Goal: Task Accomplishment & Management: Complete application form

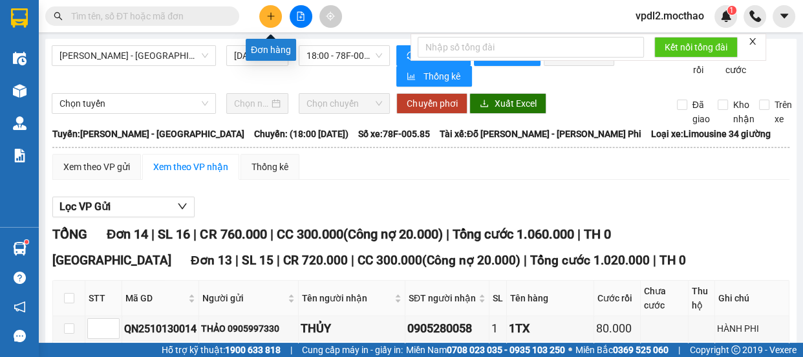
scroll to position [470, 0]
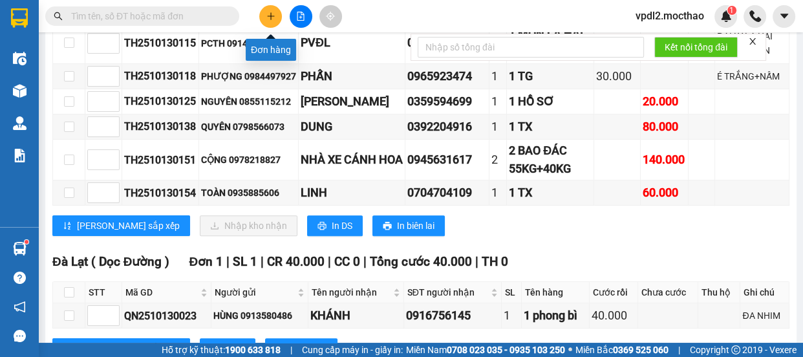
click at [273, 16] on icon "plus" at bounding box center [270, 16] width 7 height 1
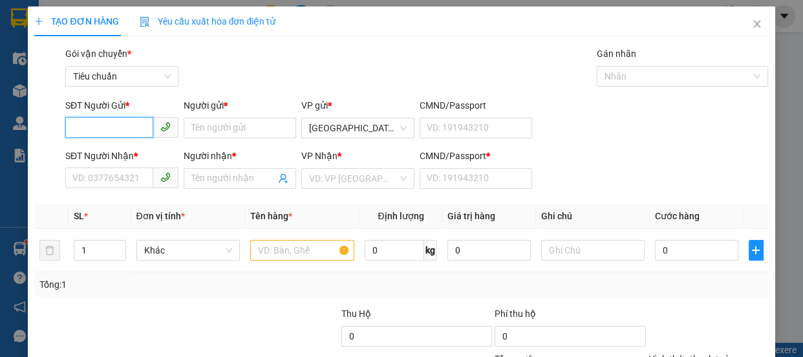
drag, startPoint x: 97, startPoint y: 135, endPoint x: 0, endPoint y: 90, distance: 106.8
click at [89, 135] on input "SĐT Người Gửi *" at bounding box center [109, 127] width 88 height 21
type input "0988820991"
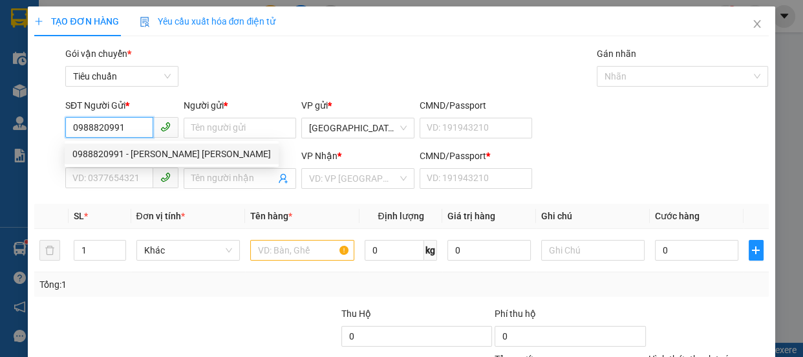
click at [166, 155] on div "0988820991 - [PERSON_NAME] [PERSON_NAME]" at bounding box center [171, 154] width 199 height 14
type input "[PERSON_NAME] [PERSON_NAME]"
type input "0935832067"
type input "HIỀN"
type input "0"
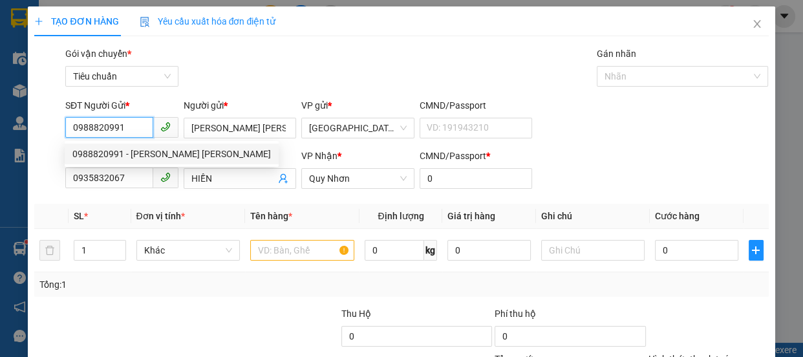
type input "50.000"
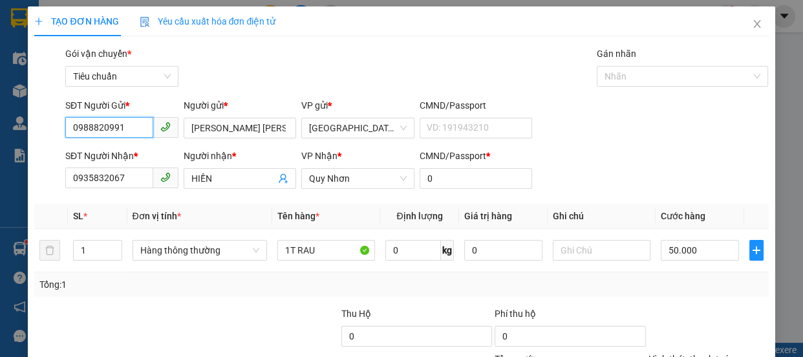
scroll to position [121, 0]
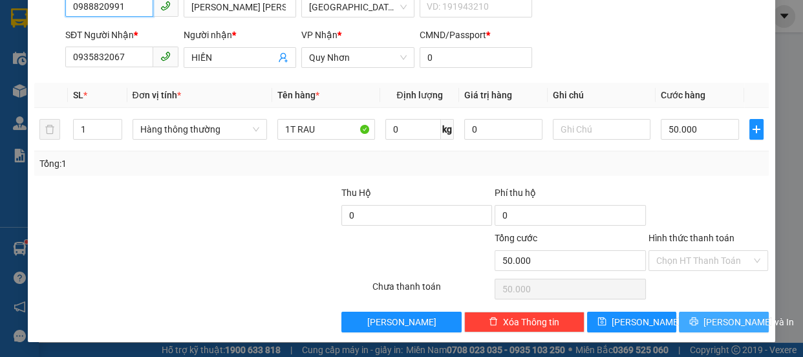
type input "0988820991"
click at [733, 320] on span "[PERSON_NAME] và In" at bounding box center [749, 322] width 91 height 14
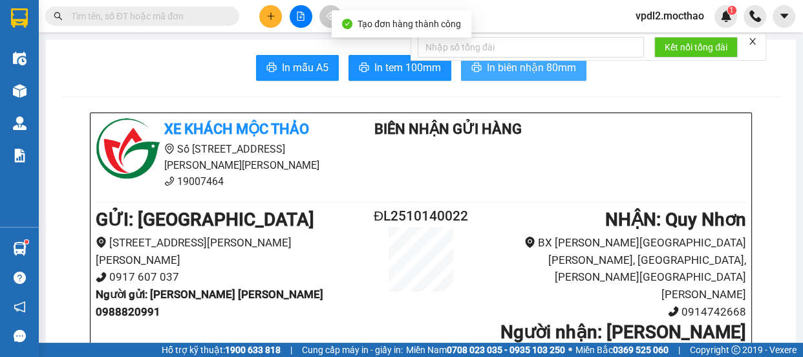
click at [522, 67] on span "In biên nhận 80mm" at bounding box center [531, 68] width 89 height 16
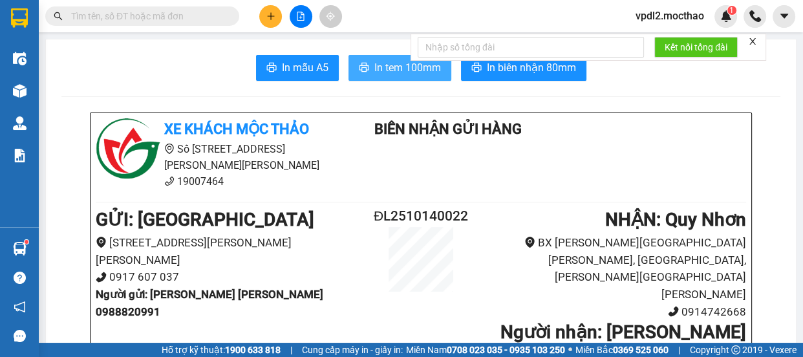
click at [407, 65] on span "In tem 100mm" at bounding box center [408, 68] width 67 height 16
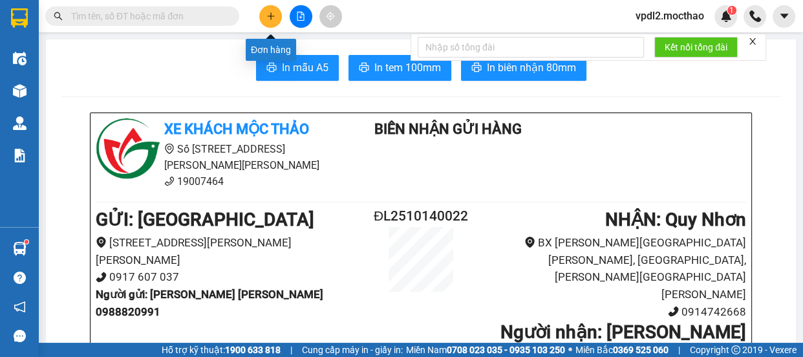
click at [269, 19] on icon "plus" at bounding box center [270, 16] width 9 height 9
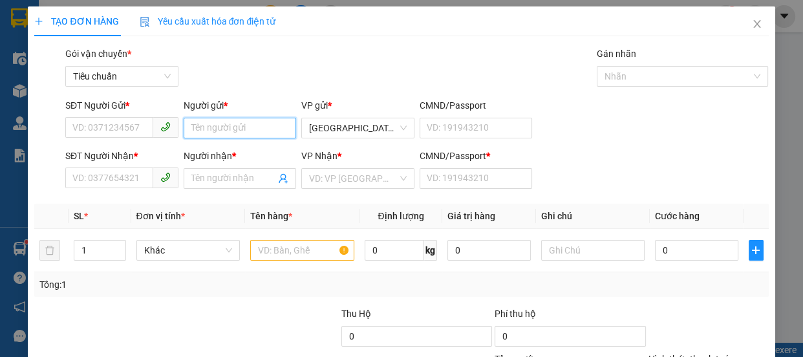
drag, startPoint x: 223, startPoint y: 123, endPoint x: 161, endPoint y: 155, distance: 69.7
click at [223, 123] on input "Người gửi *" at bounding box center [240, 128] width 113 height 21
type input "h"
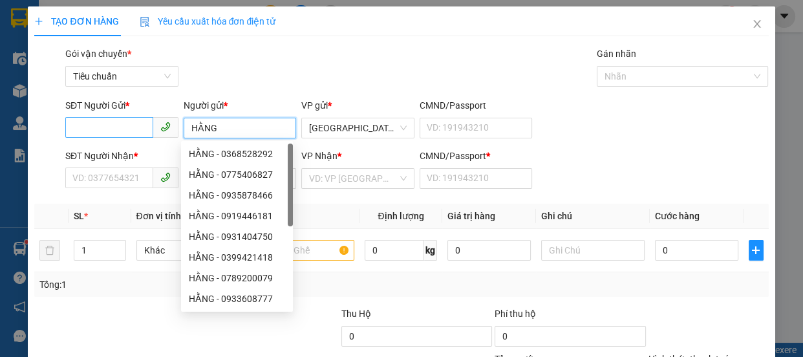
type input "HẰNG"
click at [76, 127] on input "SĐT Người Gửi *" at bounding box center [109, 127] width 88 height 21
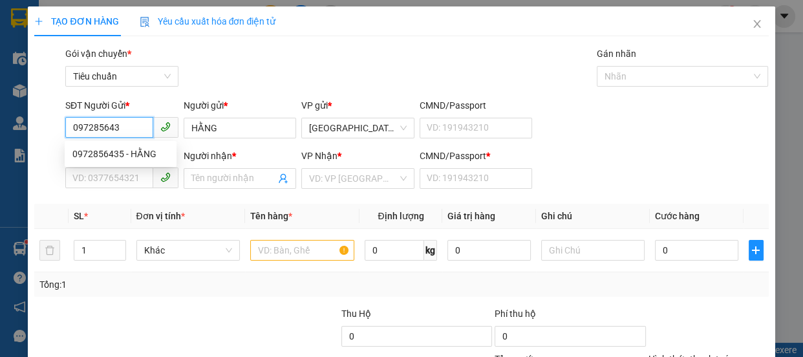
type input "0972856435"
click at [122, 151] on div "0972856435 - HẰNG" at bounding box center [120, 154] width 96 height 14
type input "0944078851"
type input "[PERSON_NAME]"
type input "0"
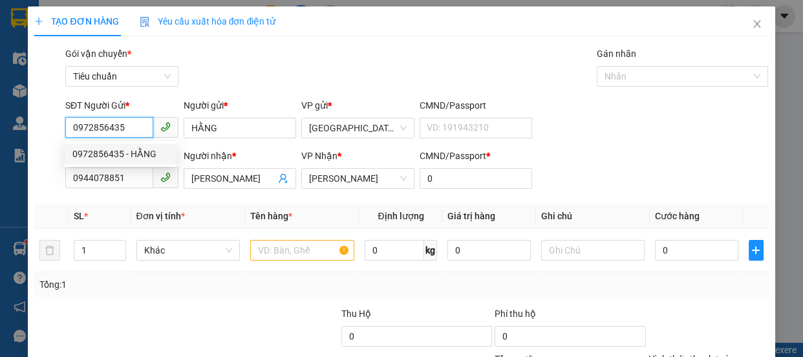
type input "70.000"
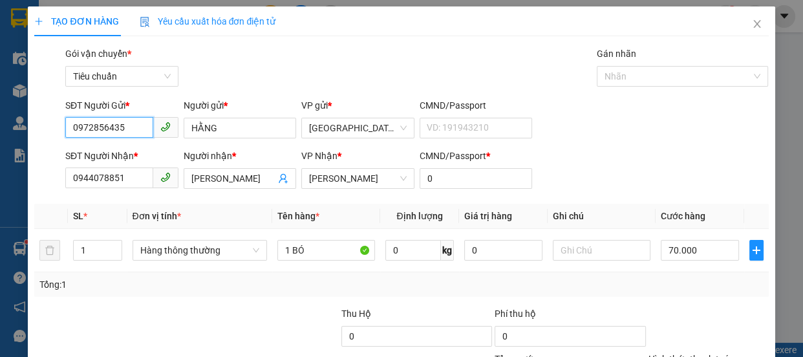
scroll to position [121, 0]
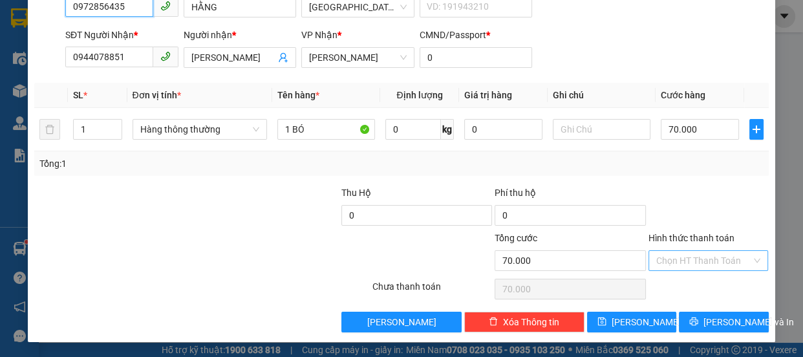
type input "0972856435"
click at [682, 259] on input "Hình thức thanh toán" at bounding box center [705, 260] width 96 height 19
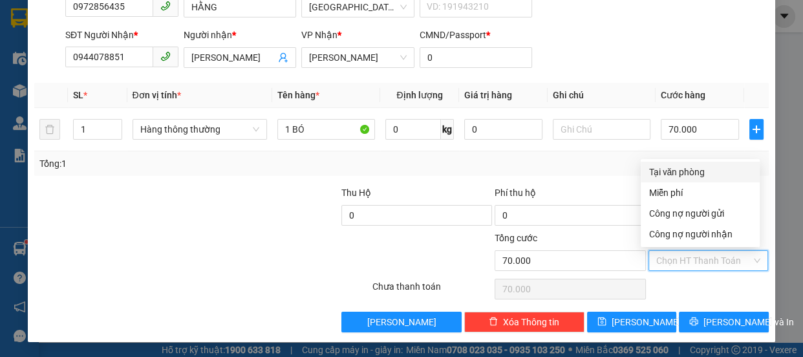
click at [684, 173] on div "Tại văn phòng" at bounding box center [700, 172] width 103 height 14
type input "0"
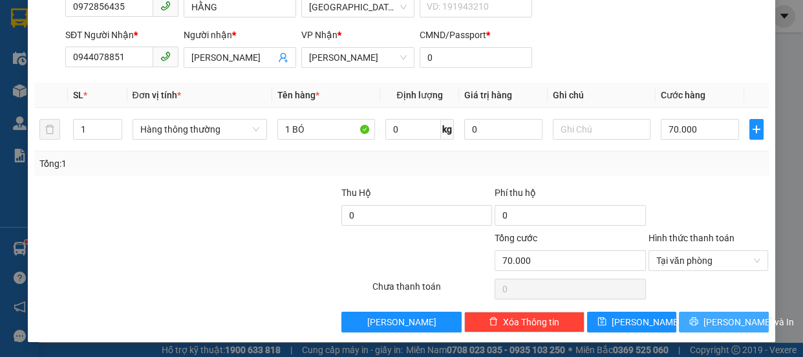
click at [708, 321] on span "[PERSON_NAME] và In" at bounding box center [749, 322] width 91 height 14
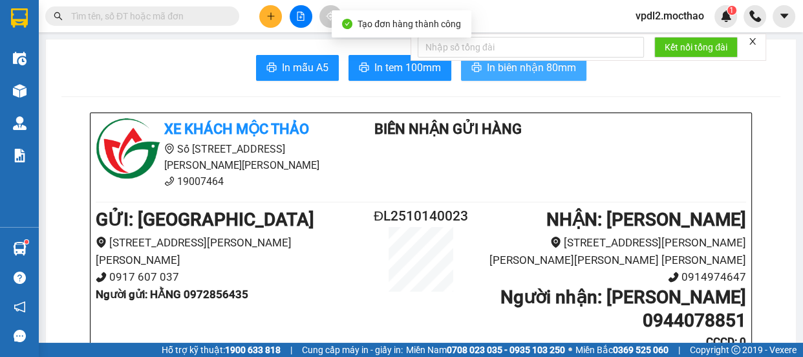
click at [532, 74] on span "In biên nhận 80mm" at bounding box center [531, 68] width 89 height 16
click at [519, 75] on span "In biên nhận 80mm" at bounding box center [531, 68] width 89 height 16
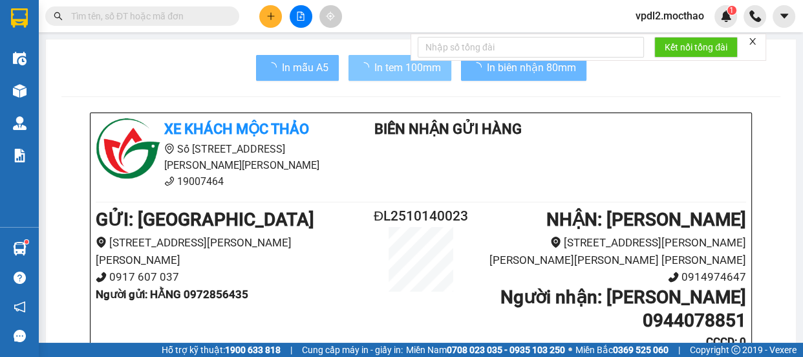
click at [397, 71] on span "In tem 100mm" at bounding box center [408, 68] width 67 height 16
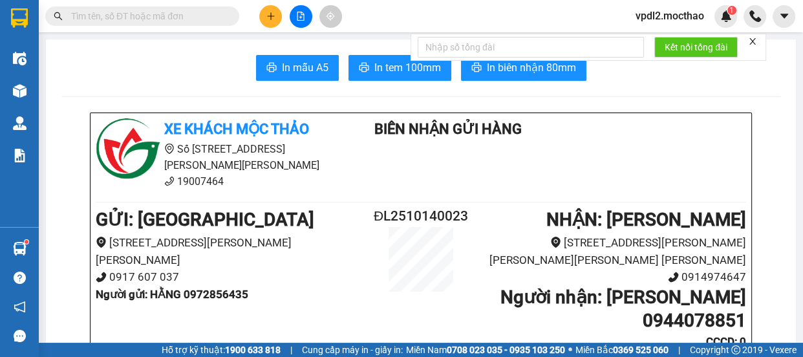
click at [270, 23] on button at bounding box center [270, 16] width 23 height 23
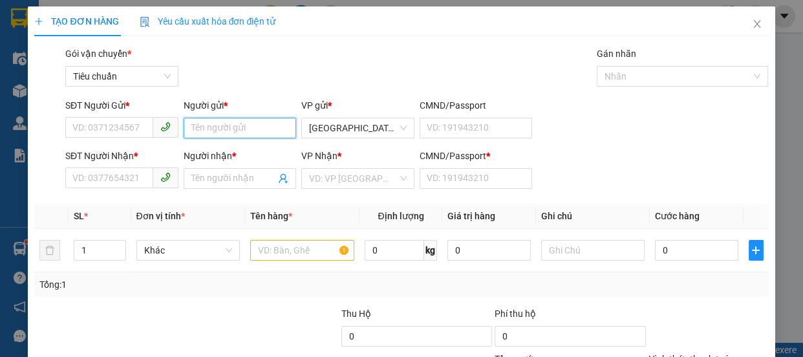
click at [215, 127] on input "Người gửi *" at bounding box center [240, 128] width 113 height 21
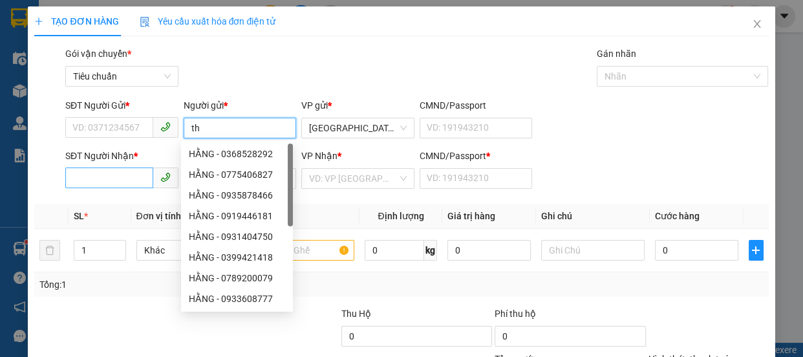
type input "t"
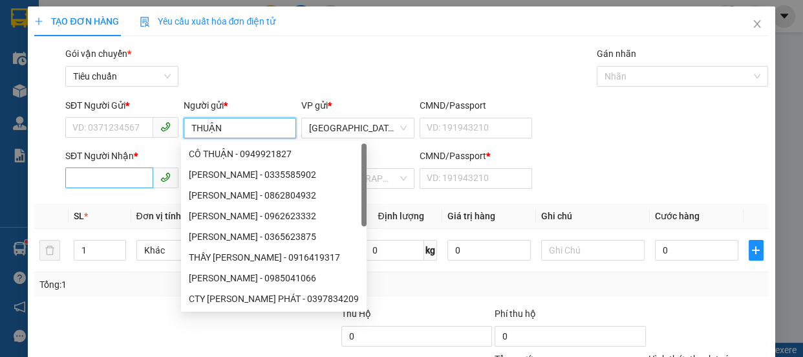
type input "THUẬN"
drag, startPoint x: 87, startPoint y: 175, endPoint x: 239, endPoint y: 168, distance: 152.2
click at [91, 175] on input "SĐT Người Nhận *" at bounding box center [109, 178] width 88 height 21
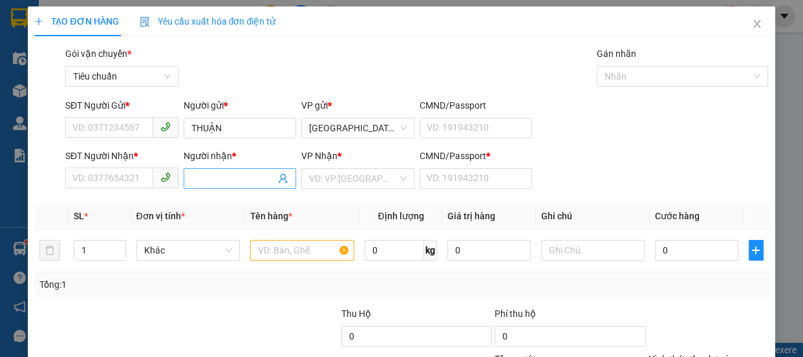
click at [226, 179] on input "Người nhận *" at bounding box center [233, 178] width 85 height 14
type input "KHÁ"
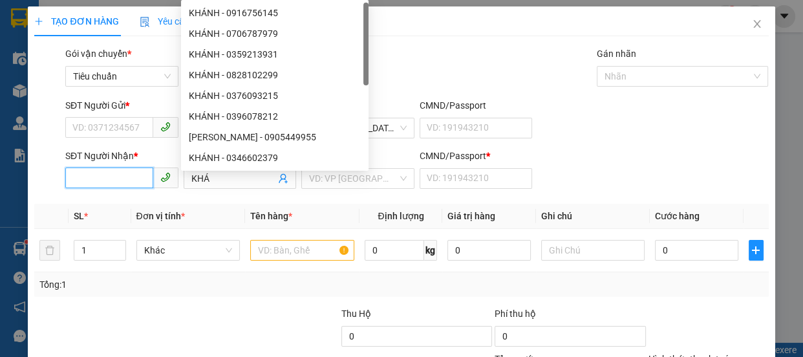
click at [87, 178] on input "SĐT Người Nhận *" at bounding box center [109, 178] width 88 height 21
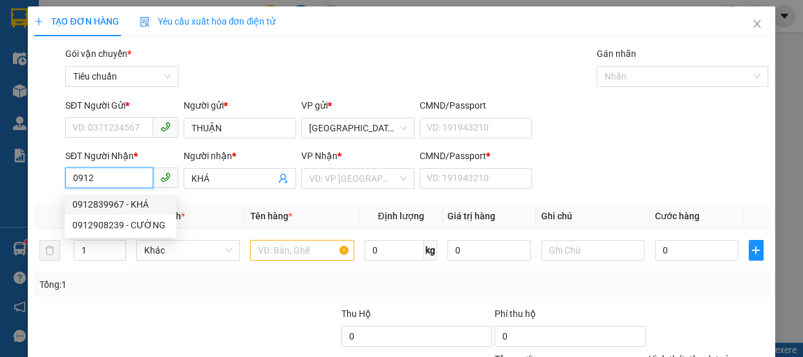
click at [123, 205] on div "0912839967 - KHÁ" at bounding box center [120, 204] width 96 height 14
type input "0912839967"
type input "0"
type input "70.000"
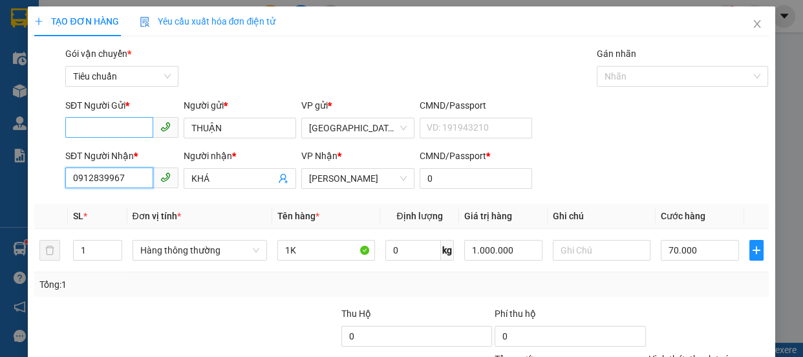
type input "0912839967"
click at [119, 123] on input "SĐT Người Gửi *" at bounding box center [109, 127] width 88 height 21
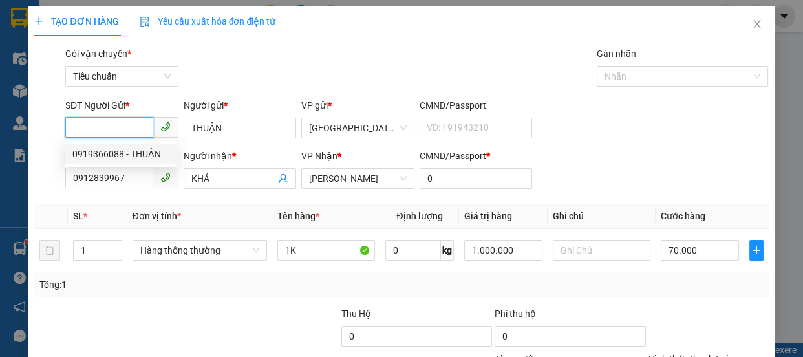
click at [124, 153] on div "0919366088 - THUẬN" at bounding box center [120, 154] width 96 height 14
type input "0919366088"
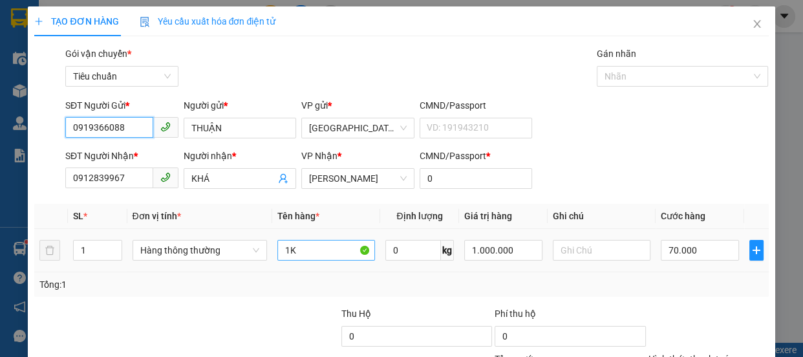
type input "40.000"
drag, startPoint x: 313, startPoint y: 252, endPoint x: 221, endPoint y: 243, distance: 92.2
click at [221, 243] on tr "1 Hàng thông [PERSON_NAME] 1K 0 kg 1.000.000 40.000" at bounding box center [401, 250] width 734 height 43
type input "5T HỒNG"
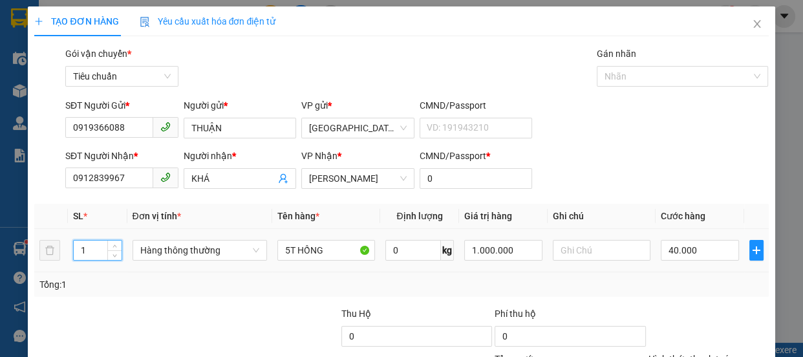
click at [92, 252] on input "1" at bounding box center [97, 250] width 47 height 19
type input "5"
click at [693, 252] on input "40.000" at bounding box center [700, 250] width 78 height 21
type input "0"
type input "2"
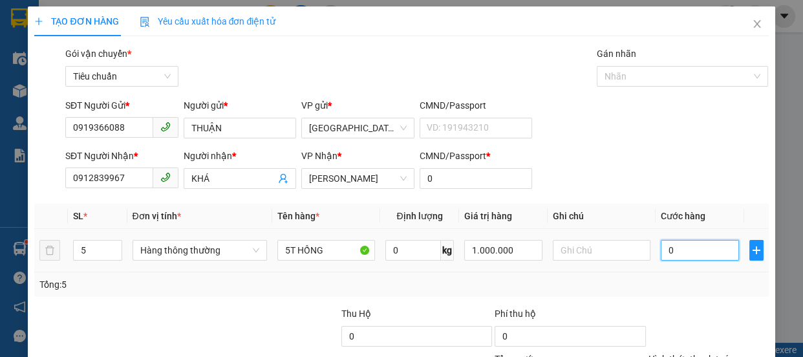
type input "2"
type input "02"
type input "20"
type input "0.200"
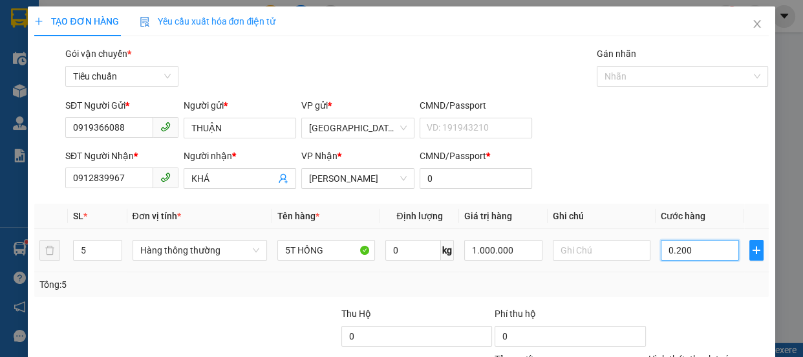
type input "200"
type input "020"
type input "20"
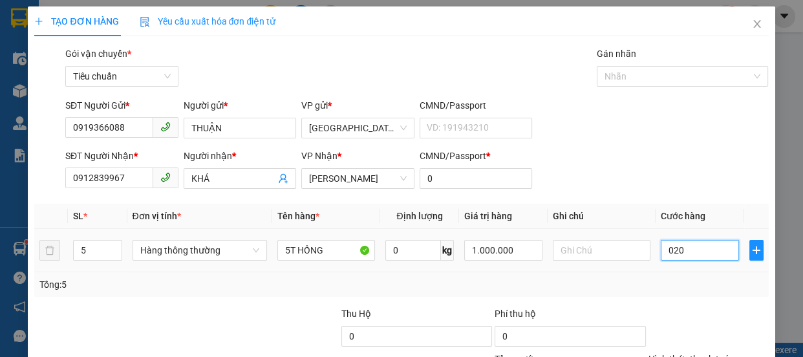
type input "02"
type input "2"
type input "0"
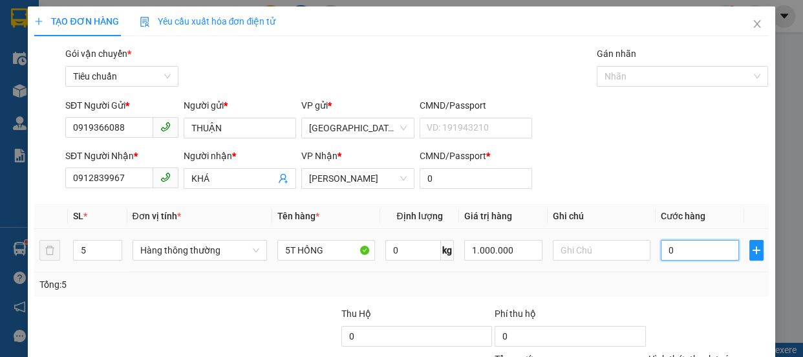
type input "0"
click at [661, 247] on input "0" at bounding box center [700, 250] width 78 height 21
type input "20"
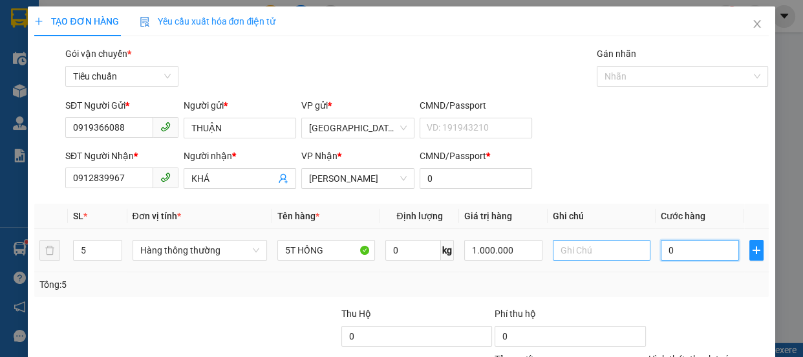
type input "20"
type input "200"
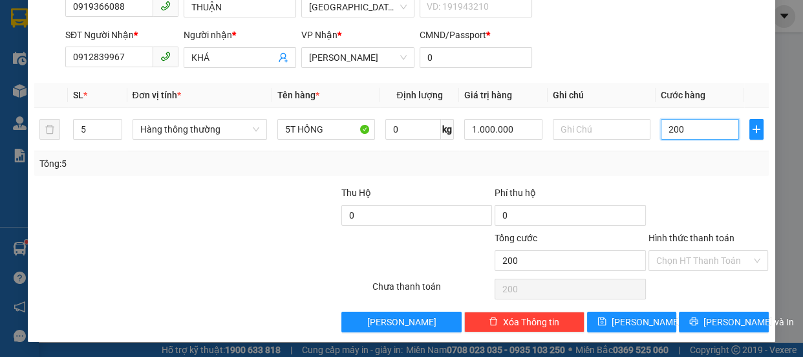
type input "200"
type input "200.000"
drag, startPoint x: 674, startPoint y: 270, endPoint x: 673, endPoint y: 261, distance: 9.8
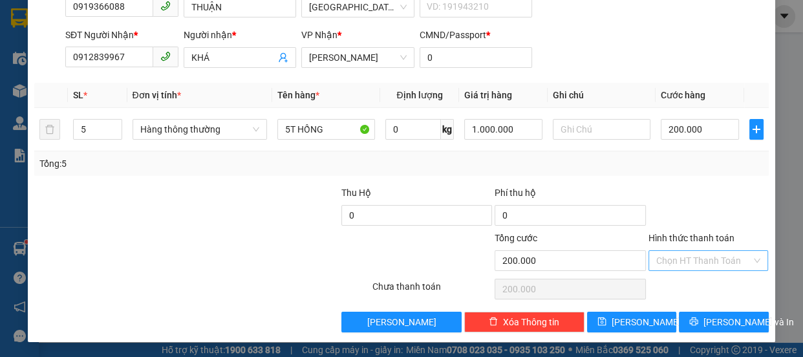
click at [674, 269] on div "Hình thức thanh toán Chọn HT Thanh Toán" at bounding box center [709, 253] width 120 height 45
click at [681, 265] on input "Hình thức thanh toán" at bounding box center [705, 260] width 96 height 19
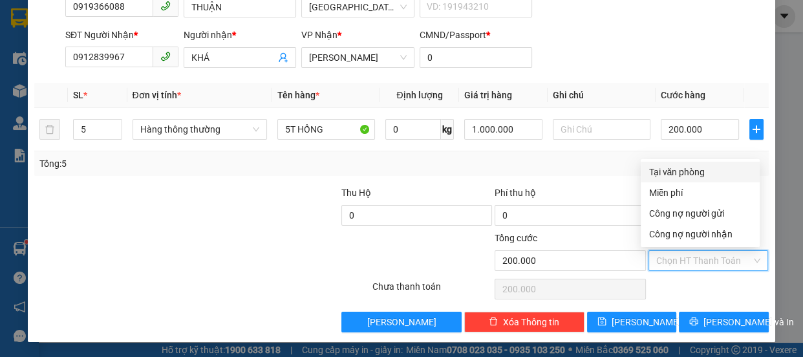
drag, startPoint x: 675, startPoint y: 169, endPoint x: 693, endPoint y: 186, distance: 25.2
click at [679, 169] on div "Tại văn phòng" at bounding box center [700, 172] width 103 height 14
type input "0"
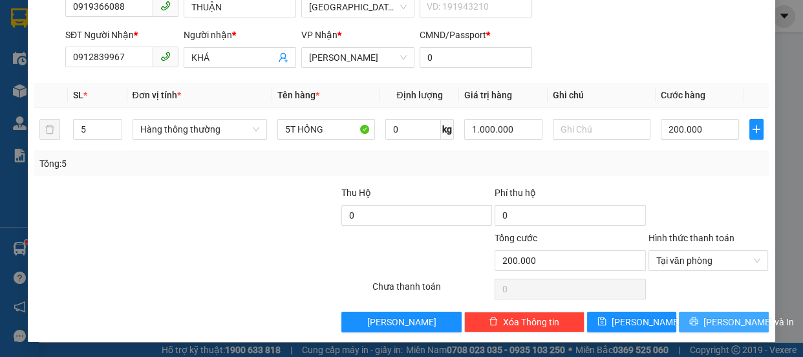
drag, startPoint x: 721, startPoint y: 325, endPoint x: 713, endPoint y: 298, distance: 28.3
click at [719, 323] on span "[PERSON_NAME] và In" at bounding box center [749, 322] width 91 height 14
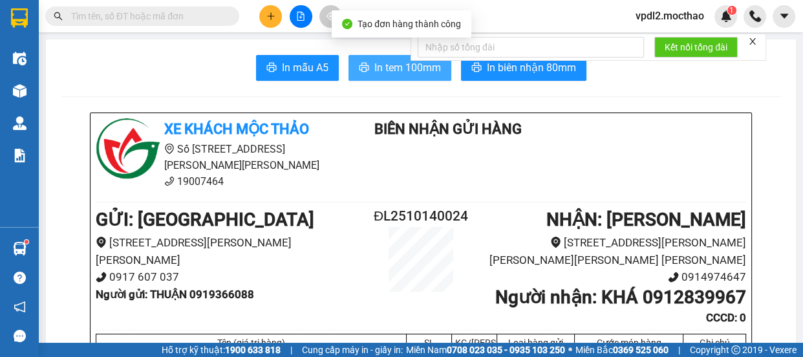
click at [382, 64] on span "In tem 100mm" at bounding box center [408, 68] width 67 height 16
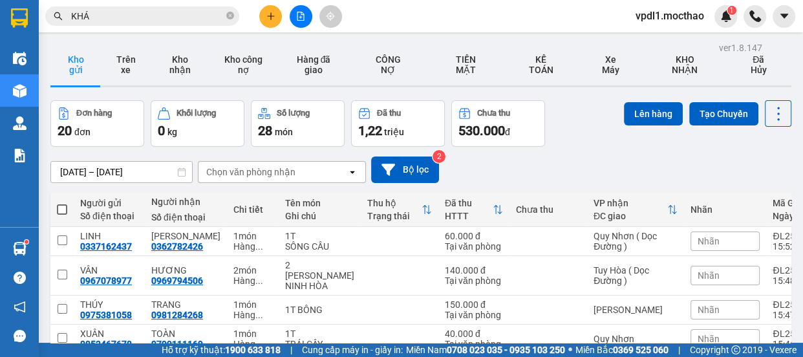
scroll to position [263, 0]
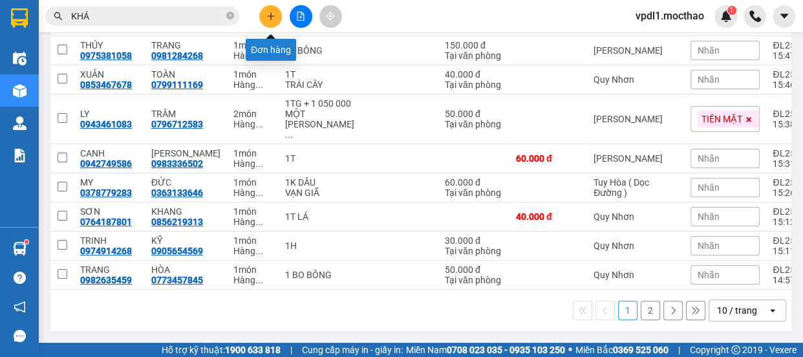
click at [271, 21] on button at bounding box center [270, 16] width 23 height 23
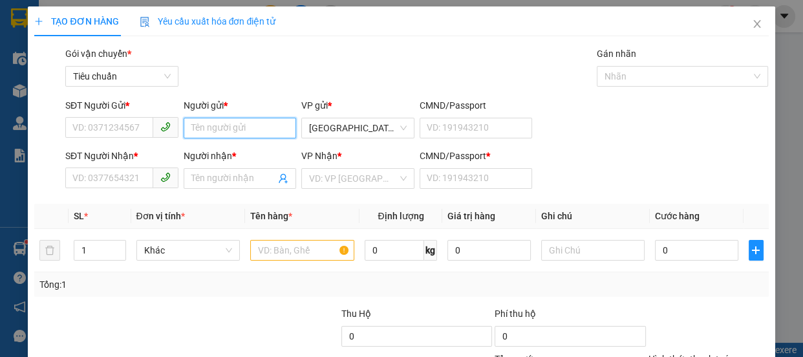
drag, startPoint x: 222, startPoint y: 134, endPoint x: 239, endPoint y: 77, distance: 59.5
click at [230, 115] on div "Người gửi * Tên người gửi" at bounding box center [240, 120] width 113 height 45
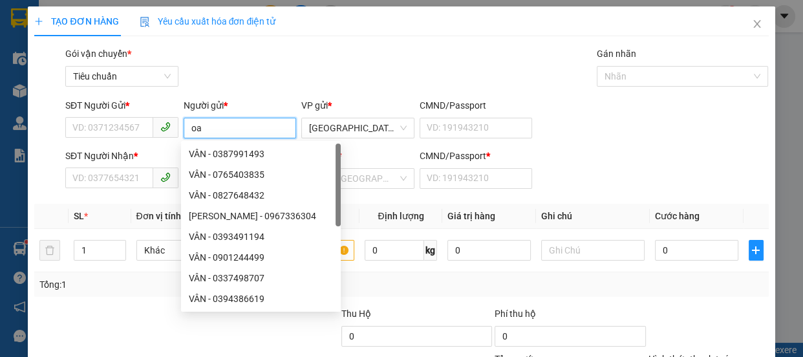
type input "o"
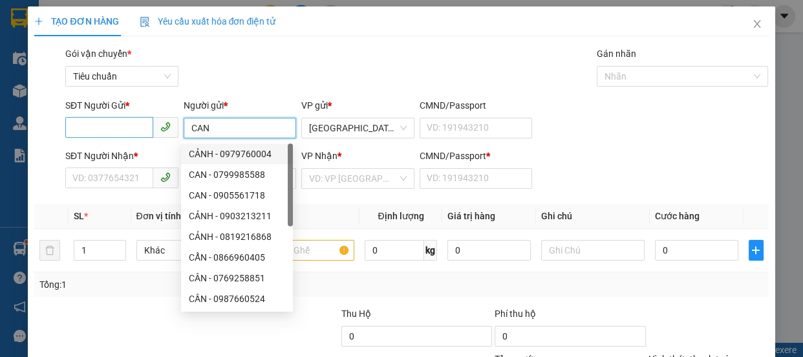
type input "CAN"
click at [120, 131] on input "SĐT Người Gửi *" at bounding box center [109, 127] width 88 height 21
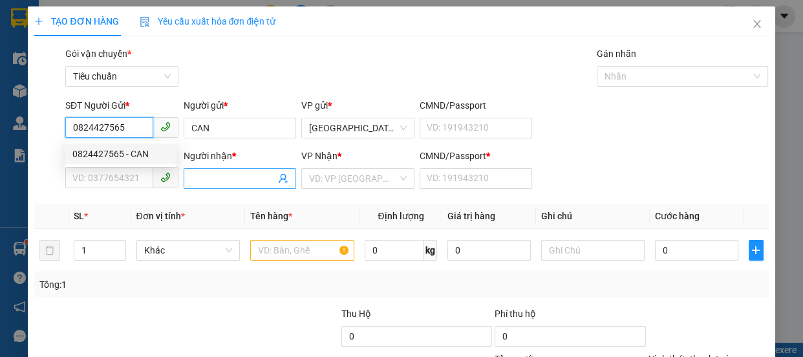
type input "0824427565"
drag, startPoint x: 201, startPoint y: 179, endPoint x: 111, endPoint y: 147, distance: 95.3
click at [202, 177] on input "Người nhận *" at bounding box center [233, 178] width 85 height 14
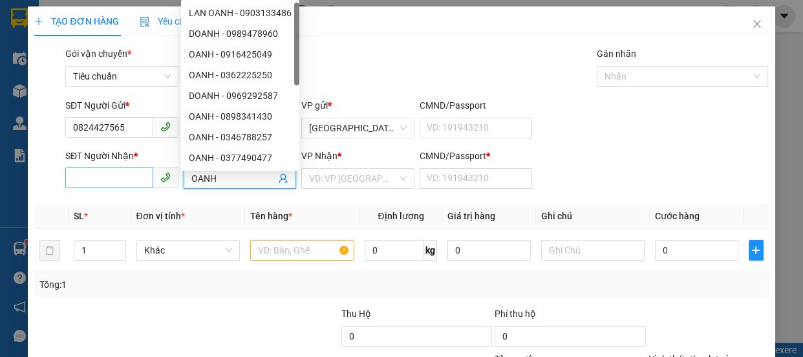
type input "OANH"
click at [94, 175] on input "SĐT Người Nhận *" at bounding box center [109, 178] width 88 height 21
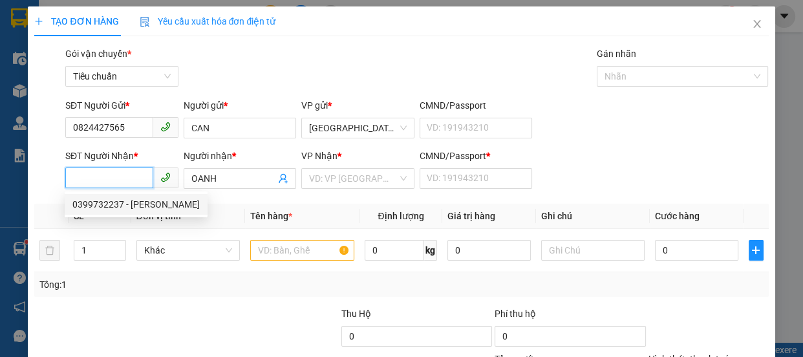
click at [89, 204] on div "0399732237 - OANH" at bounding box center [135, 204] width 127 height 14
type input "0399732237"
type input "0"
type input "30.000"
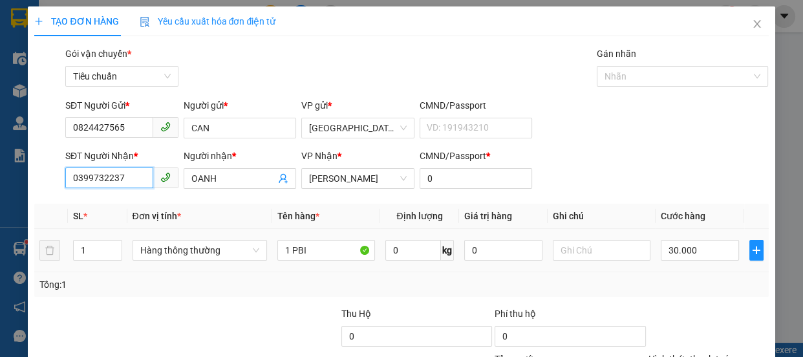
scroll to position [121, 0]
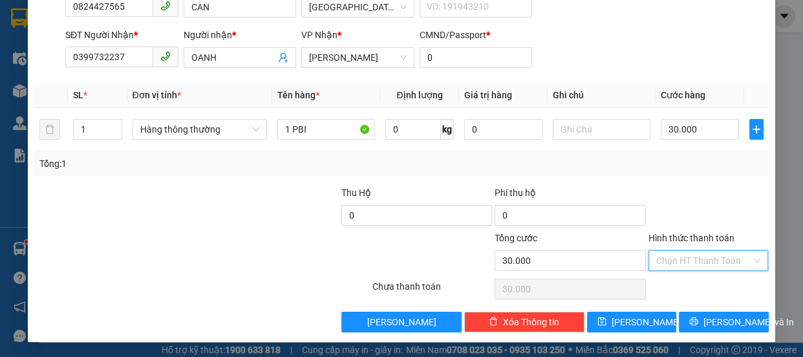
click at [686, 259] on input "Hình thức thanh toán" at bounding box center [705, 260] width 96 height 19
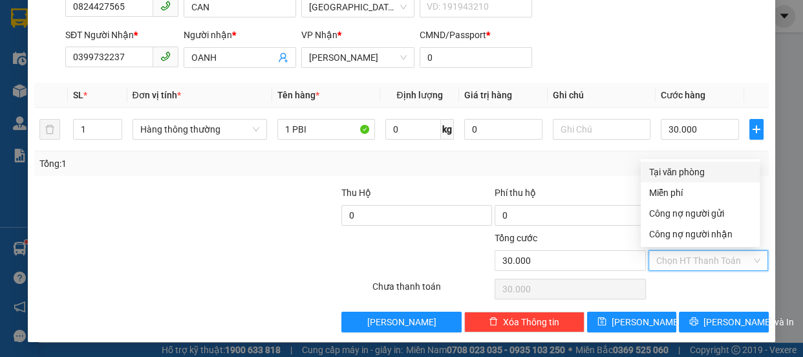
click at [679, 175] on div "Tại văn phòng" at bounding box center [700, 172] width 103 height 14
type input "0"
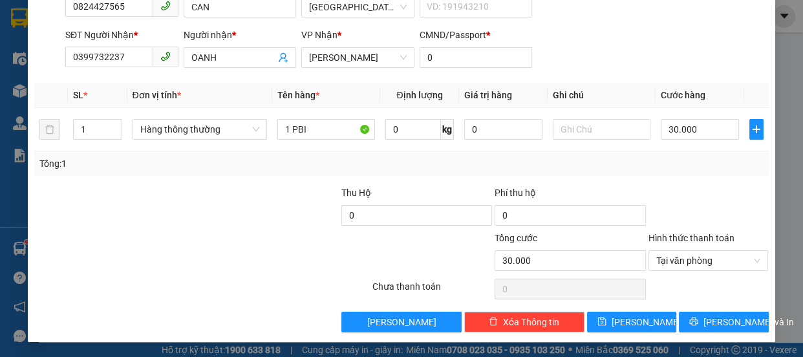
click at [702, 332] on div "TẠO ĐƠN HÀNG Yêu cầu xuất hóa đơn điện tử Transit Pickup Surcharge Ids Transit …" at bounding box center [401, 114] width 747 height 457
click at [719, 319] on span "[PERSON_NAME] và In" at bounding box center [749, 322] width 91 height 14
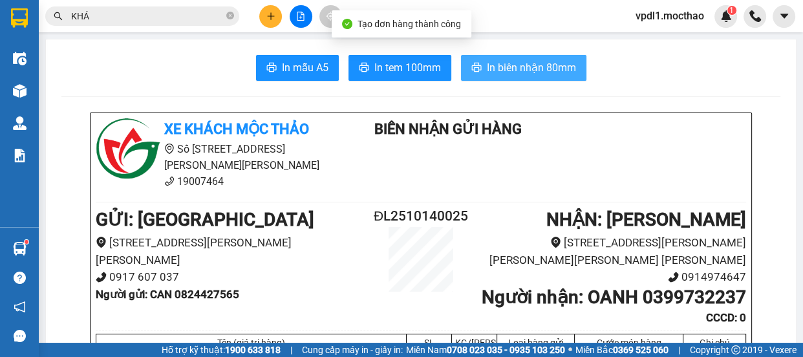
click at [514, 66] on span "In biên nhận 80mm" at bounding box center [531, 68] width 89 height 16
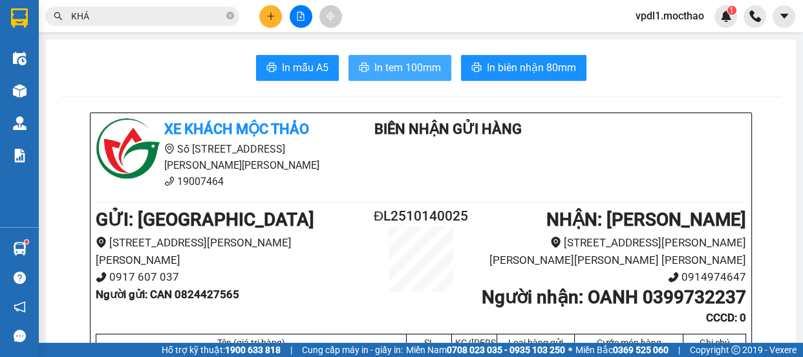
click at [388, 62] on span "In tem 100mm" at bounding box center [408, 68] width 67 height 16
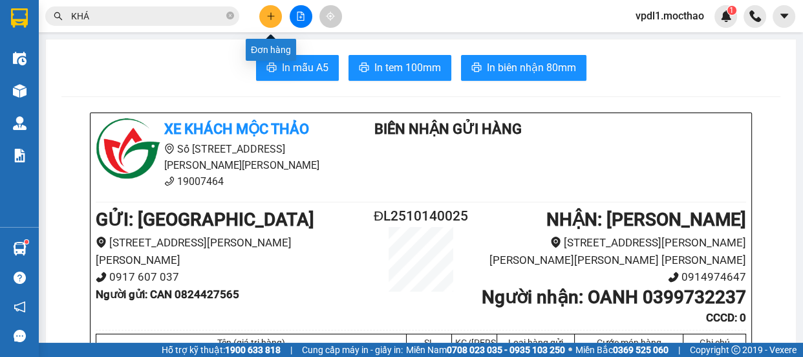
click at [268, 13] on icon "plus" at bounding box center [270, 16] width 9 height 9
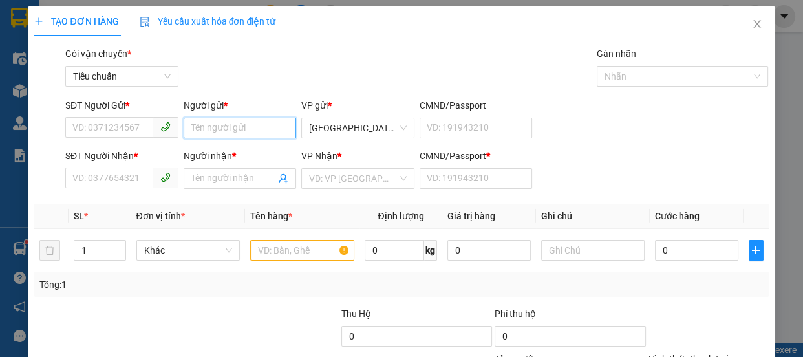
drag, startPoint x: 212, startPoint y: 125, endPoint x: 224, endPoint y: 105, distance: 23.0
click at [222, 111] on div "Người gửi * Tên người gửi" at bounding box center [240, 120] width 113 height 45
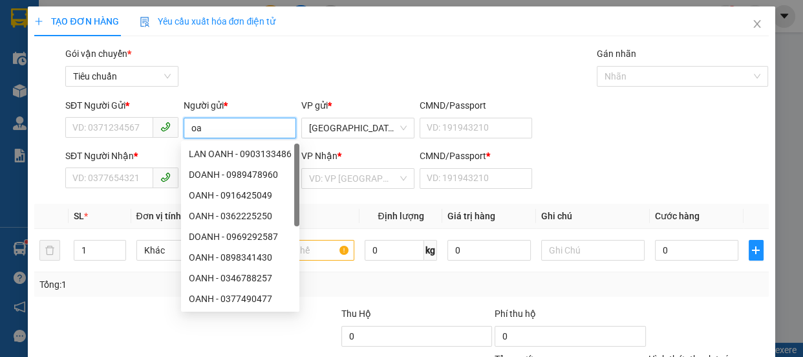
type input "o"
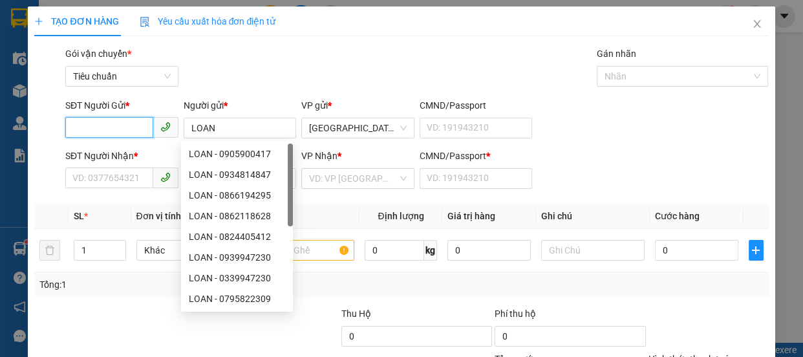
click at [98, 129] on input "SĐT Người Gửi *" at bounding box center [109, 127] width 88 height 21
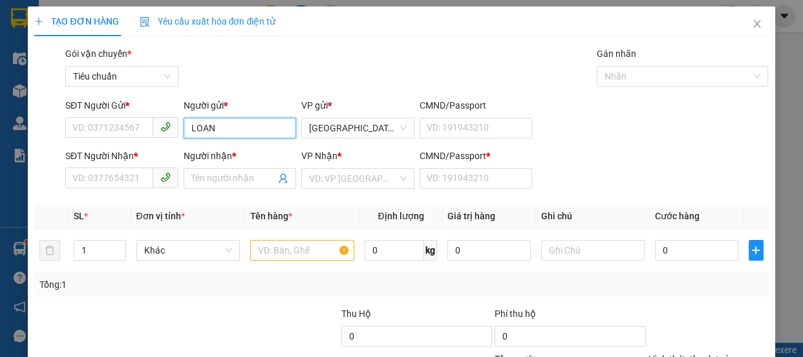
drag, startPoint x: 217, startPoint y: 131, endPoint x: 12, endPoint y: 113, distance: 205.9
click at [13, 113] on div "TẠO ĐƠN HÀNG Yêu cầu xuất hóa đơn điện tử Transit Pickup Surcharge Ids Transit …" at bounding box center [401, 178] width 803 height 357
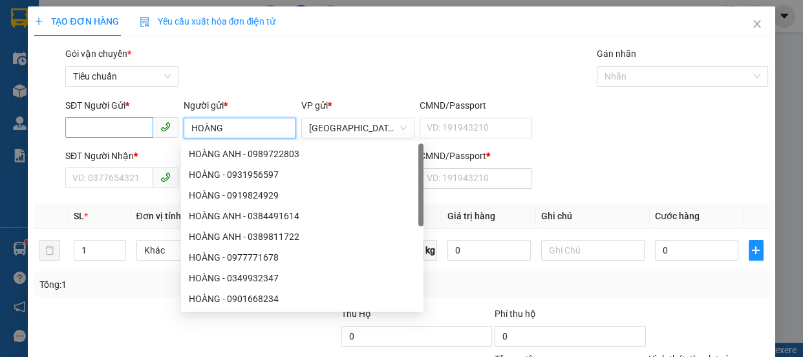
type input "HOÀNG"
click at [102, 124] on input "SĐT Người Gửi *" at bounding box center [109, 127] width 88 height 21
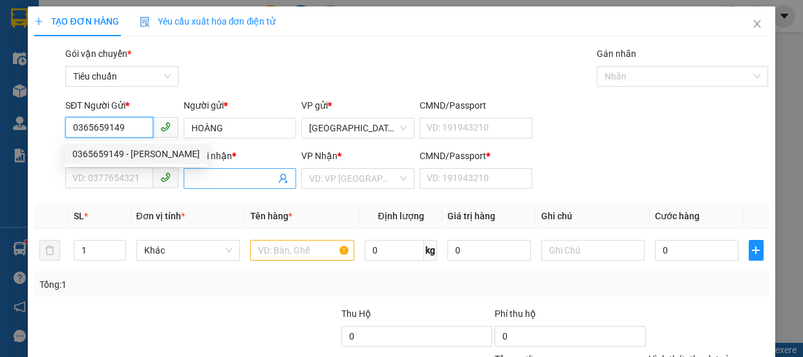
type input "0365659149"
click at [201, 180] on input "Người nhận *" at bounding box center [233, 178] width 85 height 14
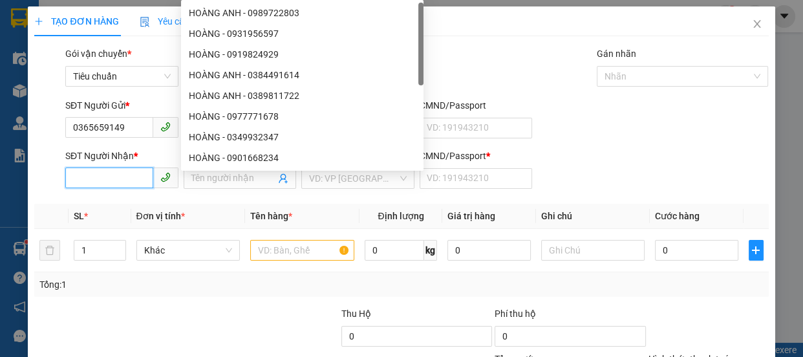
click at [105, 174] on input "SĐT Người Nhận *" at bounding box center [109, 178] width 88 height 21
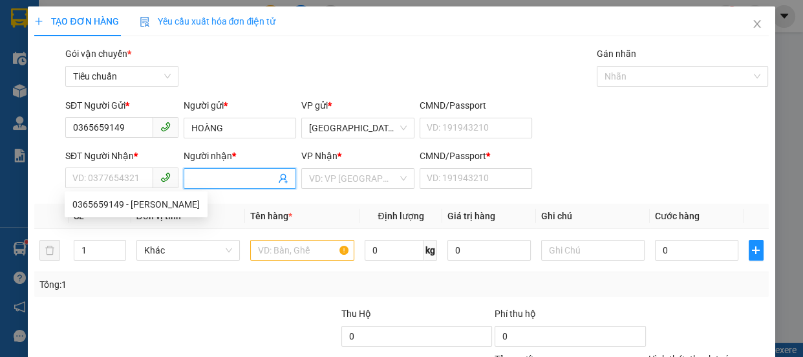
click at [198, 178] on input "Người nhận *" at bounding box center [233, 178] width 85 height 14
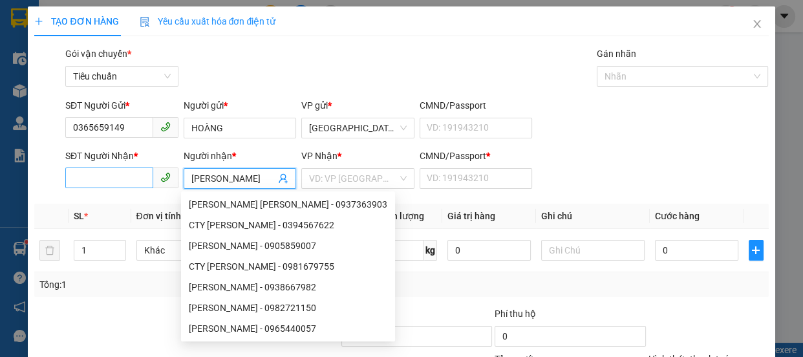
type input "KIM LOAN"
click at [123, 180] on input "SĐT Người Nhận *" at bounding box center [109, 178] width 88 height 21
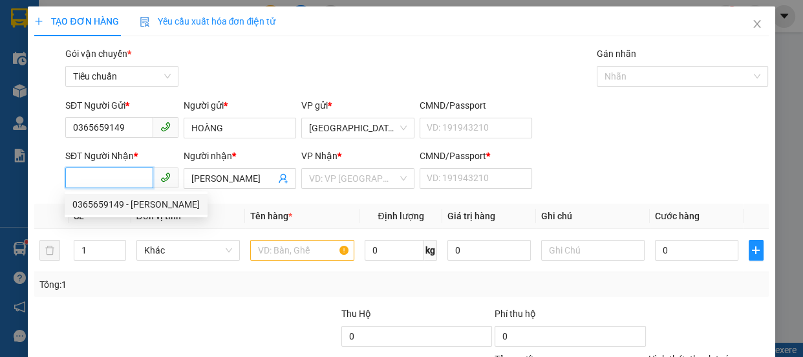
click at [107, 179] on input "SĐT Người Nhận *" at bounding box center [109, 178] width 88 height 21
type input "0365659149"
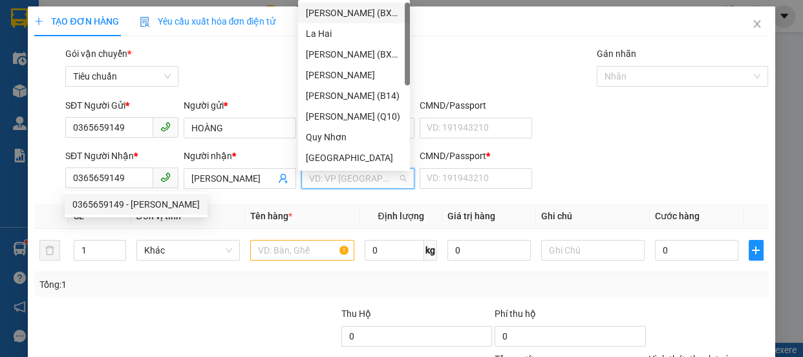
click at [363, 182] on input "search" at bounding box center [353, 178] width 89 height 19
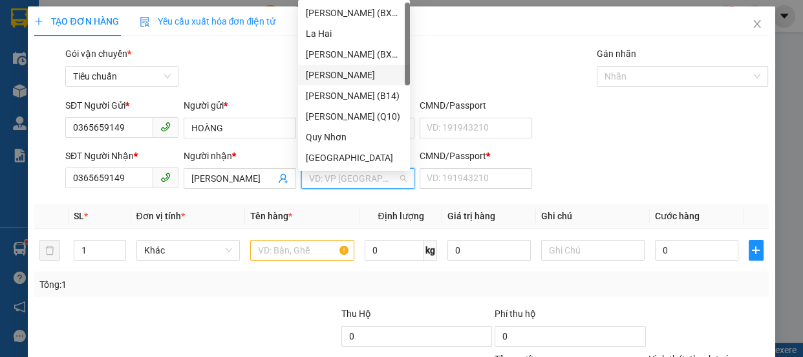
click at [330, 74] on div "[PERSON_NAME]" at bounding box center [354, 75] width 96 height 14
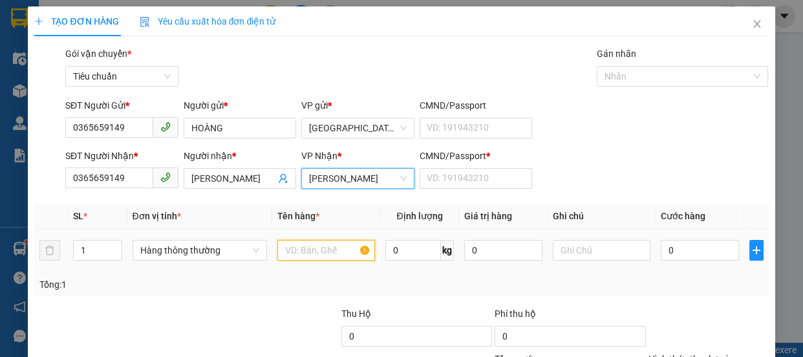
click at [300, 249] on input "text" at bounding box center [326, 250] width 98 height 21
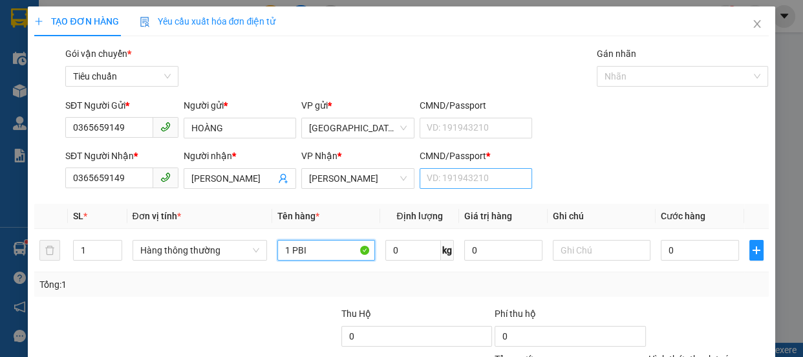
type input "1 PBI"
click at [451, 168] on input "CMND/Passport *" at bounding box center [476, 178] width 113 height 21
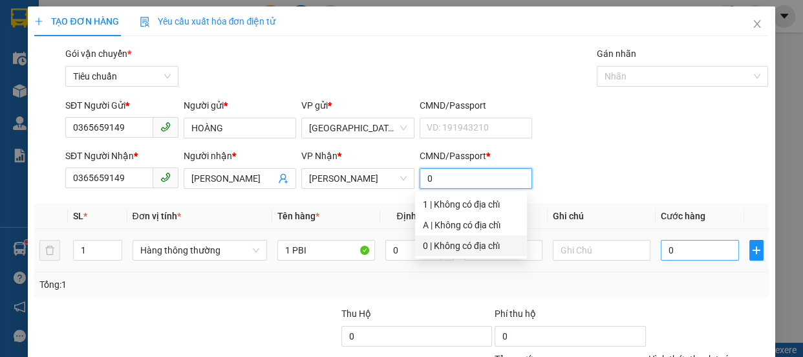
type input "0"
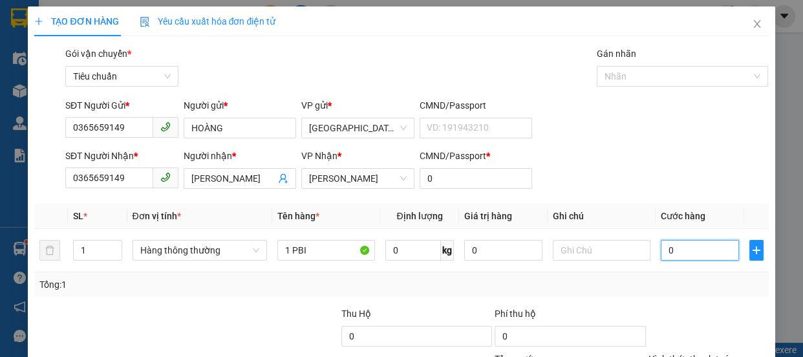
type input "3"
type input "30"
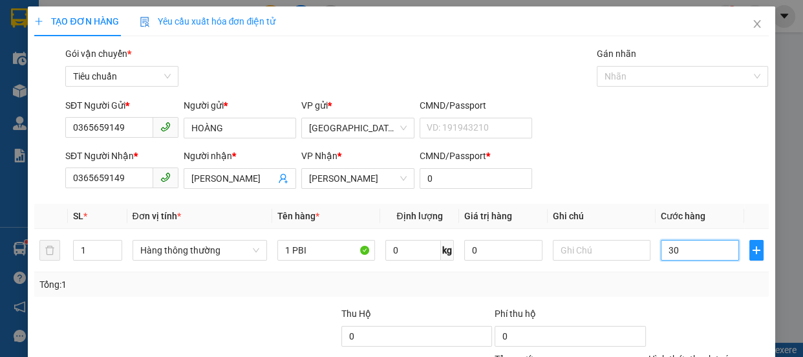
type input "30"
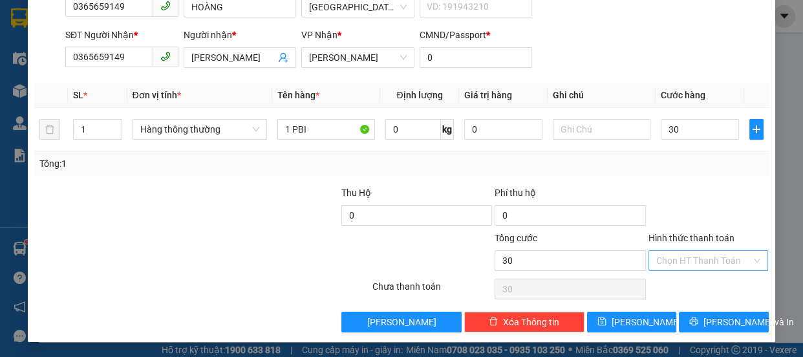
type input "30.000"
click at [680, 264] on input "Hình thức thanh toán" at bounding box center [705, 260] width 96 height 19
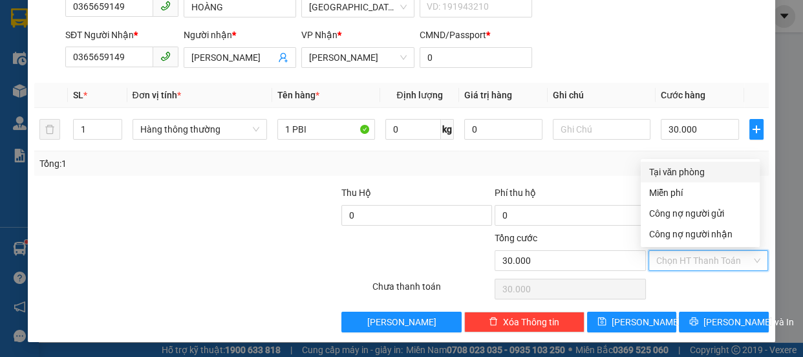
drag, startPoint x: 668, startPoint y: 164, endPoint x: 678, endPoint y: 176, distance: 16.1
click at [669, 164] on div "Tại văn phòng" at bounding box center [700, 172] width 119 height 21
type input "0"
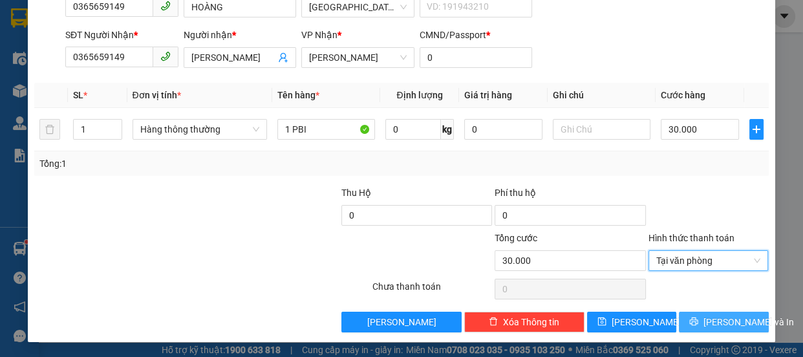
click at [708, 325] on span "[PERSON_NAME] và In" at bounding box center [749, 322] width 91 height 14
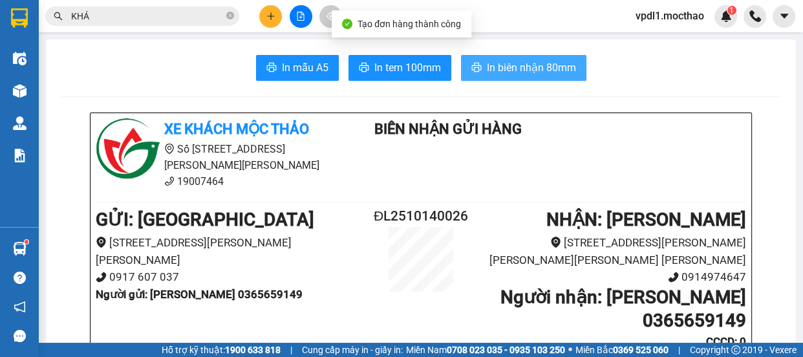
click at [525, 74] on button "In biên nhận 80mm" at bounding box center [523, 68] width 125 height 26
click at [527, 72] on span "In biên nhận 80mm" at bounding box center [531, 68] width 89 height 16
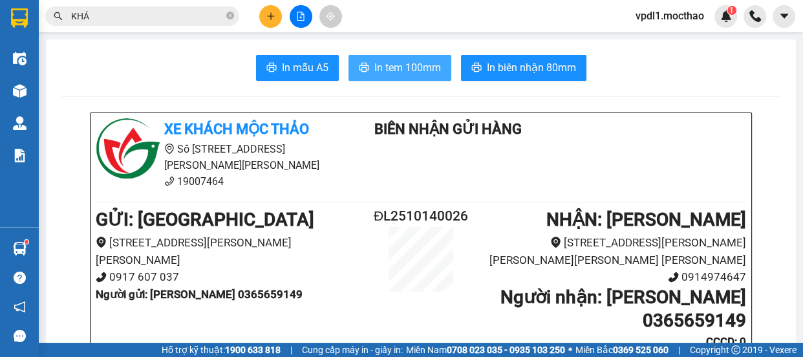
click at [382, 65] on span "In tem 100mm" at bounding box center [408, 68] width 67 height 16
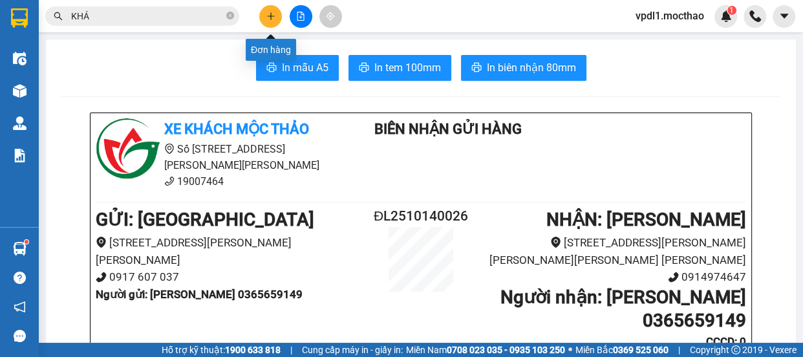
click at [276, 19] on button at bounding box center [270, 16] width 23 height 23
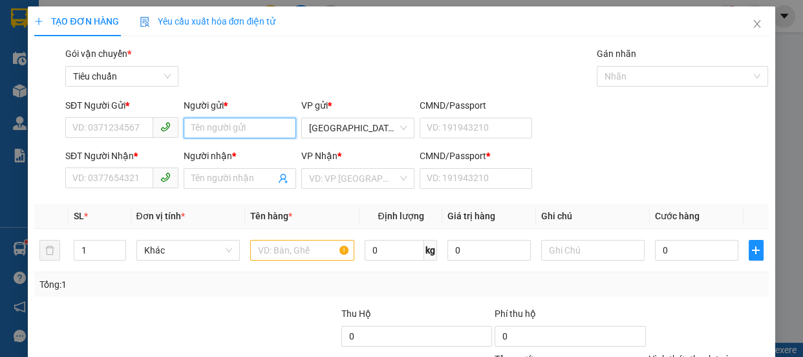
click at [190, 129] on input "Người gửi *" at bounding box center [240, 128] width 113 height 21
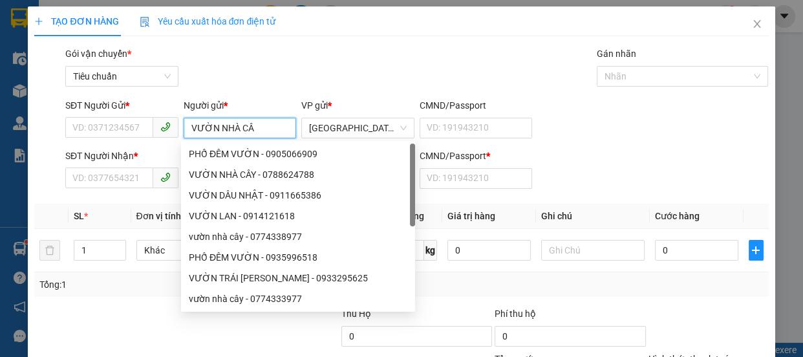
type input "VƯỜN NHÀ CÂY"
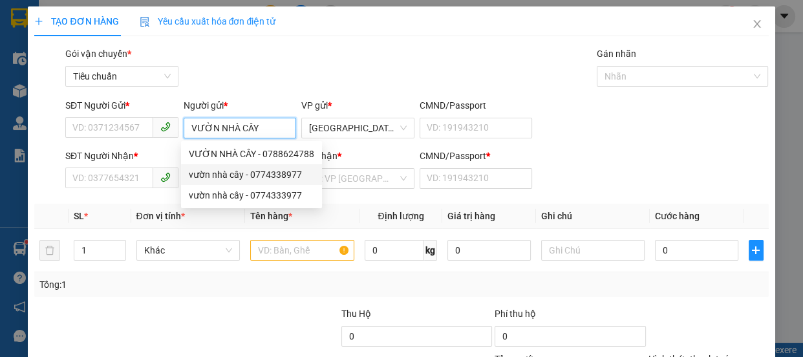
click at [273, 175] on div "vườn nhà cây - 0774338977" at bounding box center [251, 175] width 125 height 14
type input "0774338977"
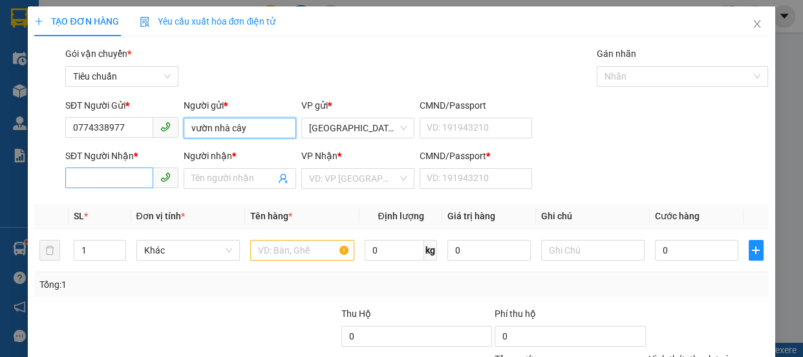
type input "vườn nhà cây"
click at [131, 180] on input "SĐT Người Nhận *" at bounding box center [109, 178] width 88 height 21
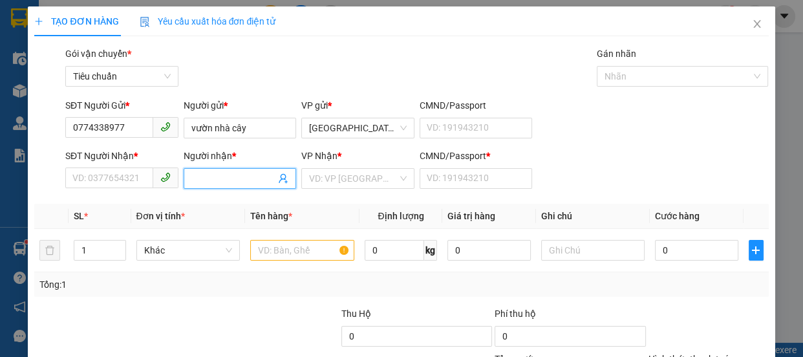
click at [213, 177] on input "Người nhận *" at bounding box center [233, 178] width 85 height 14
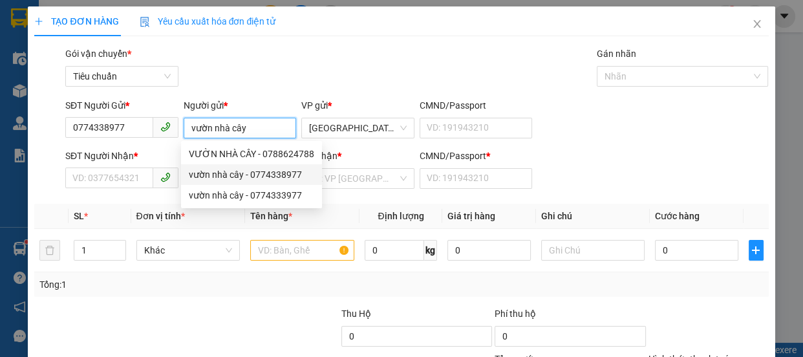
drag, startPoint x: 252, startPoint y: 129, endPoint x: 0, endPoint y: 136, distance: 252.3
click at [0, 136] on div "TẠO ĐƠN HÀNG Yêu cầu xuất hóa đơn điện tử Transit Pickup Surcharge Ids Transit …" at bounding box center [401, 178] width 803 height 357
drag, startPoint x: 148, startPoint y: 124, endPoint x: 0, endPoint y: 131, distance: 148.3
click at [0, 131] on div "TẠO ĐƠN HÀNG Yêu cầu xuất hóa đơn điện tử Transit Pickup Surcharge Ids Transit …" at bounding box center [401, 178] width 803 height 357
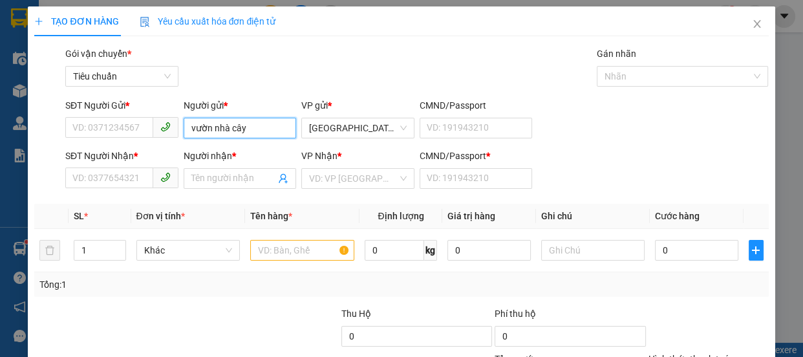
drag, startPoint x: 251, startPoint y: 129, endPoint x: 0, endPoint y: 127, distance: 251.0
click at [0, 127] on div "TẠO ĐƠN HÀNG Yêu cầu xuất hóa đơn điện tử Transit Pickup Surcharge Ids Transit …" at bounding box center [401, 178] width 803 height 357
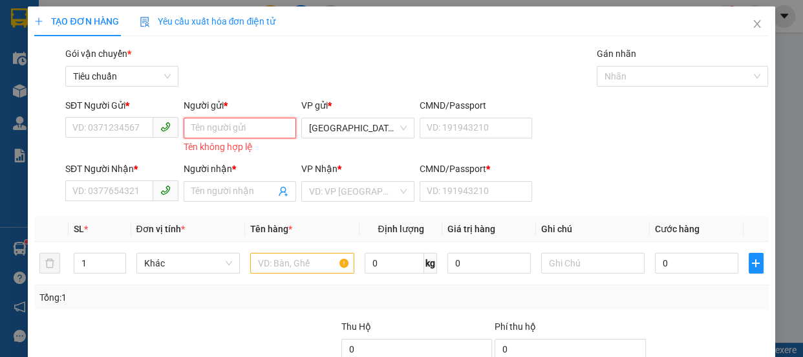
drag, startPoint x: 201, startPoint y: 133, endPoint x: 202, endPoint y: 102, distance: 31.1
click at [201, 130] on input "Người gửi *" at bounding box center [240, 128] width 113 height 21
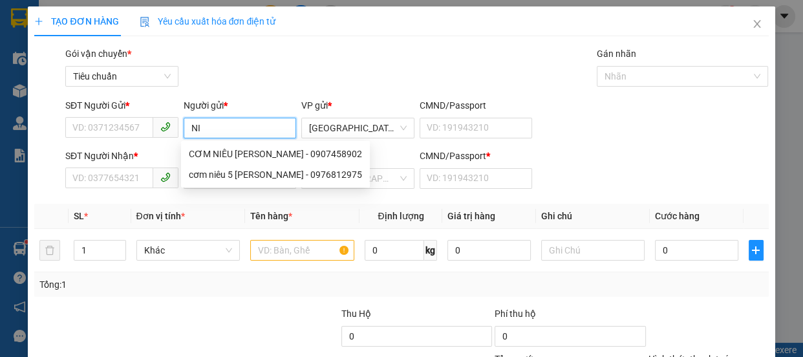
type input "N"
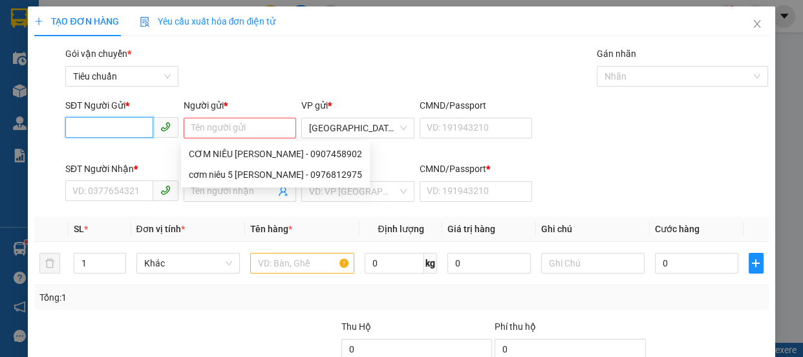
click at [90, 131] on input "SĐT Người Gửi *" at bounding box center [109, 127] width 88 height 21
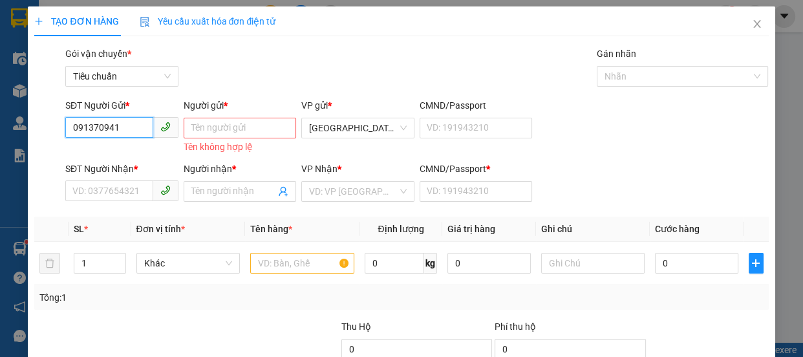
type input "0913709417"
click at [135, 155] on div "0913709417 - LIÊN" at bounding box center [120, 154] width 96 height 14
type input "LIÊN"
type input "0908882806"
type input "THỊNH"
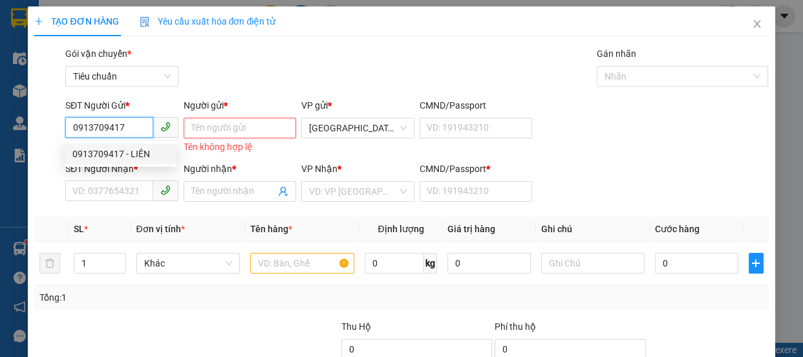
type input "0908882806"
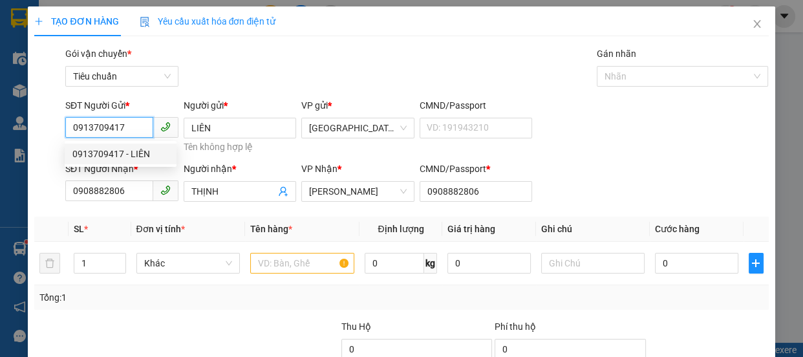
type input "100.000"
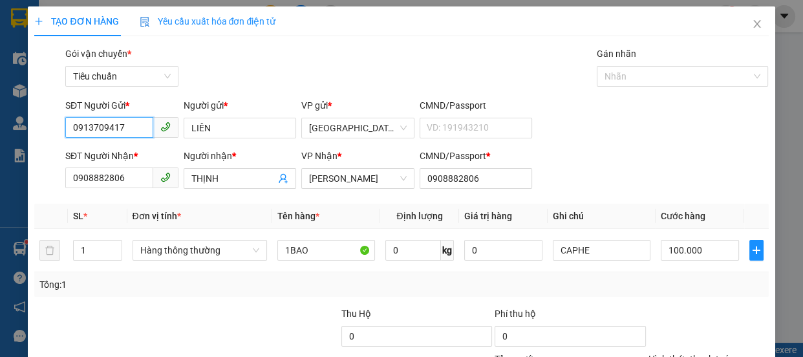
scroll to position [121, 0]
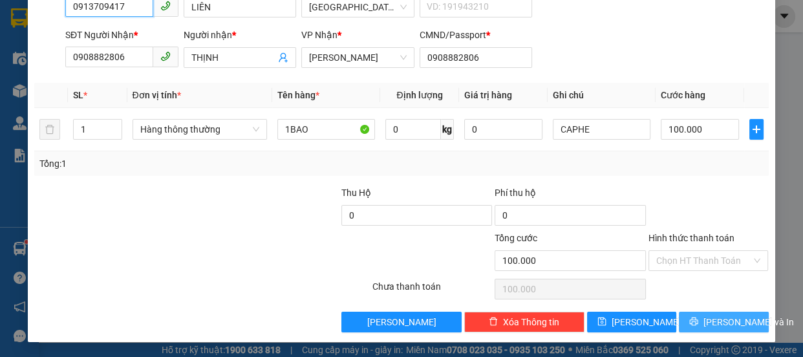
type input "0913709417"
click at [712, 328] on span "[PERSON_NAME] và In" at bounding box center [749, 322] width 91 height 14
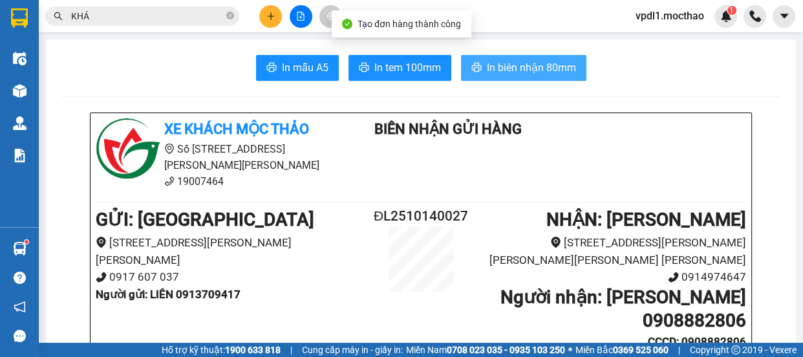
click at [514, 70] on span "In biên nhận 80mm" at bounding box center [531, 68] width 89 height 16
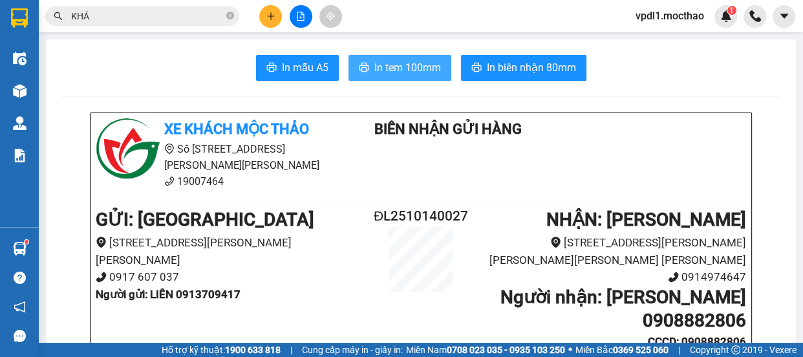
click at [422, 67] on span "In tem 100mm" at bounding box center [408, 68] width 67 height 16
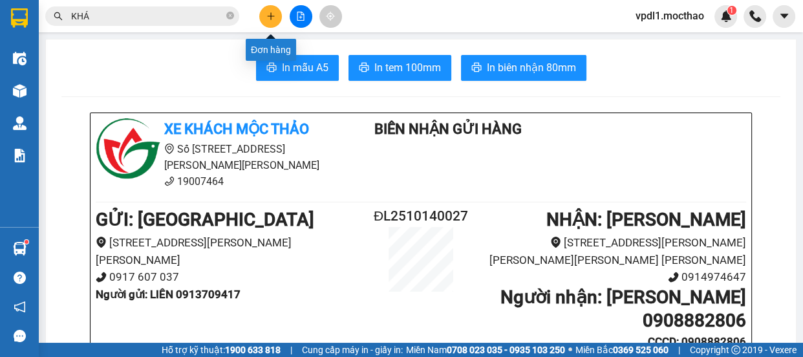
click at [274, 14] on icon "plus" at bounding box center [270, 16] width 9 height 9
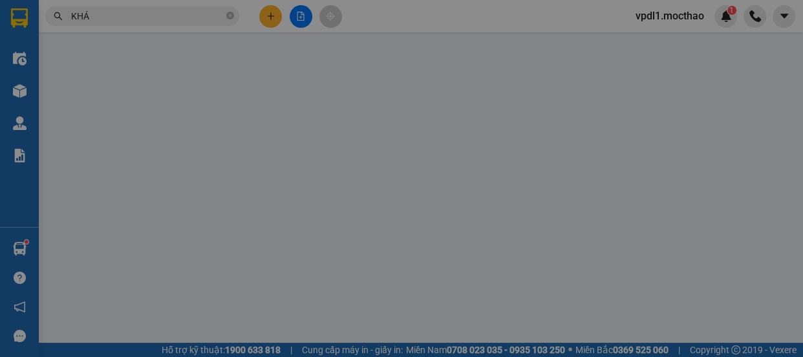
click at [214, 125] on div "TẠO ĐƠN HÀNG Yêu cầu xuất hóa đơn điện tử Transit Pickup Surcharge Ids Transit …" at bounding box center [401, 178] width 803 height 357
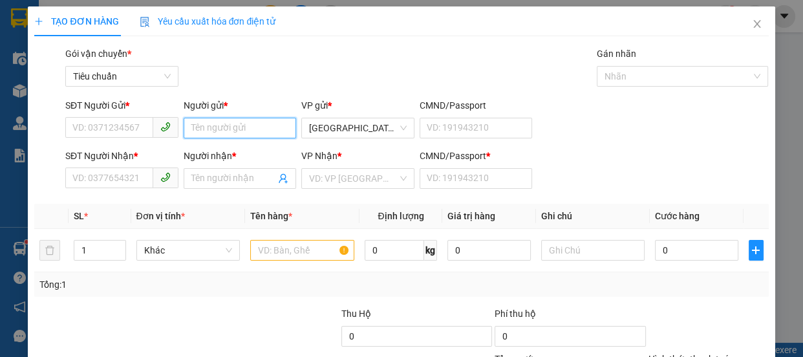
click at [202, 132] on input "Người gửi *" at bounding box center [240, 128] width 113 height 21
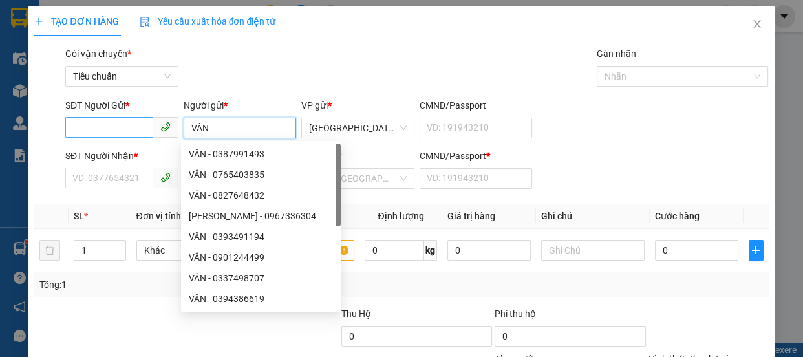
type input "VÂN"
click at [109, 122] on input "SĐT Người Gửi *" at bounding box center [109, 127] width 88 height 21
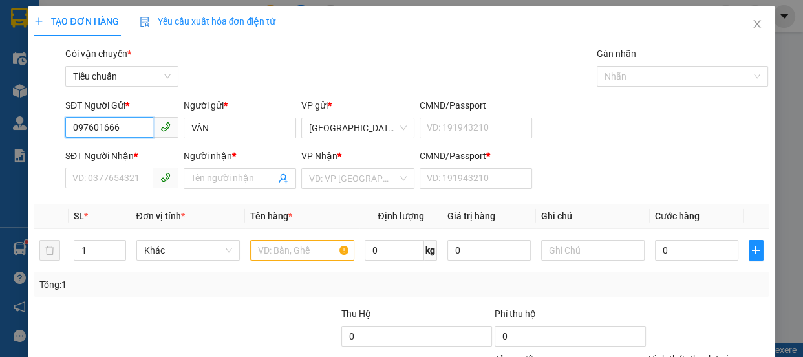
type input "0976016666"
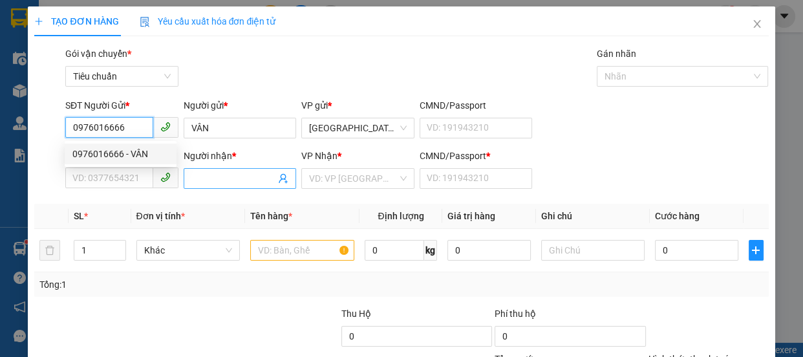
drag, startPoint x: 127, startPoint y: 155, endPoint x: 211, endPoint y: 184, distance: 88.6
click at [131, 152] on div "0976016666 - VÂN" at bounding box center [120, 154] width 96 height 14
type input "0935648779"
type input "NGỌC"
type input "00"
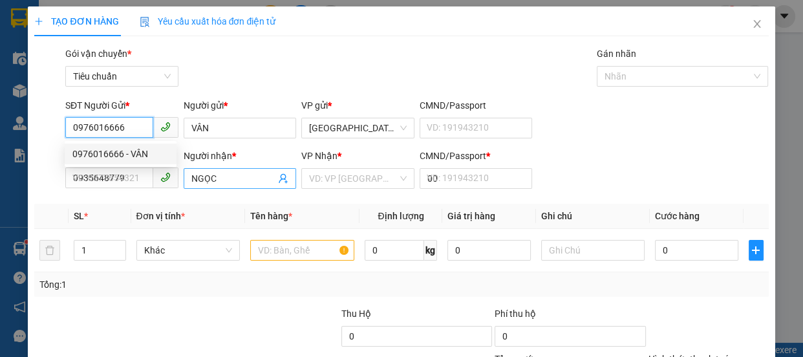
type input "70.000"
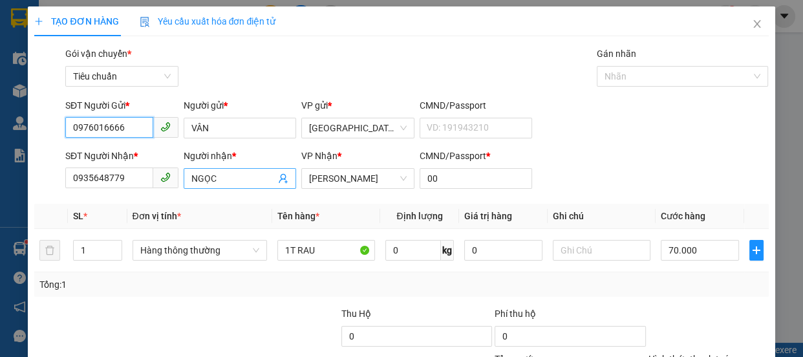
type input "0976016666"
drag, startPoint x: 224, startPoint y: 179, endPoint x: 0, endPoint y: 147, distance: 226.0
click at [0, 147] on div "TẠO ĐƠN HÀNG Yêu cầu xuất hóa đơn điện tử Transit Pickup Surcharge Ids Transit …" at bounding box center [401, 178] width 803 height 357
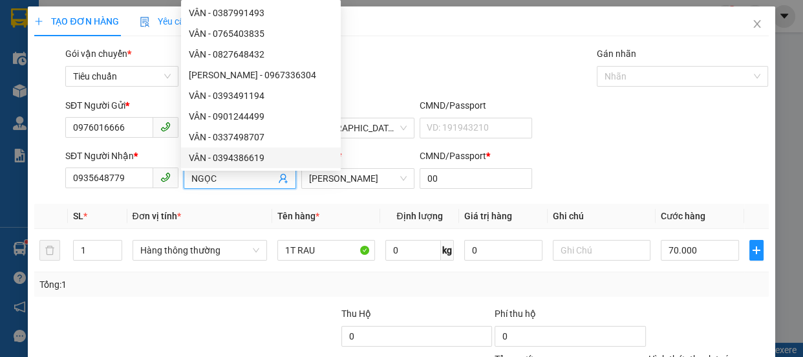
scroll to position [121, 0]
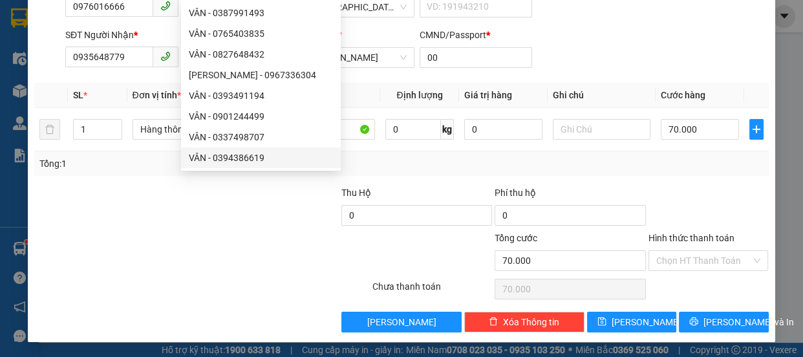
click at [639, 193] on div "Phí thu hộ 0" at bounding box center [570, 208] width 153 height 45
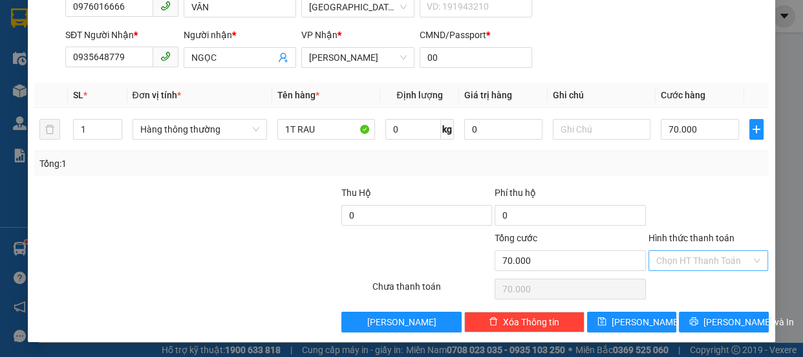
drag, startPoint x: 657, startPoint y: 261, endPoint x: 657, endPoint y: 252, distance: 8.4
click at [657, 260] on input "Hình thức thanh toán" at bounding box center [705, 260] width 96 height 19
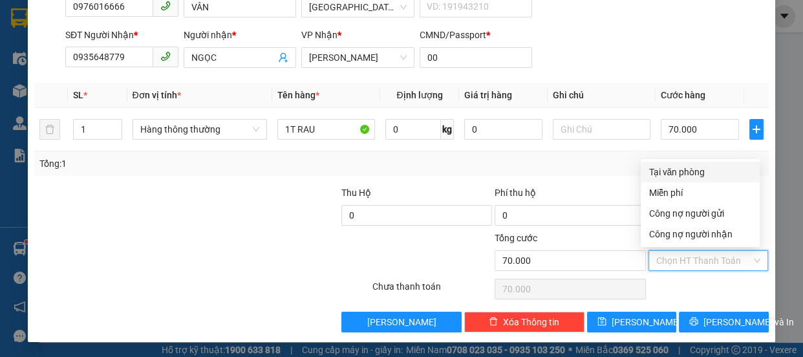
click at [552, 161] on div "Tổng: 1" at bounding box center [401, 164] width 724 height 14
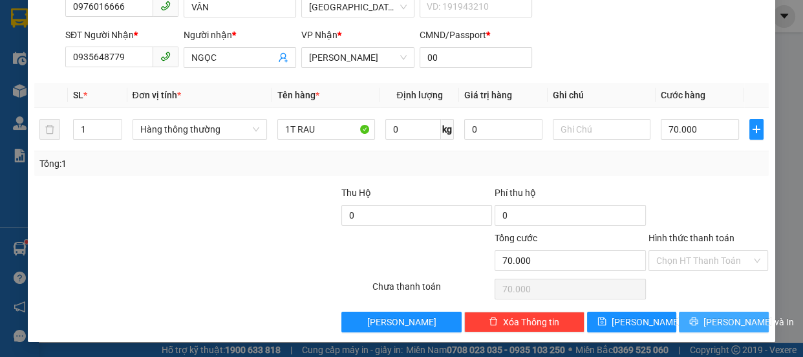
click at [705, 319] on span "[PERSON_NAME] và In" at bounding box center [749, 322] width 91 height 14
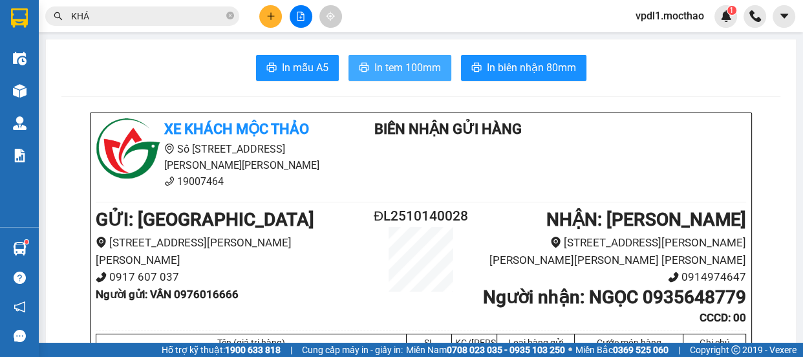
click at [394, 63] on span "In tem 100mm" at bounding box center [408, 68] width 67 height 16
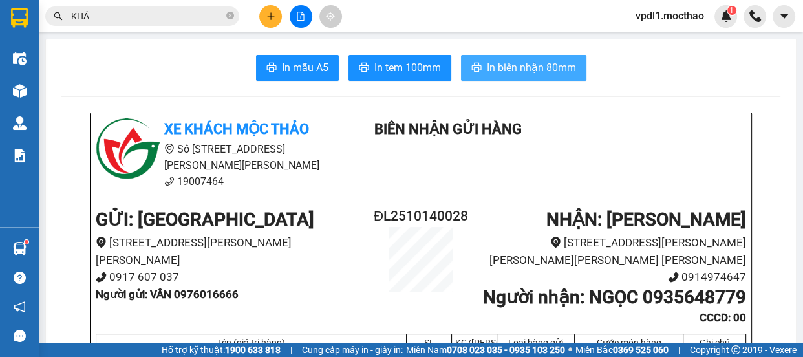
click at [506, 63] on span "In biên nhận 80mm" at bounding box center [531, 68] width 89 height 16
click at [285, 13] on div at bounding box center [300, 16] width 97 height 23
click at [266, 12] on icon "plus" at bounding box center [270, 16] width 9 height 9
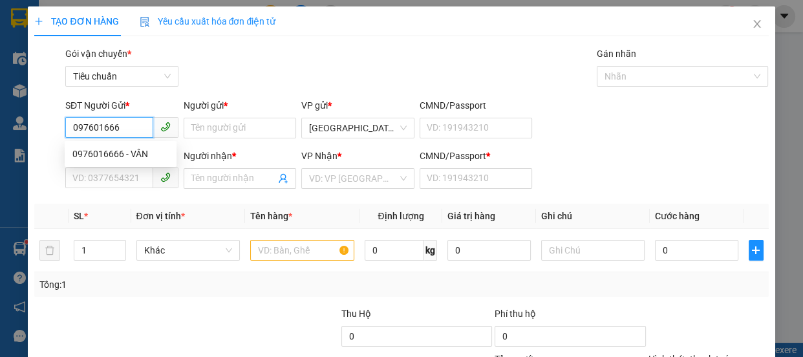
type input "0976016666"
click at [127, 148] on div "0976016666 - VÂN" at bounding box center [120, 154] width 96 height 14
type input "VÂN"
type input "0935648779"
type input "NGỌC"
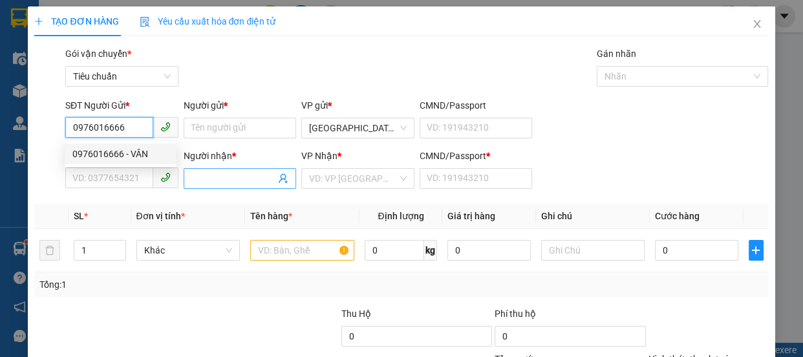
type input "00"
type input "70.000"
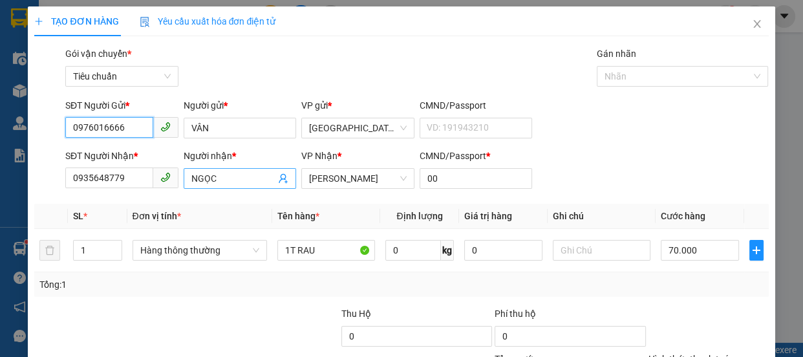
type input "0976016666"
drag, startPoint x: 235, startPoint y: 182, endPoint x: 0, endPoint y: 151, distance: 236.8
click at [0, 151] on div "TẠO ĐƠN HÀNG Yêu cầu xuất hóa đơn điện tử Transit Pickup Surcharge Ids Transit …" at bounding box center [401, 178] width 803 height 357
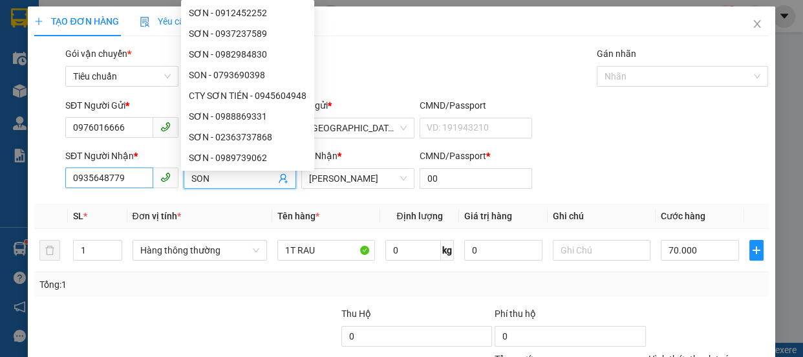
type input "SON"
drag, startPoint x: 125, startPoint y: 180, endPoint x: 0, endPoint y: 181, distance: 124.8
click at [0, 181] on div "TẠO ĐƠN HÀNG Yêu cầu xuất hóa đơn điện tử Transit Pickup Surcharge Ids Transit …" at bounding box center [401, 178] width 803 height 357
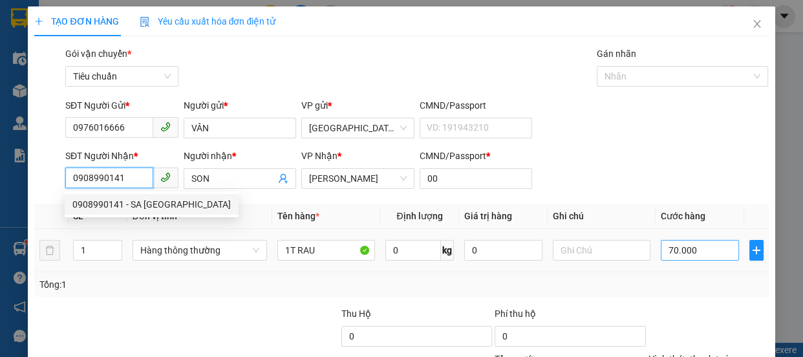
type input "0908990141"
click at [691, 240] on input "70.000" at bounding box center [700, 250] width 78 height 21
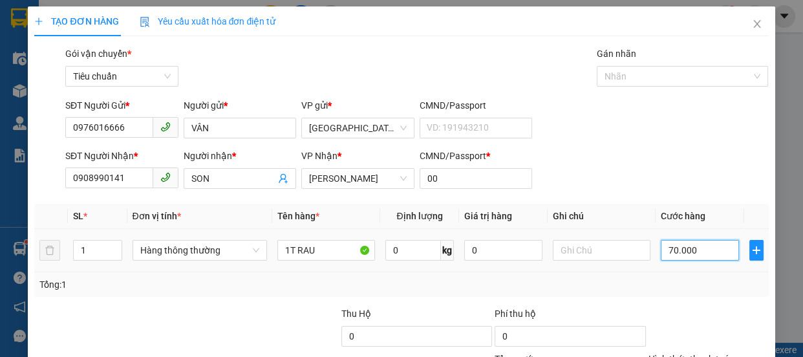
type input "6"
type input "60"
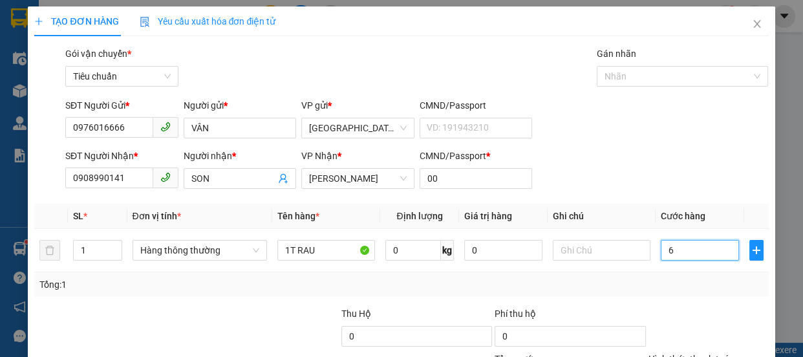
type input "60"
click at [684, 240] on input "60" at bounding box center [700, 250] width 78 height 21
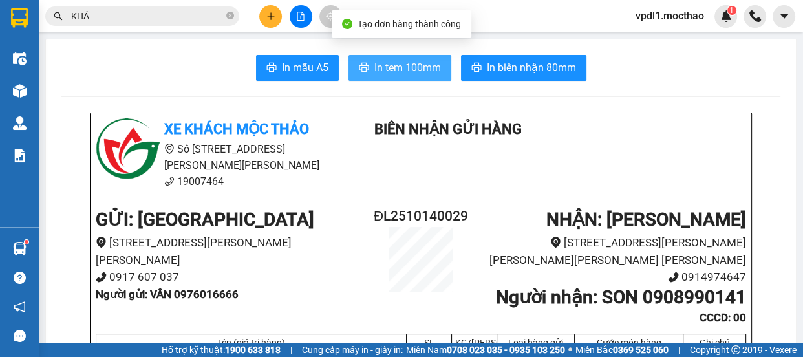
click at [408, 60] on span "In tem 100mm" at bounding box center [408, 68] width 67 height 16
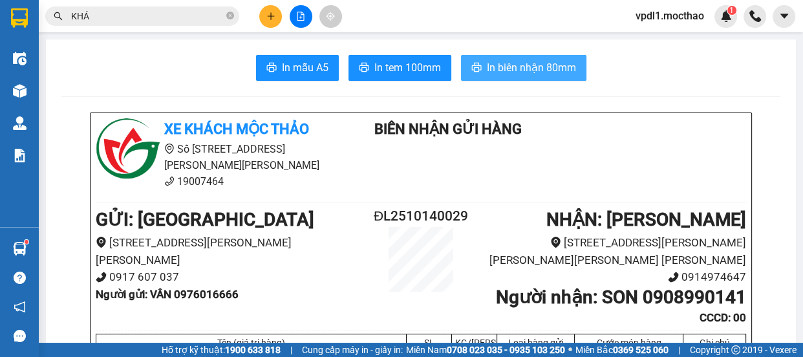
click at [496, 61] on span "In biên nhận 80mm" at bounding box center [531, 68] width 89 height 16
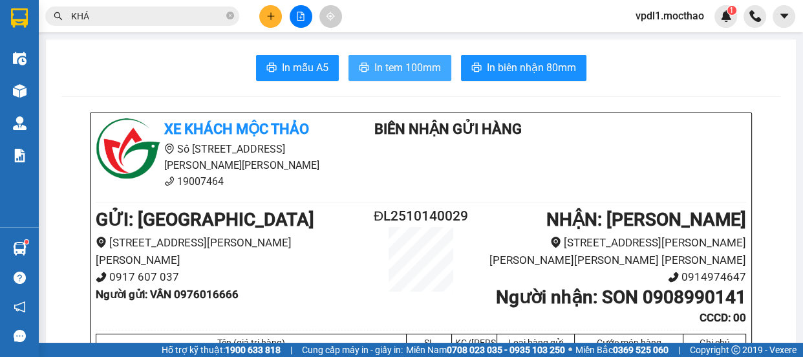
click at [371, 58] on button "In tem 100mm" at bounding box center [400, 68] width 103 height 26
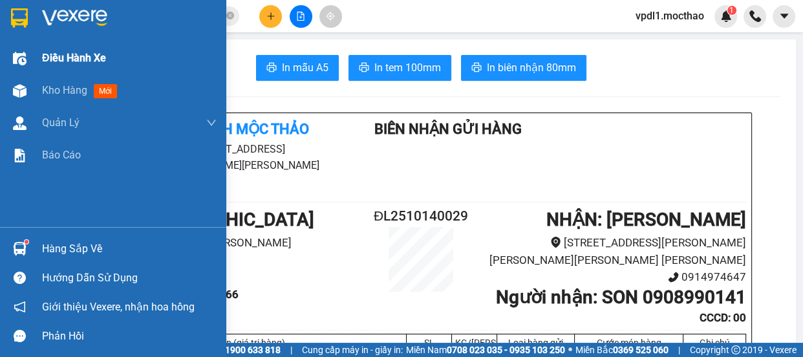
drag, startPoint x: 49, startPoint y: 96, endPoint x: 111, endPoint y: 72, distance: 67.2
click at [49, 91] on span "Kho hàng" at bounding box center [64, 90] width 45 height 12
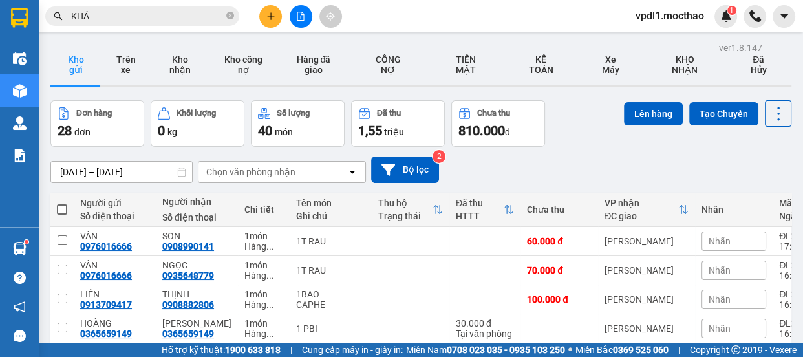
click at [69, 61] on button "Kho gửi" at bounding box center [75, 64] width 50 height 41
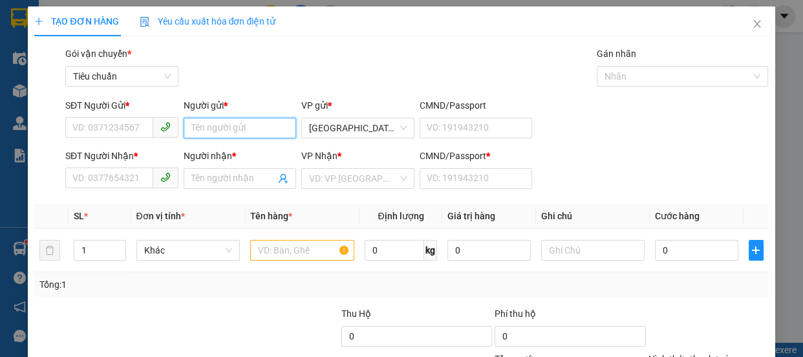
click at [207, 135] on input "Người gửi *" at bounding box center [240, 128] width 113 height 21
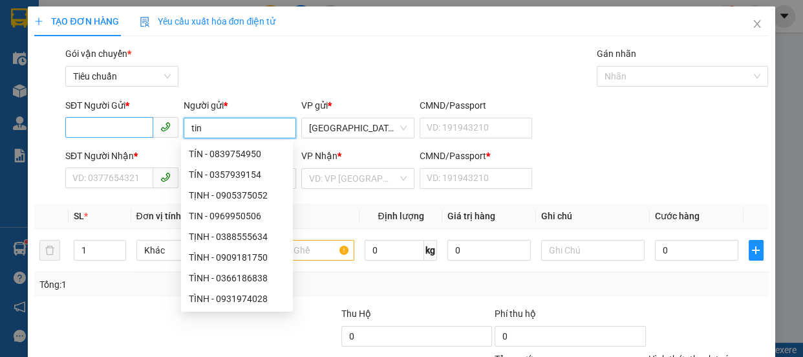
type input "tin"
click at [92, 122] on input "SĐT Người Gửi *" at bounding box center [109, 127] width 88 height 21
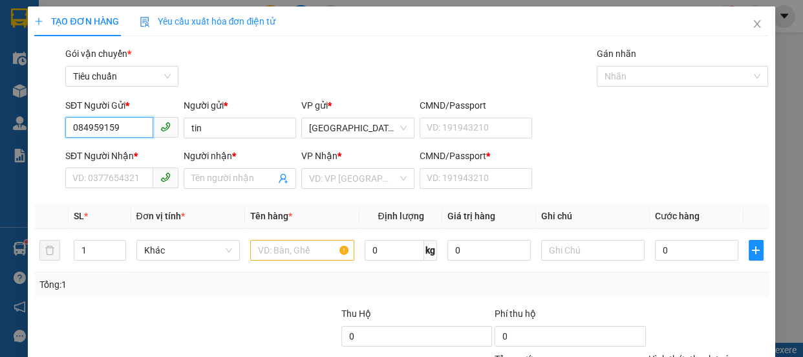
type input "0849591591"
click at [142, 154] on div "0849591591 - TIN" at bounding box center [120, 154] width 96 height 14
type input "TIN"
type input "0914744456"
type input "HOÀNG"
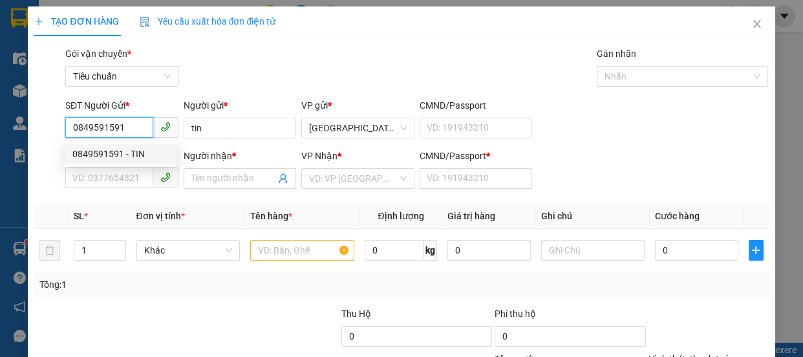
type input "0"
type input "40.000"
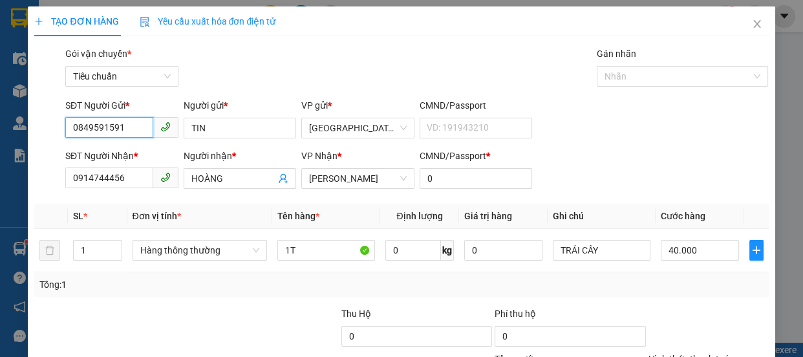
type input "0849591591"
drag, startPoint x: 208, startPoint y: 165, endPoint x: 80, endPoint y: 162, distance: 128.1
click at [80, 162] on div "SĐT Người Nhận * 0914744456 Người nhận * HOÀNG HOÀNG VP Nhận * Tuy Hòa CMND/Pas…" at bounding box center [417, 171] width 709 height 45
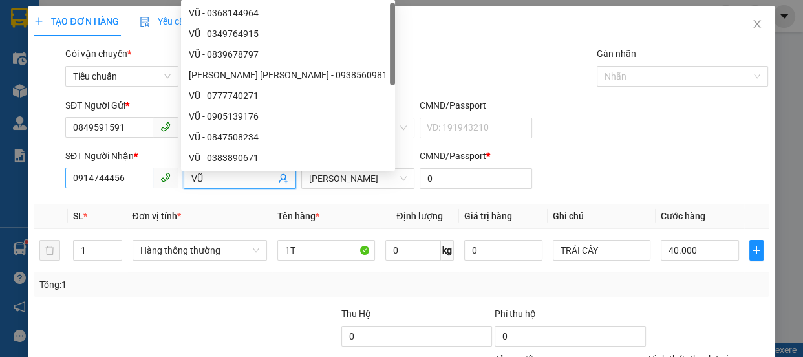
type input "VŨ"
drag, startPoint x: 123, startPoint y: 177, endPoint x: 72, endPoint y: 179, distance: 50.5
click at [72, 179] on input "0914744456" at bounding box center [109, 178] width 88 height 21
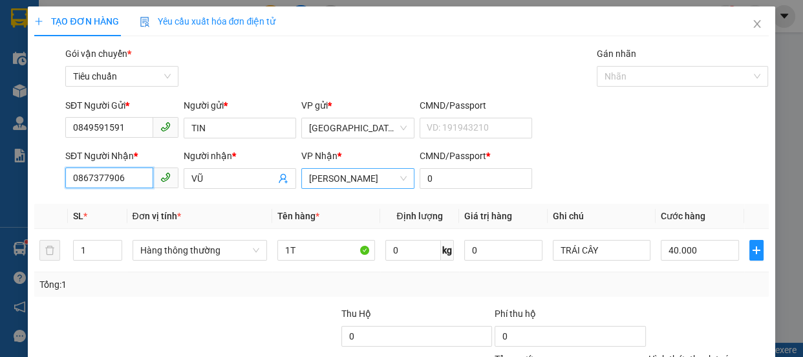
click at [345, 179] on span "[PERSON_NAME]" at bounding box center [358, 178] width 98 height 19
type input "0867377906"
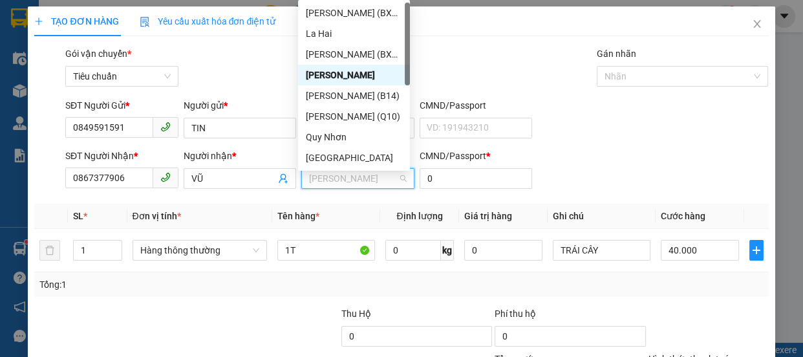
scroll to position [186, 0]
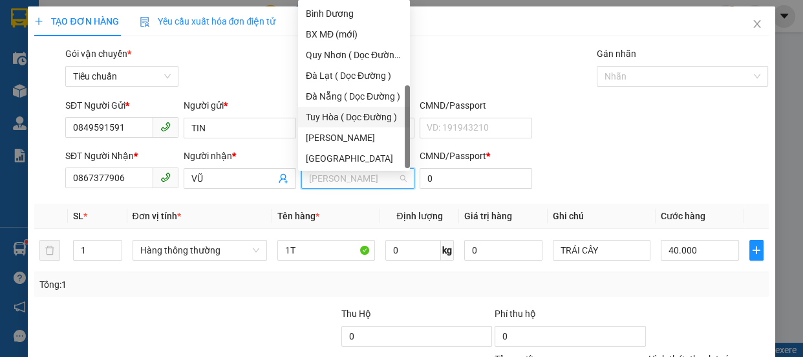
click at [354, 120] on div "Tuy Hòa ( Dọc Đường )" at bounding box center [354, 117] width 96 height 14
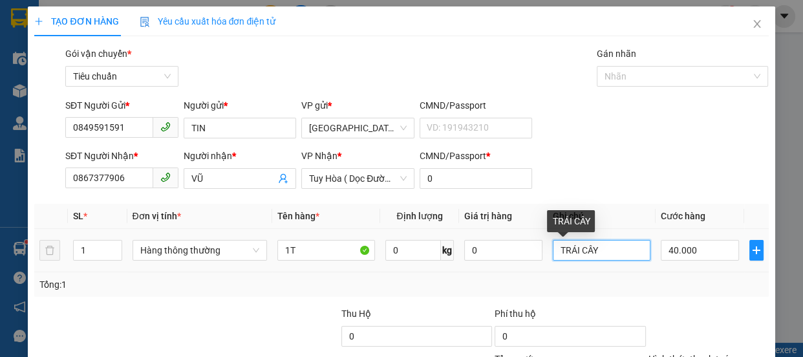
drag, startPoint x: 600, startPoint y: 252, endPoint x: 234, endPoint y: 347, distance: 378.2
click at [451, 250] on tr "1 Hàng thông thường 1T 0 kg 0 TRÁI CÂY 40.000" at bounding box center [401, 250] width 734 height 43
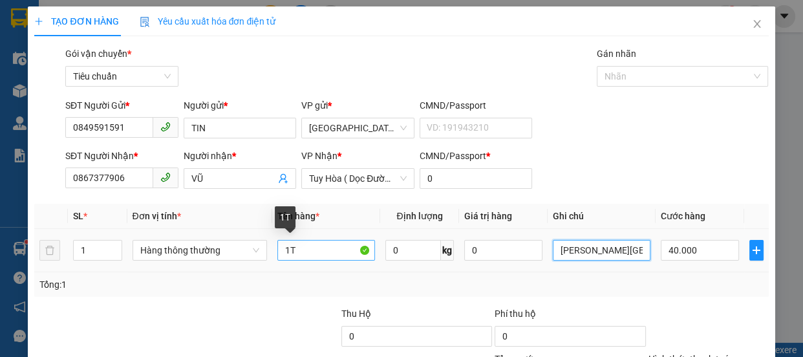
type input "CHỢ LƯƠNG SƠN"
click at [296, 252] on input "1T" at bounding box center [326, 250] width 98 height 21
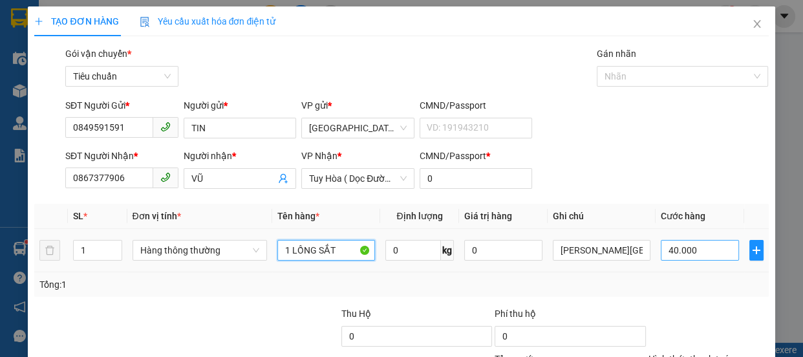
type input "1 LỒNG SẮT"
drag, startPoint x: 690, startPoint y: 254, endPoint x: 441, endPoint y: 303, distance: 254.0
click at [691, 254] on input "40.000" at bounding box center [700, 250] width 78 height 21
type input "7"
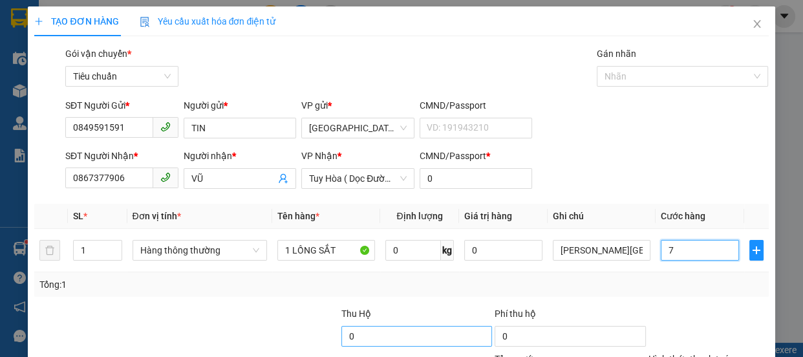
type input "70"
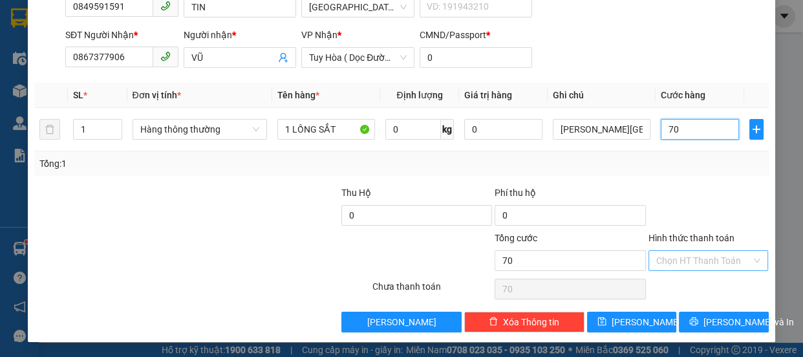
type input "70"
type input "70.000"
click at [688, 254] on input "Hình thức thanh toán" at bounding box center [705, 260] width 96 height 19
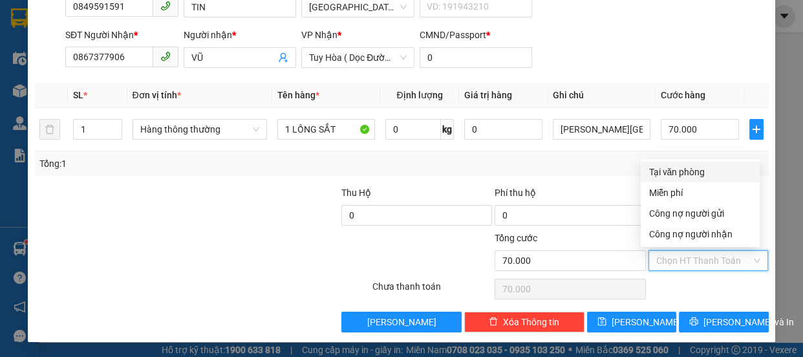
click at [661, 171] on div "Tại văn phòng" at bounding box center [700, 172] width 103 height 14
type input "0"
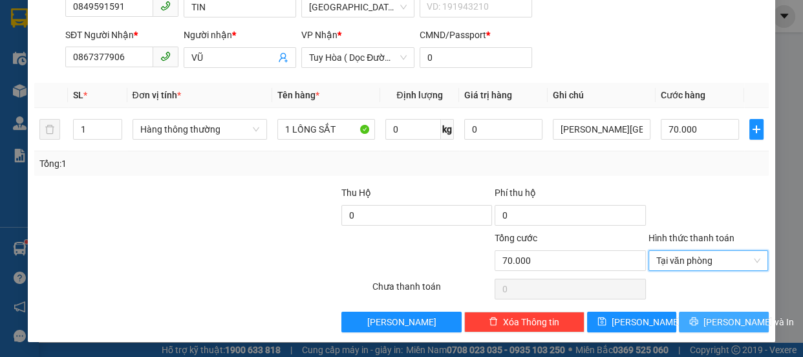
click at [695, 318] on icon "printer" at bounding box center [694, 321] width 9 height 9
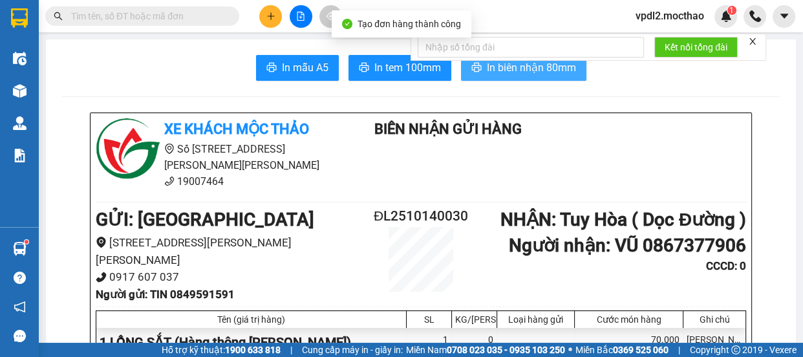
click at [529, 69] on span "In biên nhận 80mm" at bounding box center [531, 68] width 89 height 16
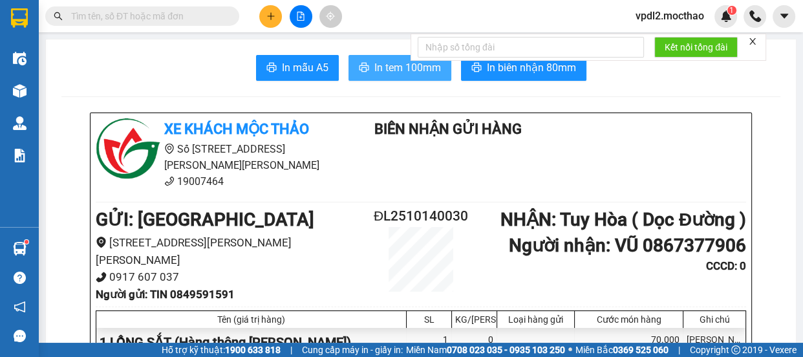
click at [376, 73] on span "In tem 100mm" at bounding box center [408, 68] width 67 height 16
click at [403, 69] on span "In tem 100mm" at bounding box center [408, 68] width 67 height 16
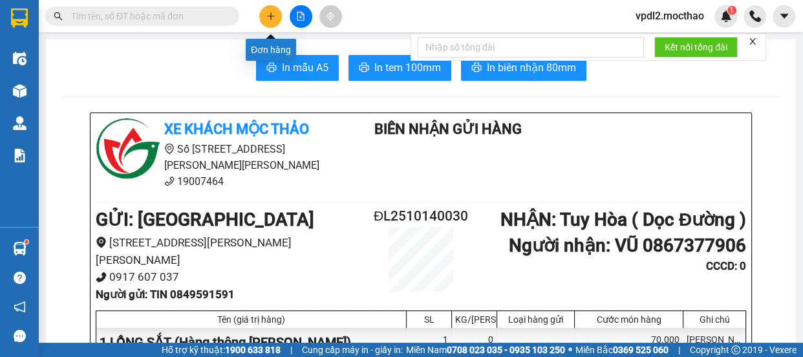
click at [266, 19] on icon "plus" at bounding box center [270, 16] width 9 height 9
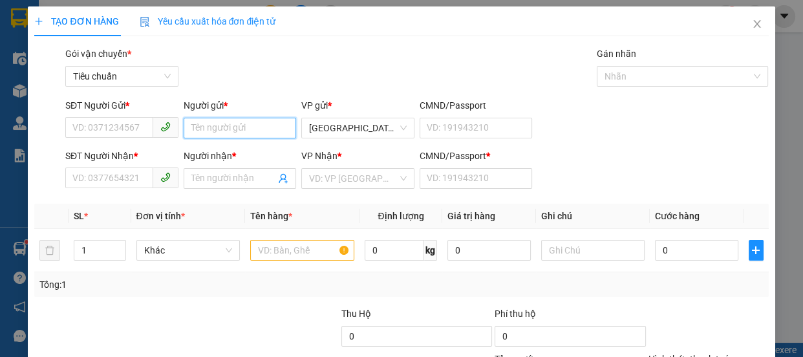
drag, startPoint x: 210, startPoint y: 127, endPoint x: 219, endPoint y: 116, distance: 13.8
click at [211, 127] on input "Người gửi *" at bounding box center [240, 128] width 113 height 21
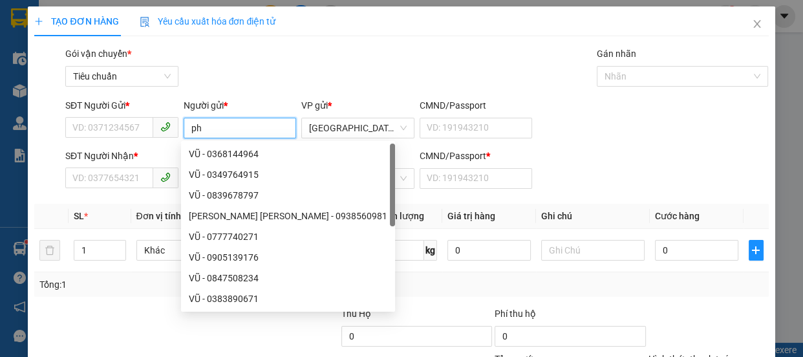
type input "p"
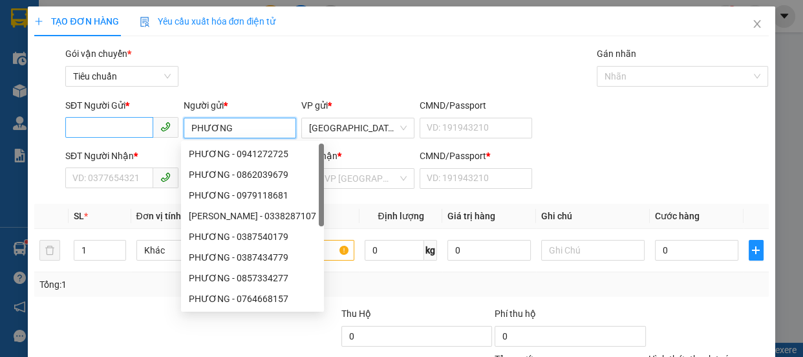
type input "PHƯƠNG"
click at [96, 131] on input "SĐT Người Gửi *" at bounding box center [109, 127] width 88 height 21
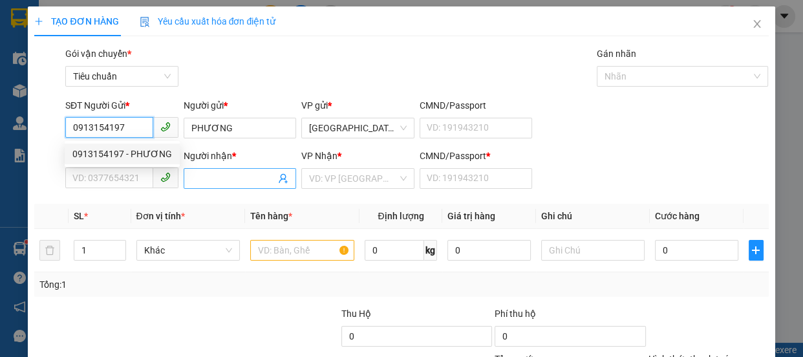
type input "0913154197"
click at [210, 179] on input "Người nhận *" at bounding box center [233, 178] width 85 height 14
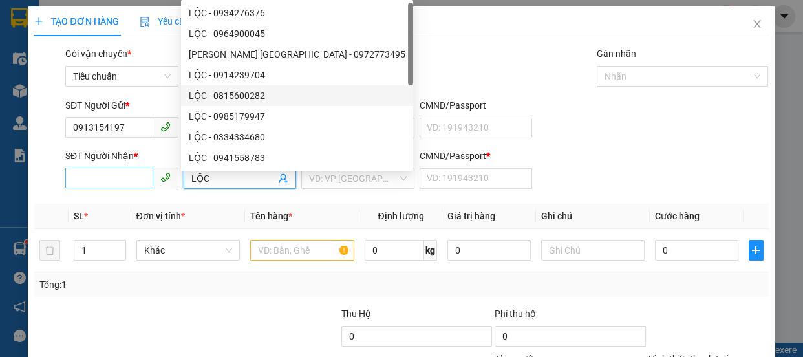
type input "LỘC"
click at [94, 181] on input "SĐT Người Nhận *" at bounding box center [109, 178] width 88 height 21
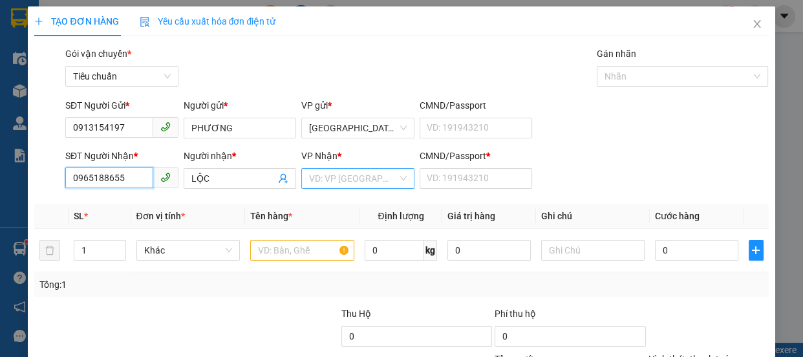
type input "0965188655"
click at [343, 180] on input "search" at bounding box center [353, 178] width 89 height 19
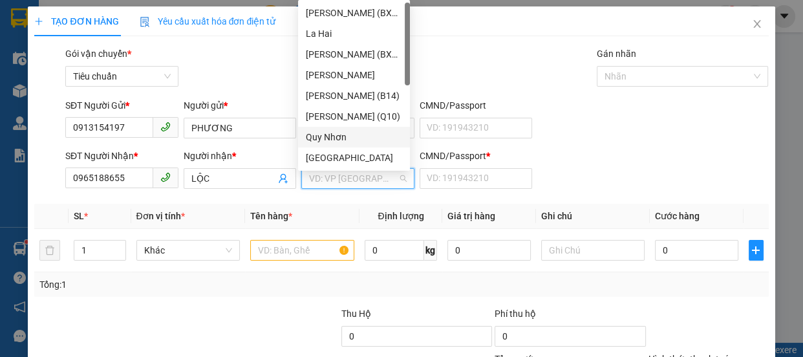
click at [323, 136] on div "Quy Nhơn" at bounding box center [354, 137] width 96 height 14
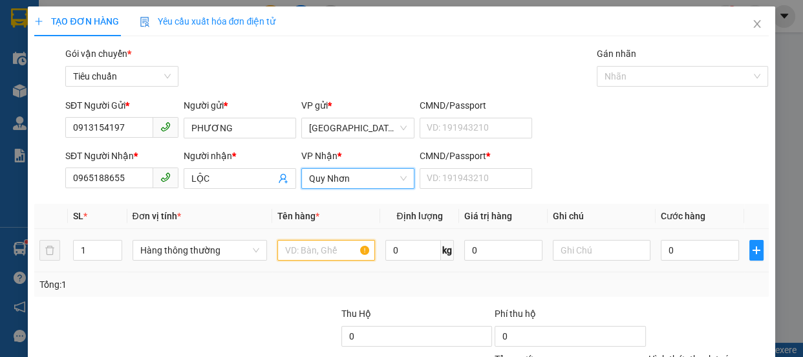
click at [277, 250] on input "text" at bounding box center [326, 250] width 98 height 21
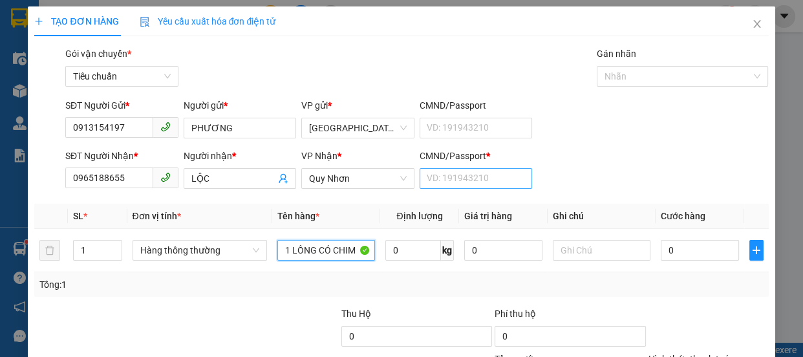
type input "1 LỒNG CÓ CHIM"
click at [453, 178] on input "CMND/Passport *" at bounding box center [476, 178] width 113 height 21
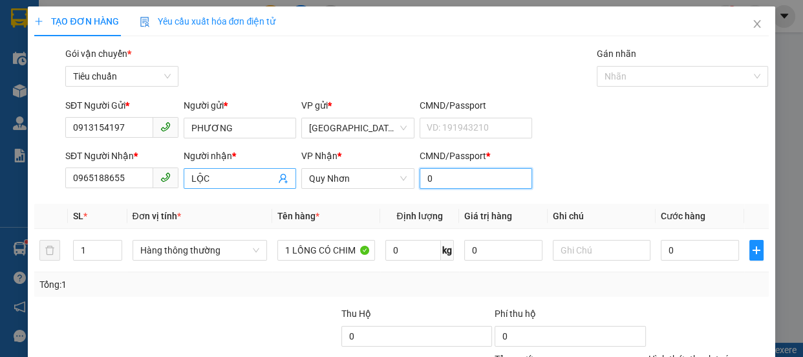
type input "0"
click at [225, 175] on input "LỘC" at bounding box center [233, 178] width 85 height 14
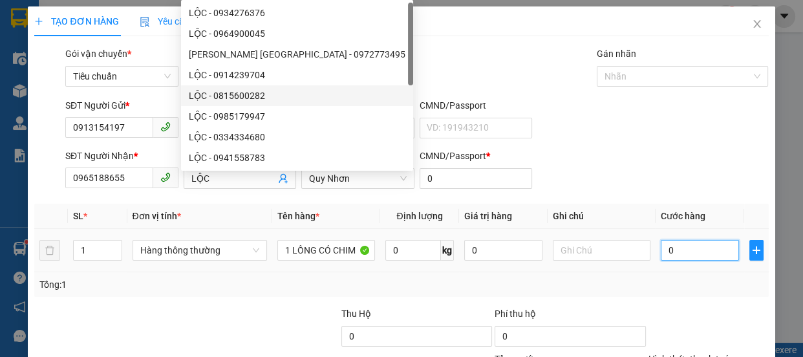
click at [697, 250] on input "0" at bounding box center [700, 250] width 78 height 21
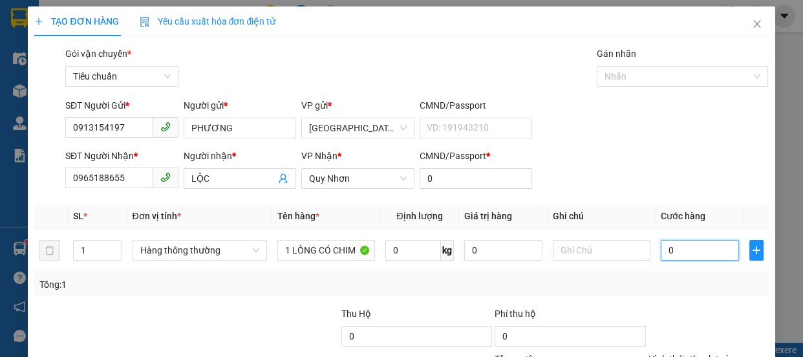
type input "1"
type input "10"
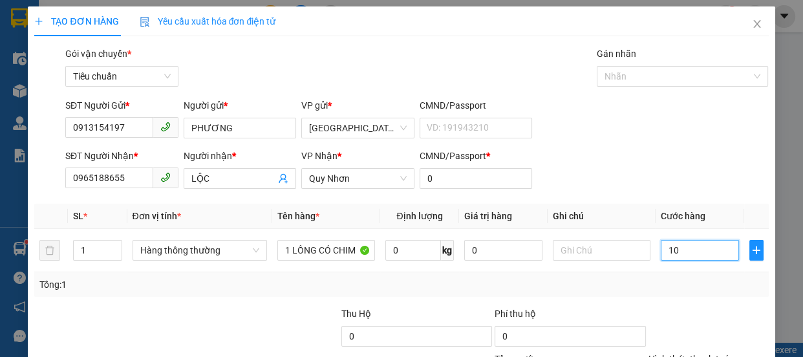
type input "10"
type input "100"
type input "100.000"
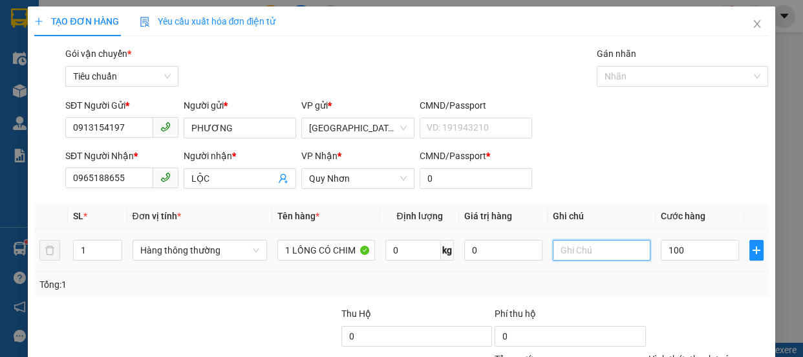
type input "100.000"
click at [567, 254] on input "text" at bounding box center [602, 250] width 98 height 21
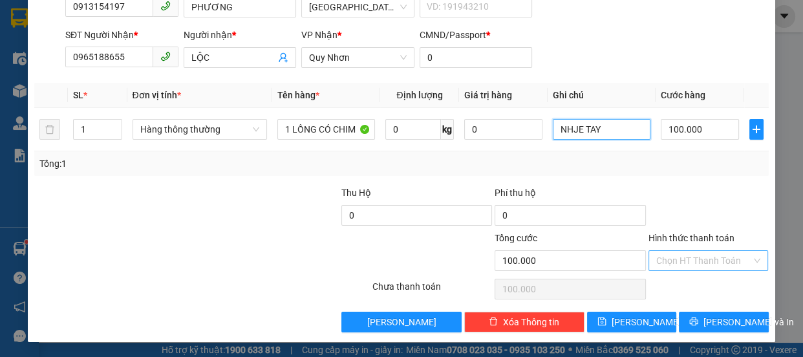
type input "NHJE TAY"
drag, startPoint x: 655, startPoint y: 261, endPoint x: 678, endPoint y: 187, distance: 77.8
click at [657, 261] on input "Hình thức thanh toán" at bounding box center [705, 260] width 96 height 19
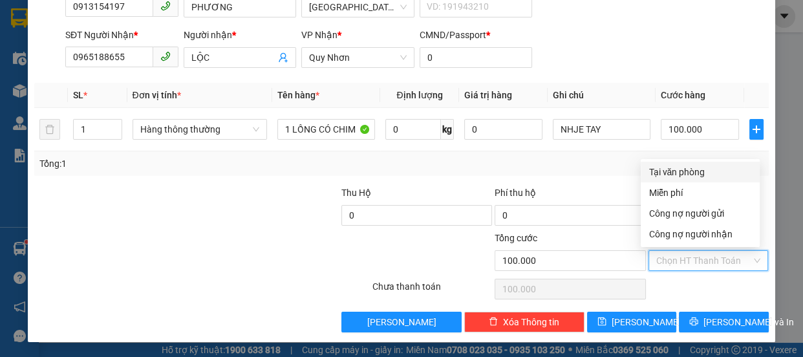
click at [681, 175] on div "Tại văn phòng" at bounding box center [700, 172] width 103 height 14
type input "0"
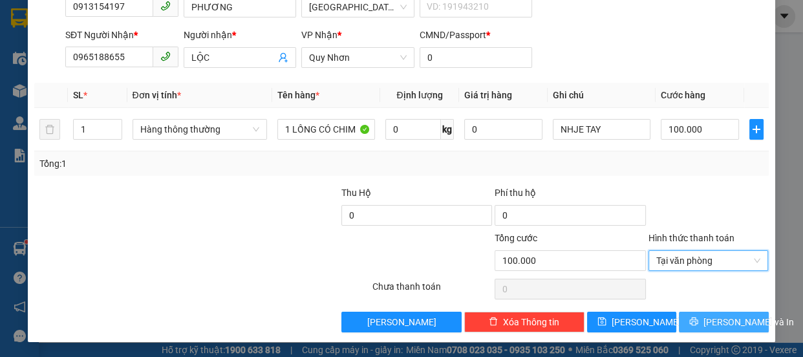
drag, startPoint x: 719, startPoint y: 321, endPoint x: 686, endPoint y: 278, distance: 54.9
click at [717, 318] on span "[PERSON_NAME] và In" at bounding box center [749, 322] width 91 height 14
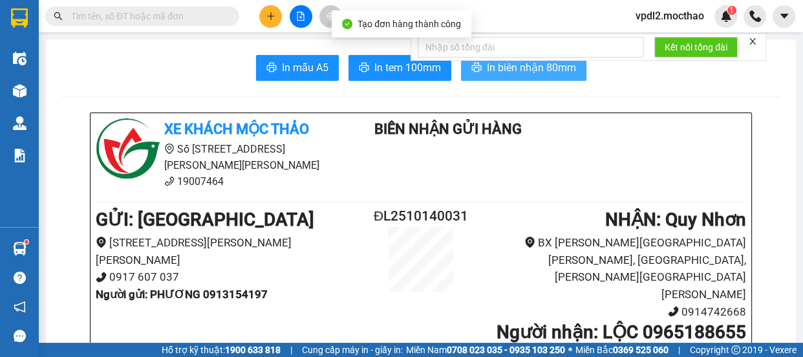
click at [510, 71] on span "In biên nhận 80mm" at bounding box center [531, 68] width 89 height 16
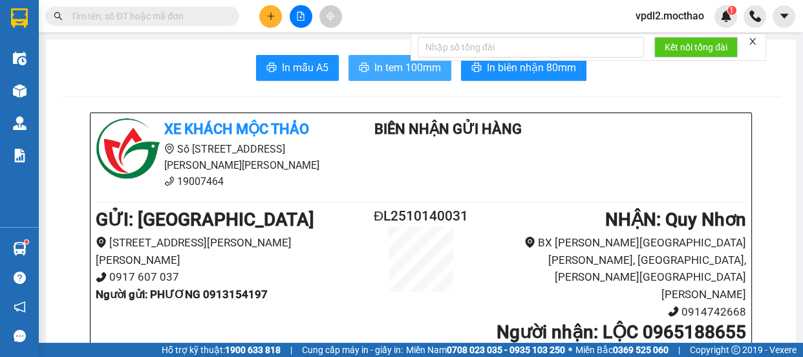
click at [388, 69] on span "In tem 100mm" at bounding box center [408, 68] width 67 height 16
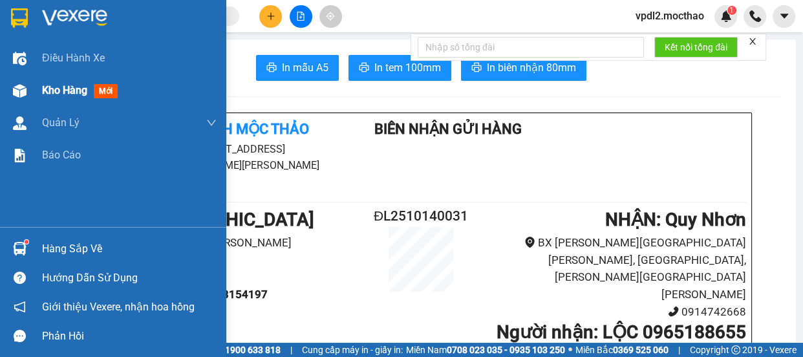
click at [74, 93] on span "Kho hàng" at bounding box center [64, 90] width 45 height 12
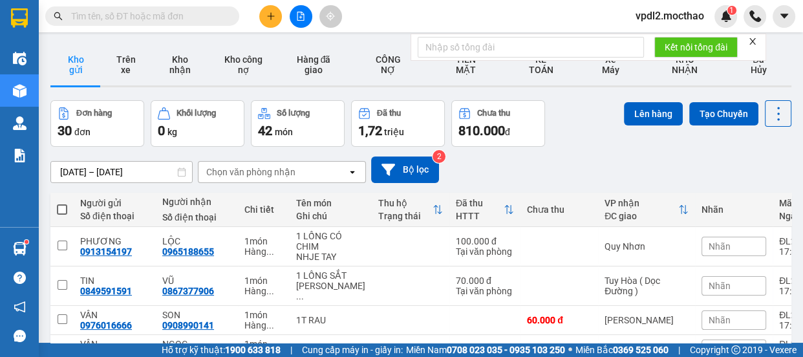
click at [59, 207] on span at bounding box center [62, 209] width 10 height 10
click at [62, 203] on input "checkbox" at bounding box center [62, 203] width 0 height 0
checkbox input "true"
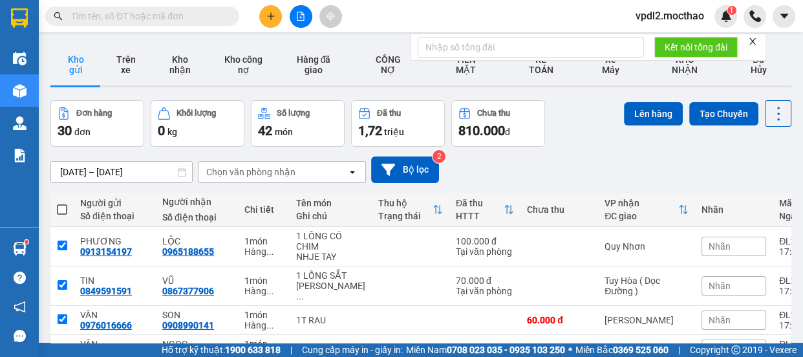
checkbox input "true"
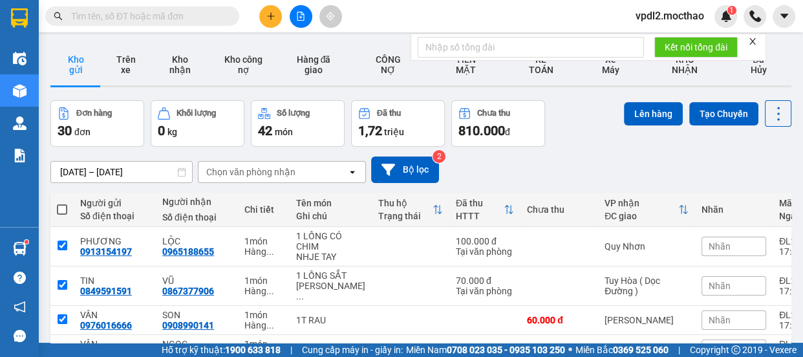
checkbox input "true"
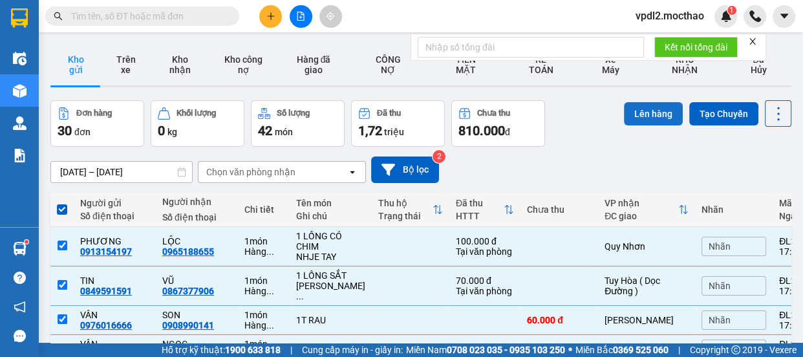
click at [628, 121] on button "Lên hàng" at bounding box center [653, 113] width 59 height 23
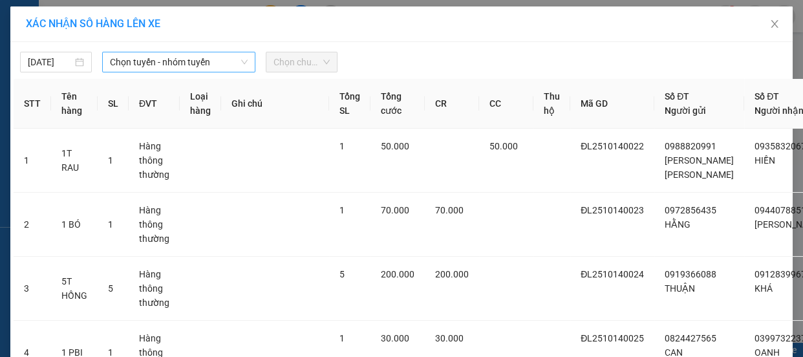
click at [204, 60] on span "Chọn tuyến - nhóm tuyến" at bounding box center [179, 61] width 138 height 19
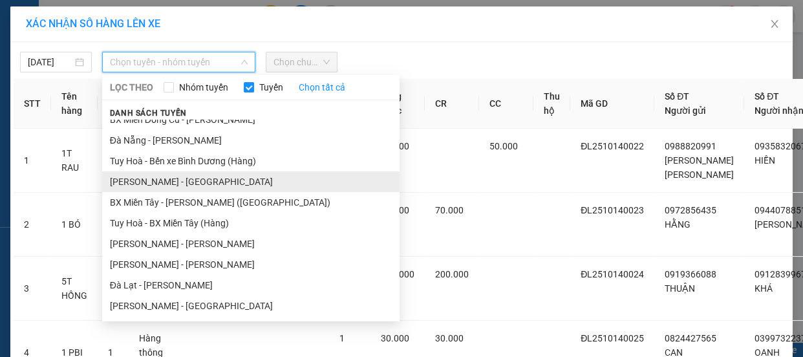
scroll to position [120, 0]
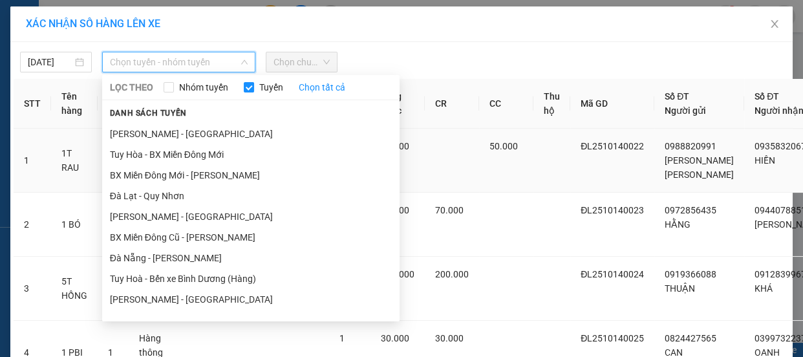
drag, startPoint x: 148, startPoint y: 198, endPoint x: 158, endPoint y: 188, distance: 14.2
click at [149, 196] on li "Đà Lạt - Quy Nhơn" at bounding box center [251, 196] width 298 height 21
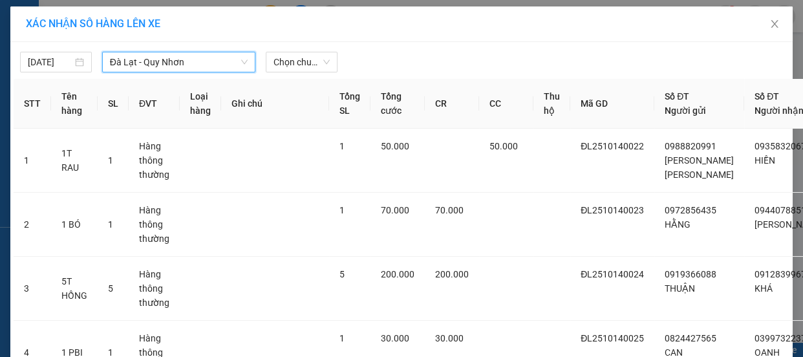
drag, startPoint x: 314, startPoint y: 63, endPoint x: 333, endPoint y: 72, distance: 20.8
click at [315, 63] on span "Chọn chuyến" at bounding box center [302, 61] width 56 height 19
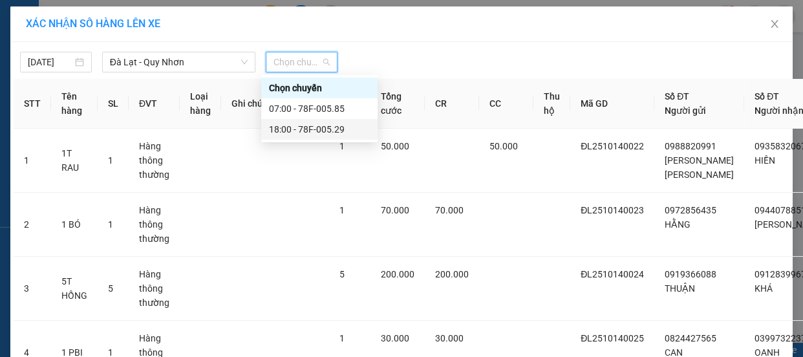
click at [296, 131] on div "18:00 - 78F-005.29" at bounding box center [319, 129] width 101 height 14
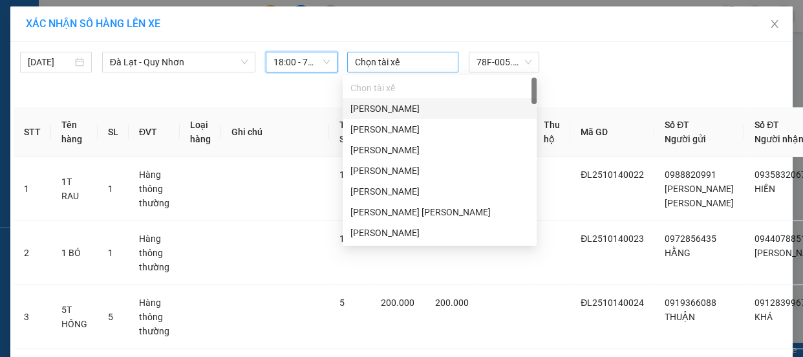
click at [424, 60] on div at bounding box center [403, 62] width 105 height 16
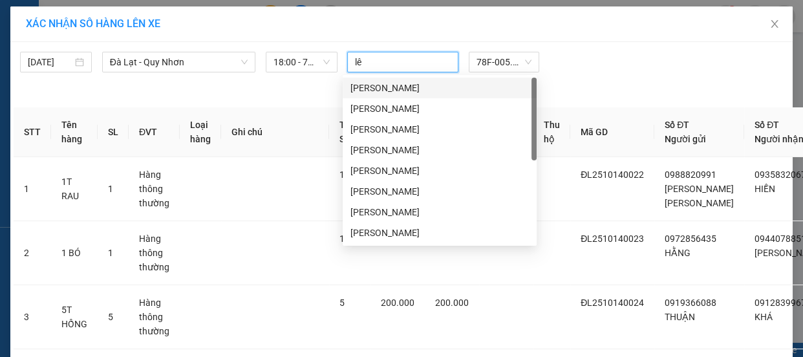
type input "lê"
click at [383, 168] on div "Lê Kim An" at bounding box center [440, 171] width 179 height 14
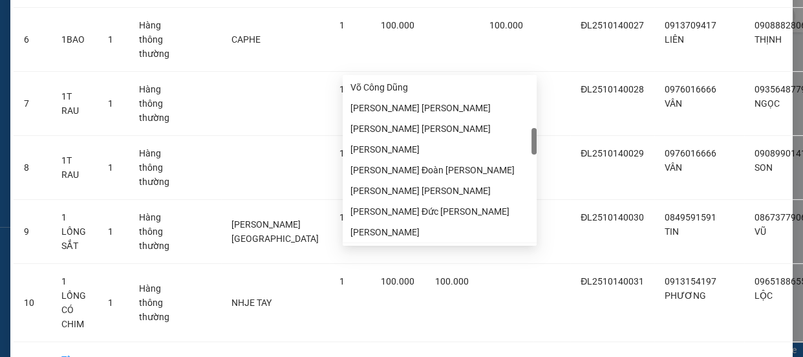
scroll to position [549, 0]
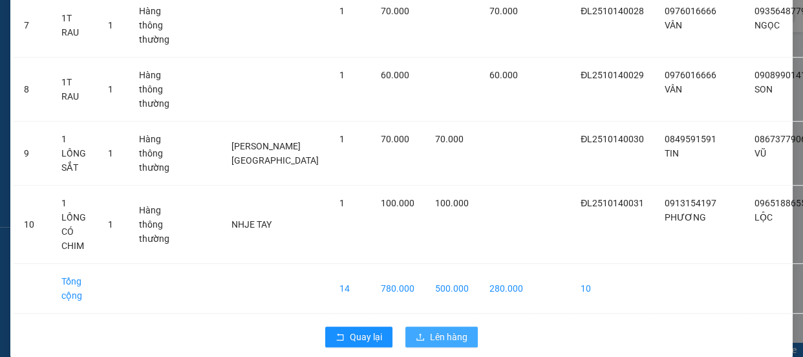
click at [462, 330] on span "Lên hàng" at bounding box center [449, 337] width 38 height 14
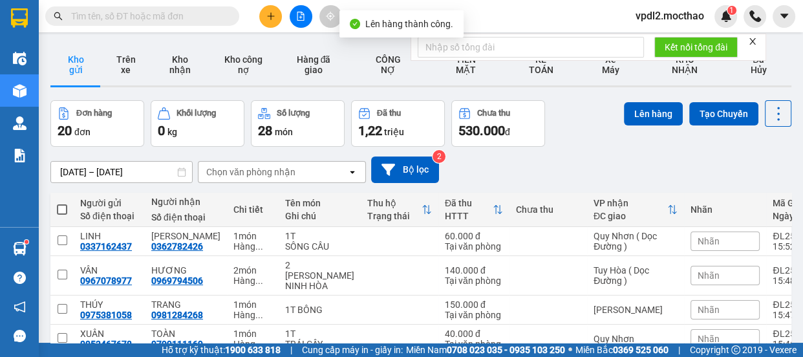
drag, startPoint x: 60, startPoint y: 207, endPoint x: 83, endPoint y: 195, distance: 26.0
click at [61, 206] on span at bounding box center [62, 209] width 10 height 10
click at [62, 203] on input "checkbox" at bounding box center [62, 203] width 0 height 0
checkbox input "true"
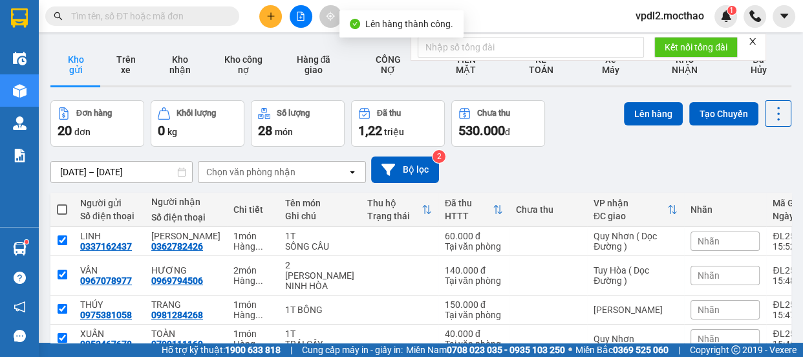
checkbox input "true"
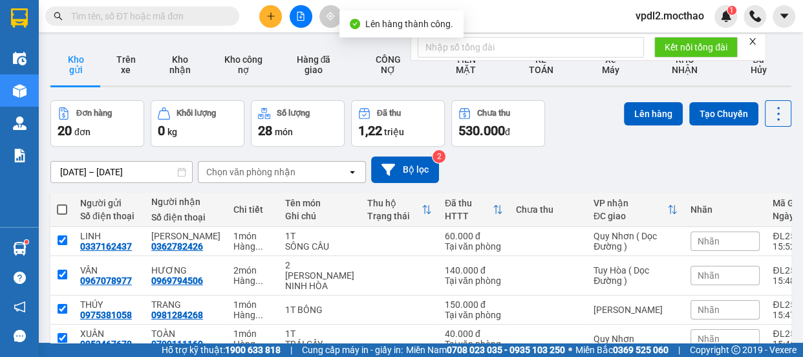
checkbox input "true"
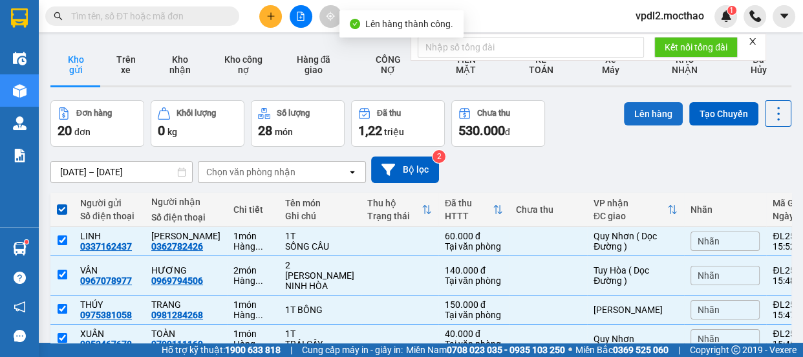
click at [649, 111] on button "Lên hàng" at bounding box center [653, 113] width 59 height 23
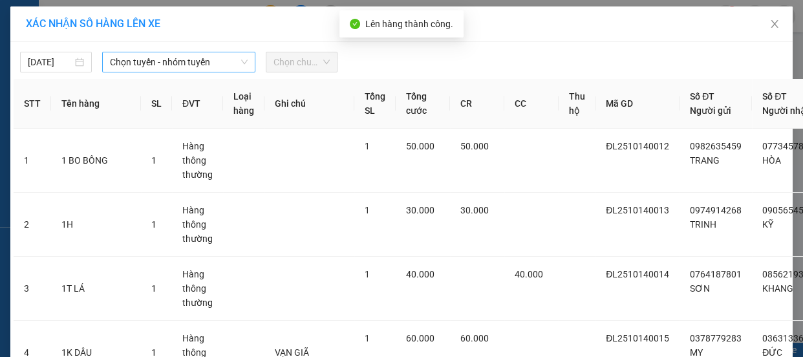
click at [224, 66] on span "Chọn tuyến - nhóm tuyến" at bounding box center [179, 61] width 138 height 19
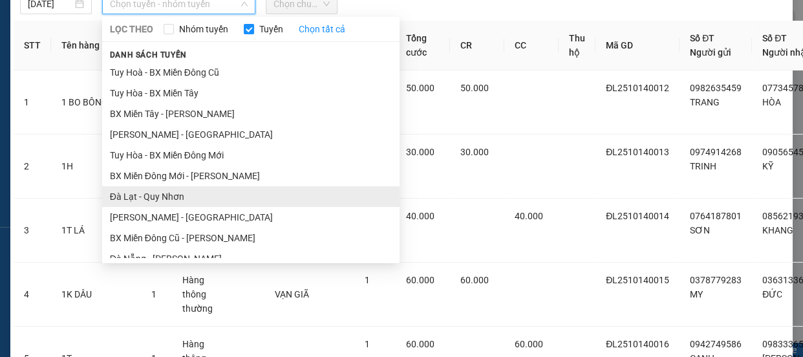
scroll to position [52, 0]
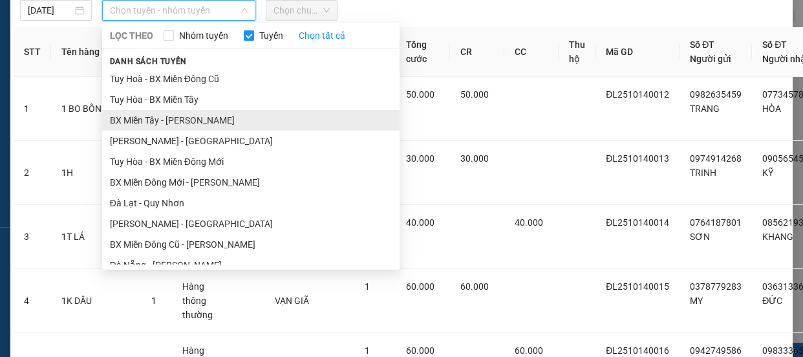
drag, startPoint x: 158, startPoint y: 198, endPoint x: 206, endPoint y: 117, distance: 94.0
click at [171, 184] on ul "Sài Gòn - Tuy Hòa La Hai - Tuy Hòa Bến xe Bình Dương - Tuy Hoà (Hàng) Tuy Hoà -…" at bounding box center [251, 166] width 298 height 197
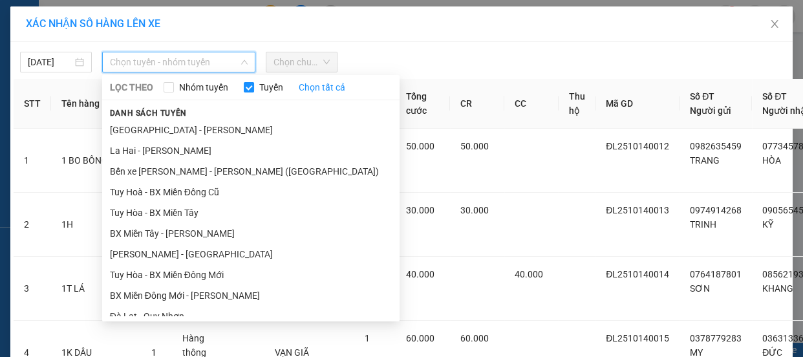
scroll to position [176, 0]
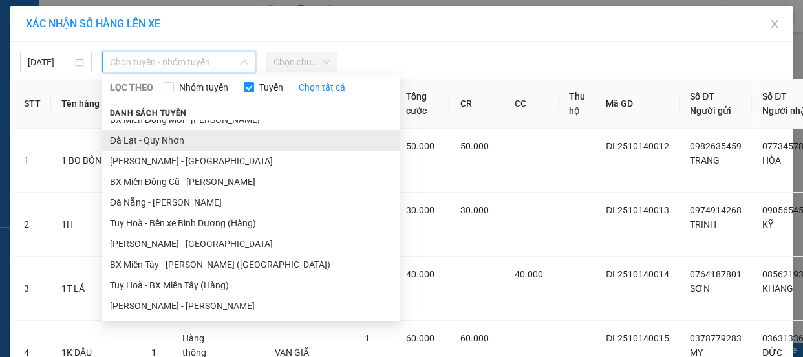
click at [147, 142] on li "Đà Lạt - Quy Nhơn" at bounding box center [251, 140] width 298 height 21
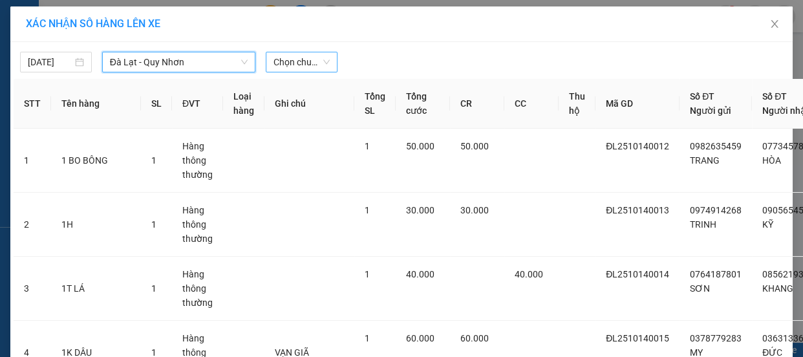
drag, startPoint x: 314, startPoint y: 61, endPoint x: 316, endPoint y: 70, distance: 8.5
click at [315, 63] on span "Chọn chuyến" at bounding box center [302, 61] width 56 height 19
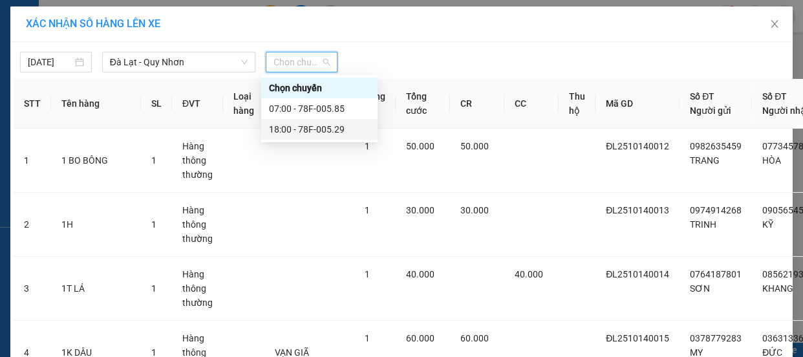
drag, startPoint x: 299, startPoint y: 129, endPoint x: 316, endPoint y: 127, distance: 16.9
click at [301, 127] on div "18:00 - 78F-005.29" at bounding box center [319, 129] width 101 height 14
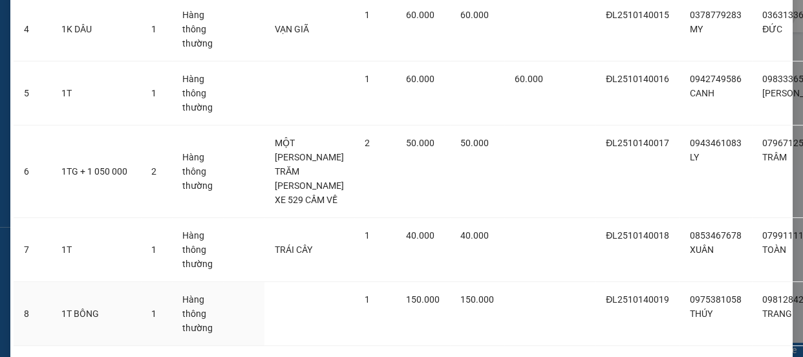
scroll to position [591, 0]
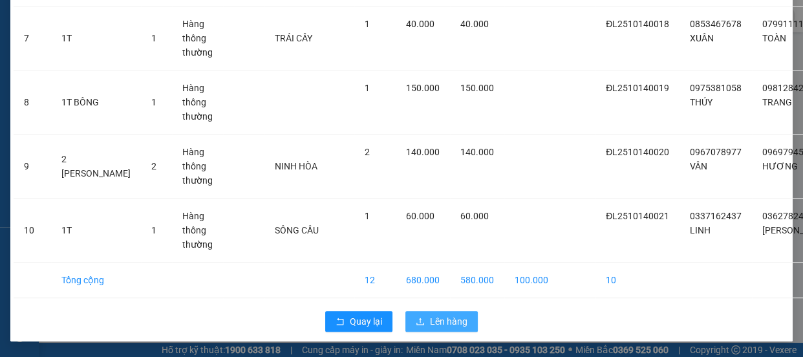
click at [433, 325] on span "Lên hàng" at bounding box center [449, 321] width 38 height 14
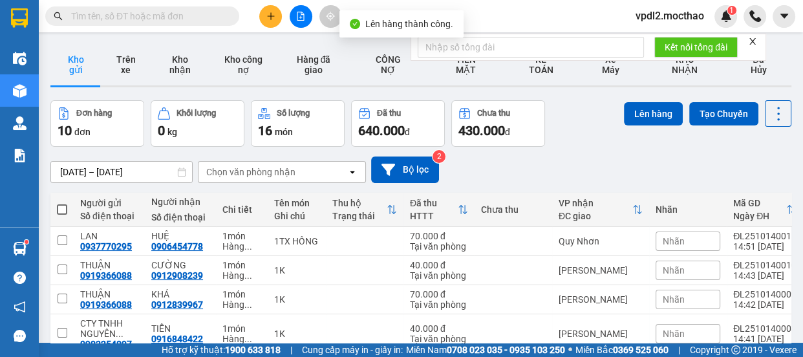
click at [62, 212] on span at bounding box center [62, 209] width 10 height 10
click at [62, 203] on input "checkbox" at bounding box center [62, 203] width 0 height 0
checkbox input "true"
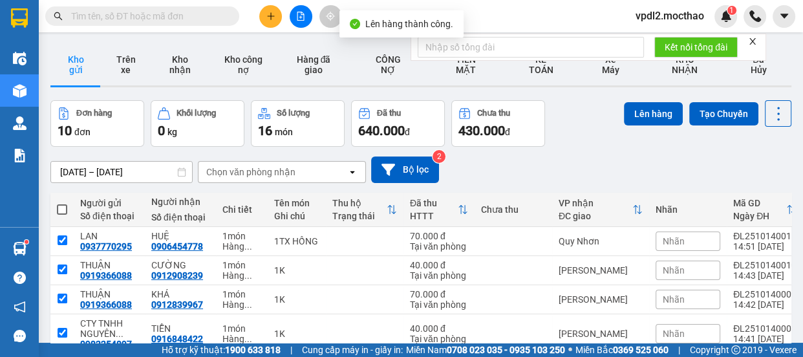
checkbox input "true"
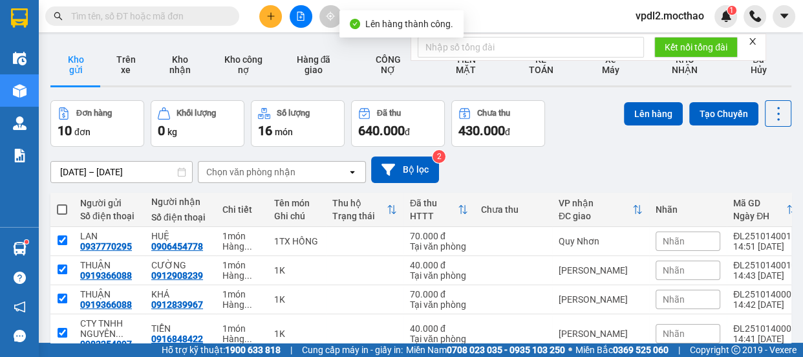
checkbox input "true"
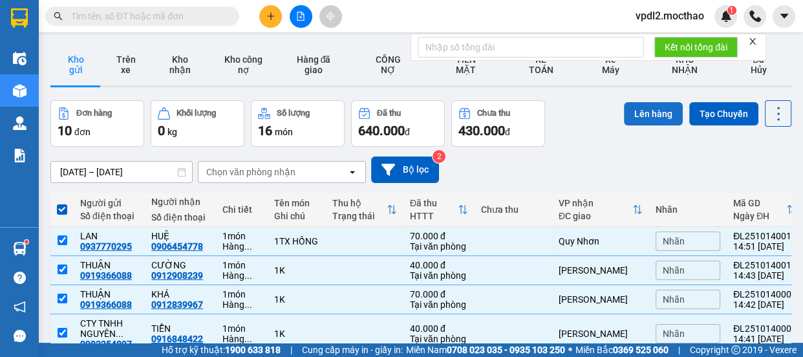
click at [652, 113] on button "Lên hàng" at bounding box center [653, 113] width 59 height 23
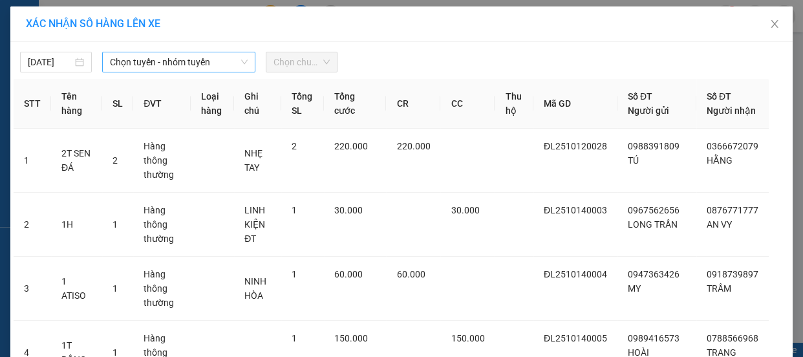
click at [210, 67] on span "Chọn tuyến - nhóm tuyến" at bounding box center [179, 61] width 138 height 19
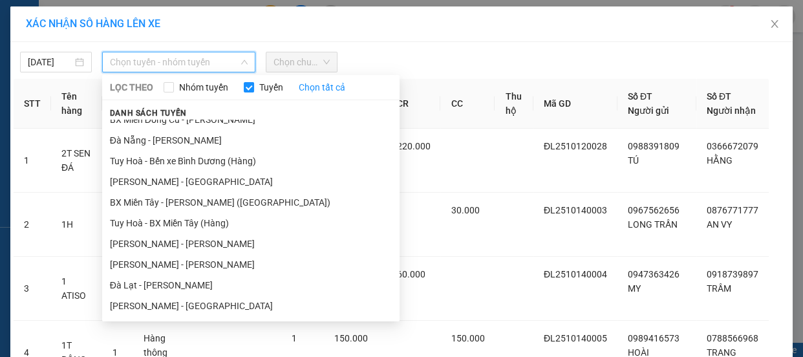
scroll to position [120, 0]
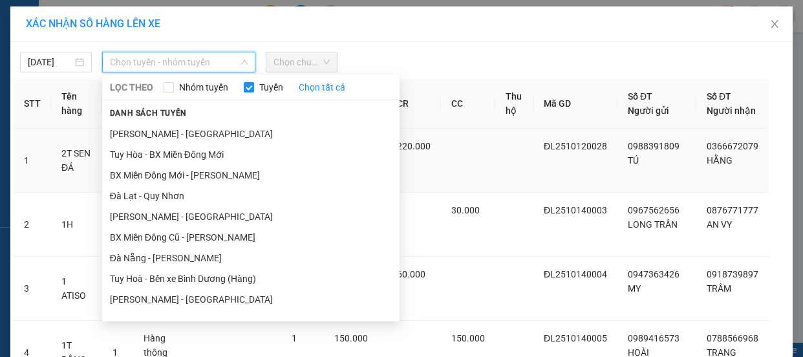
drag, startPoint x: 155, startPoint y: 196, endPoint x: 220, endPoint y: 142, distance: 84.6
click at [168, 188] on li "Đà Lạt - Quy Nhơn" at bounding box center [251, 196] width 298 height 21
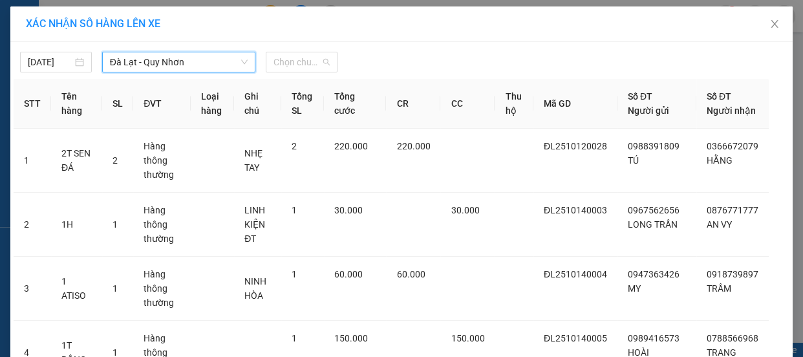
drag, startPoint x: 313, startPoint y: 63, endPoint x: 356, endPoint y: 110, distance: 63.7
click at [323, 63] on span "Chọn chuyến" at bounding box center [302, 61] width 56 height 19
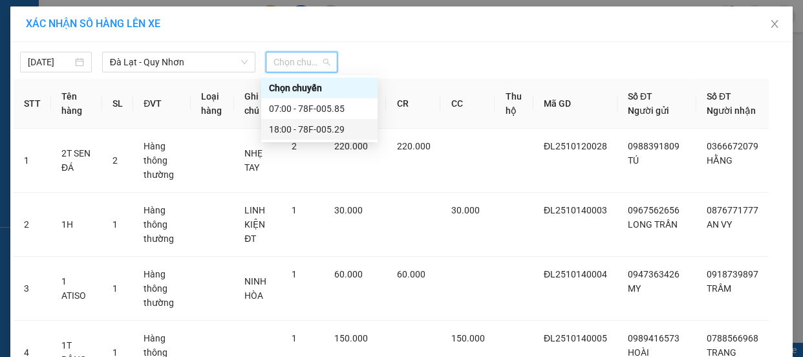
click at [316, 127] on div "18:00 - 78F-005.29" at bounding box center [319, 129] width 101 height 14
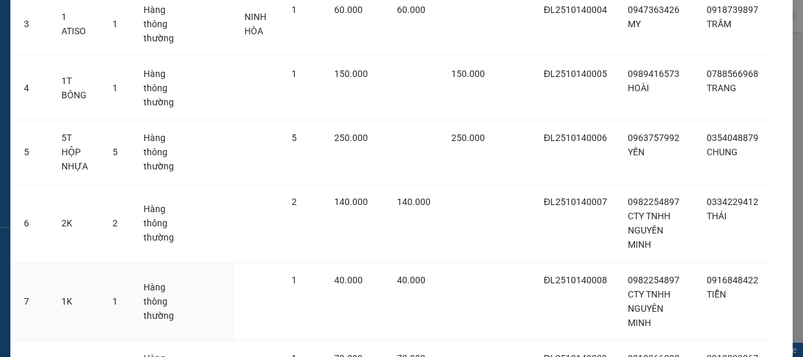
scroll to position [588, 0]
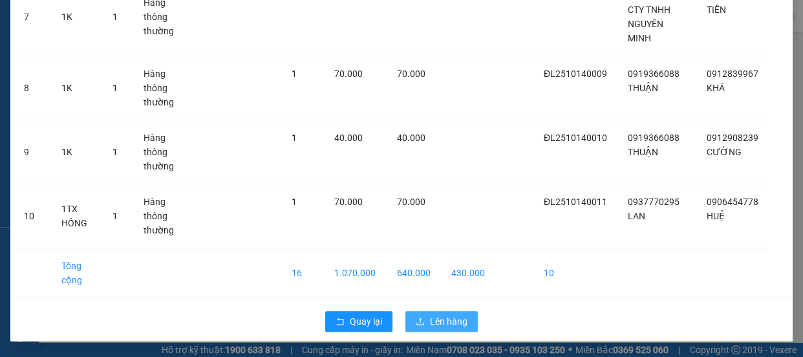
click at [424, 325] on button "Lên hàng" at bounding box center [442, 321] width 72 height 21
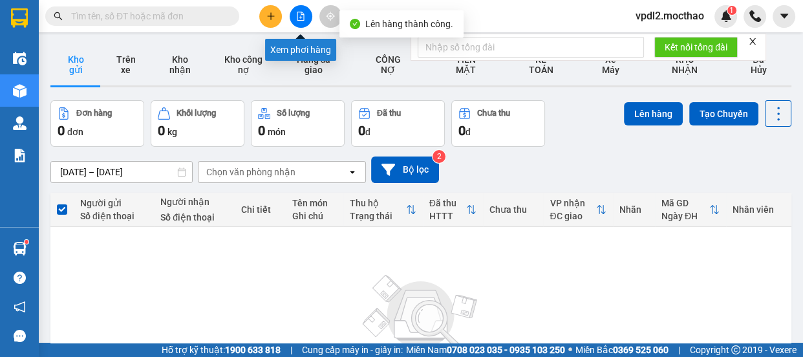
click at [301, 18] on icon "file-add" at bounding box center [301, 16] width 7 height 9
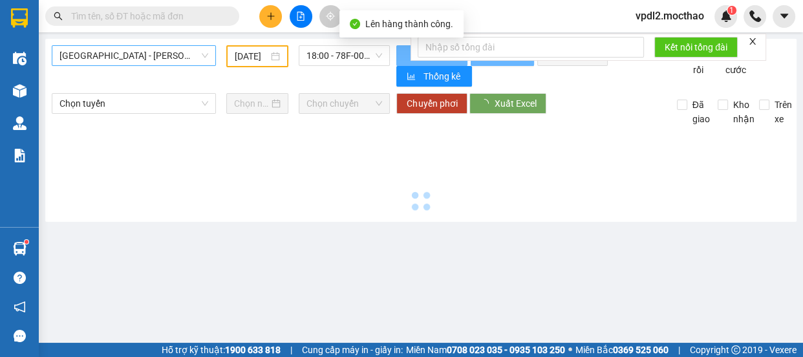
type input "[DATE]"
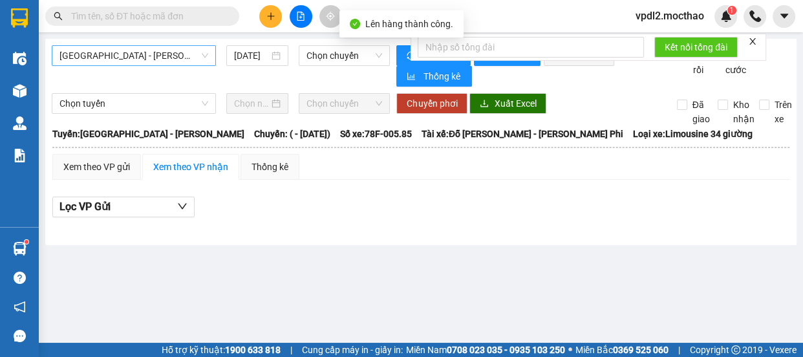
click at [142, 50] on span "Sài Gòn - Tuy Hòa" at bounding box center [134, 55] width 149 height 19
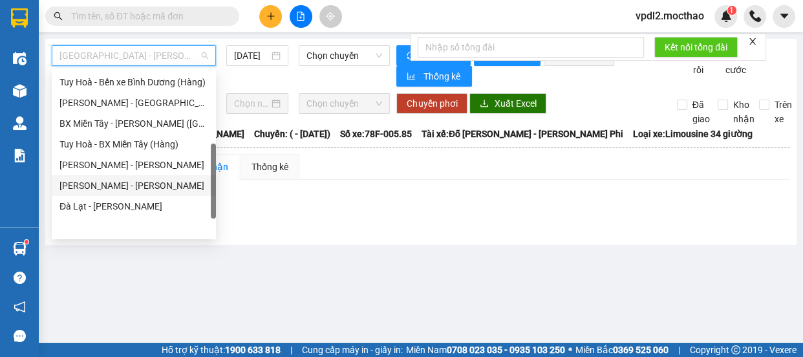
scroll to position [113, 0]
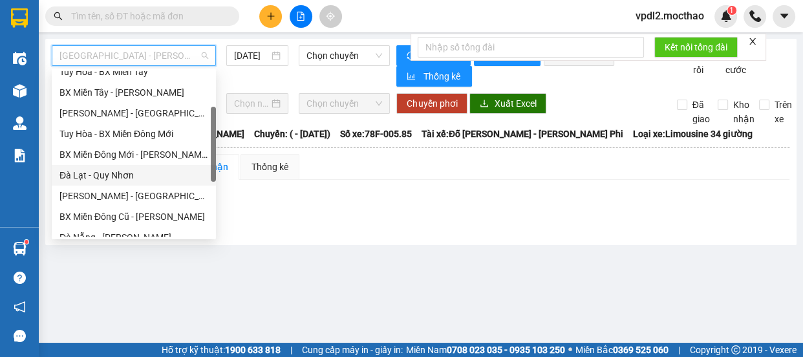
click at [107, 171] on div "Đà Lạt - Quy Nhơn" at bounding box center [134, 175] width 149 height 14
type input "[DATE]"
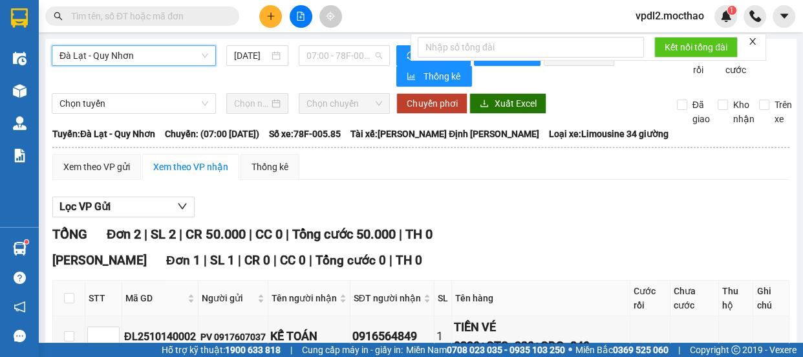
drag, startPoint x: 356, startPoint y: 51, endPoint x: 360, endPoint y: 105, distance: 53.8
click at [357, 51] on span "07:00 - 78F-005.85" at bounding box center [345, 55] width 76 height 19
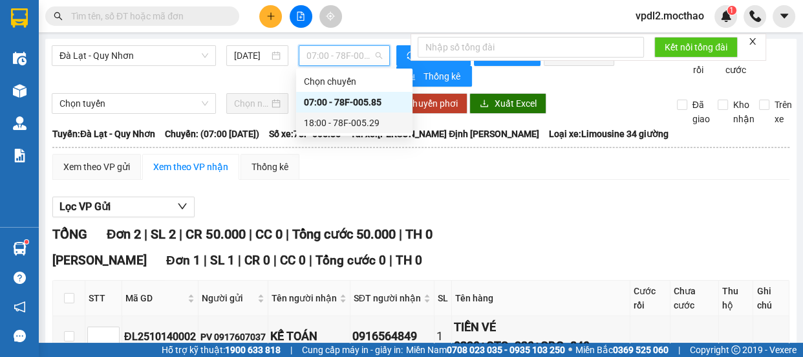
click at [345, 124] on div "18:00 - 78F-005.29" at bounding box center [354, 123] width 101 height 14
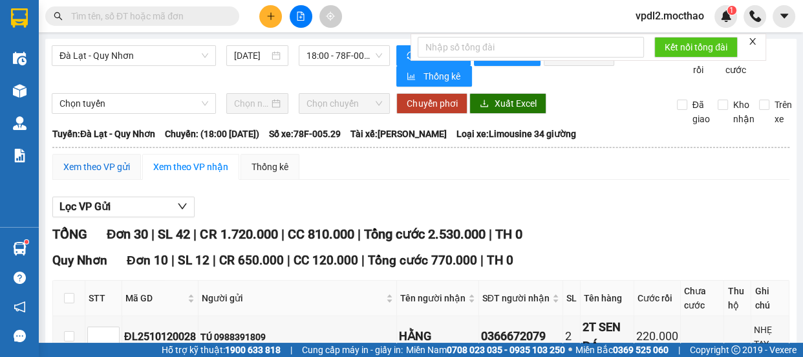
click at [107, 171] on div "Xem theo VP gửi" at bounding box center [96, 167] width 67 height 14
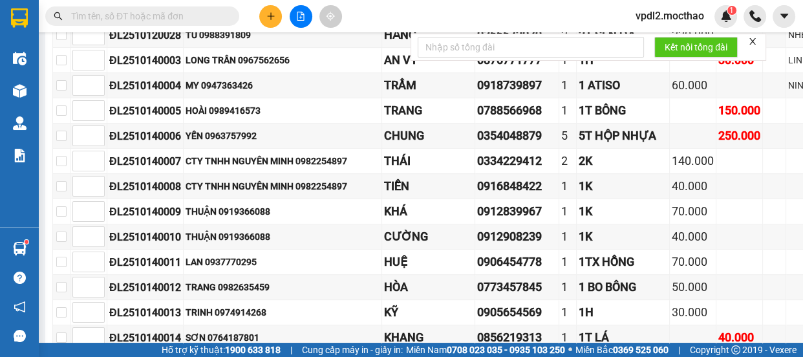
scroll to position [176, 0]
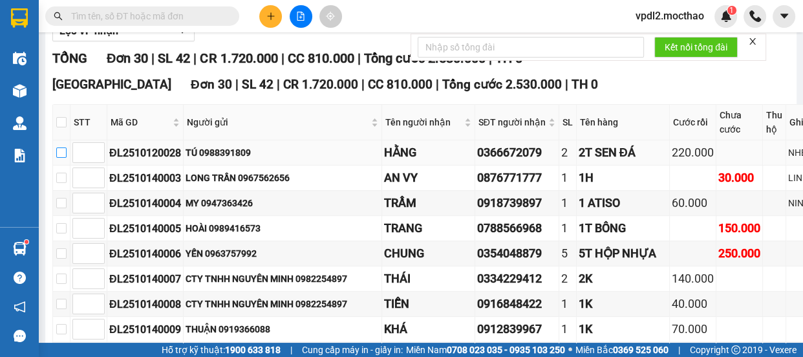
click at [67, 158] on input "checkbox" at bounding box center [61, 152] width 10 height 10
checkbox input "true"
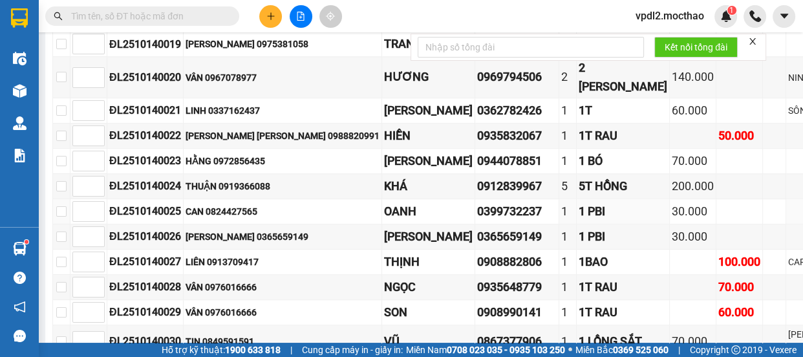
scroll to position [1025, 0]
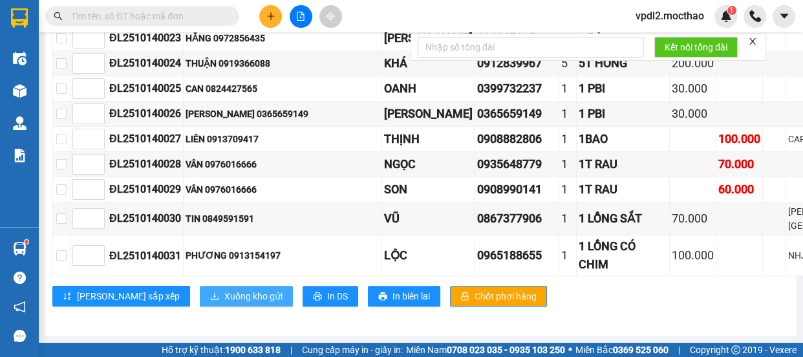
click at [224, 295] on span "Xuống kho gửi" at bounding box center [253, 296] width 58 height 14
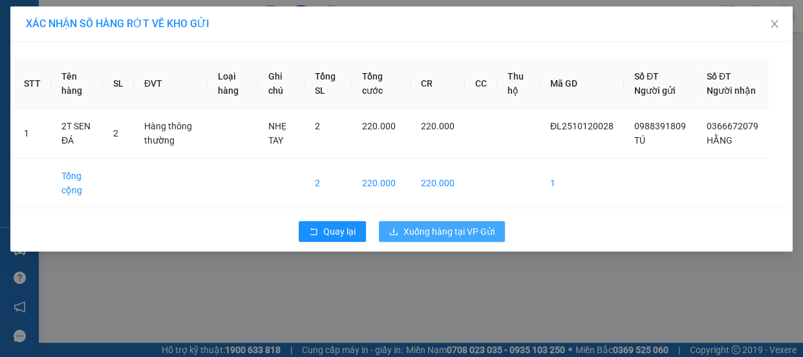
click at [442, 239] on span "Xuống hàng tại VP Gửi" at bounding box center [449, 231] width 91 height 14
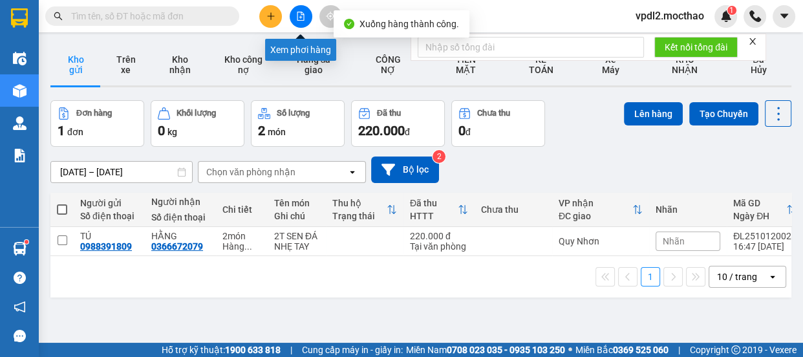
click at [303, 12] on icon "file-add" at bounding box center [300, 16] width 9 height 9
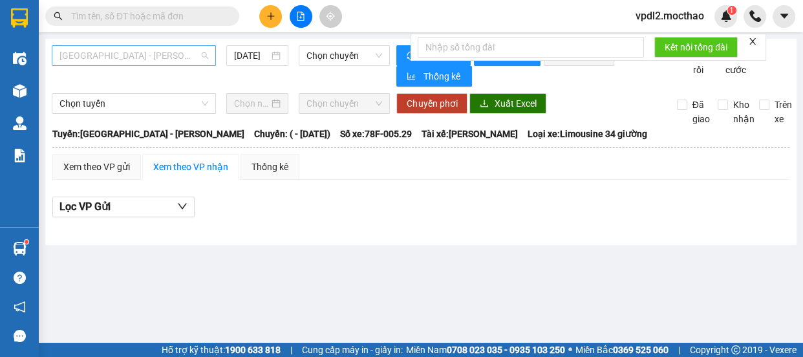
click at [142, 53] on span "Sài Gòn - Tuy Hòa" at bounding box center [134, 55] width 149 height 19
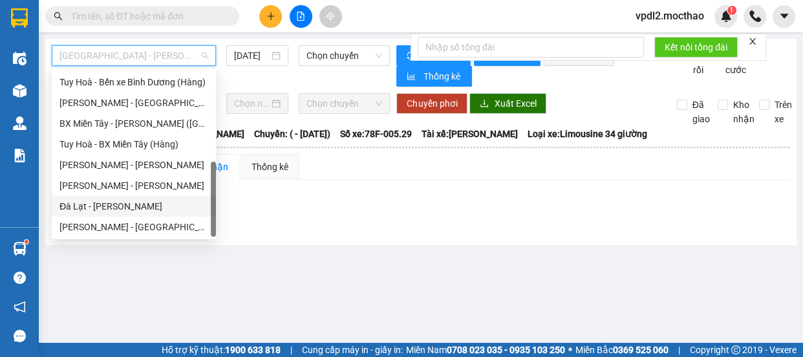
scroll to position [113, 0]
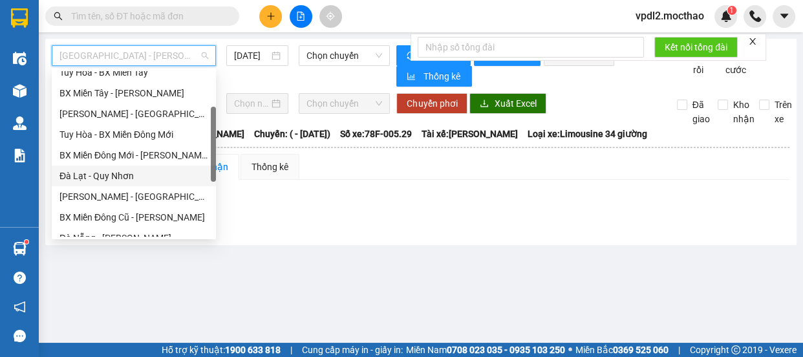
drag, startPoint x: 112, startPoint y: 174, endPoint x: 336, endPoint y: 28, distance: 267.9
click at [115, 170] on div "Đà Lạt - Quy Nhơn" at bounding box center [134, 176] width 149 height 14
type input "[DATE]"
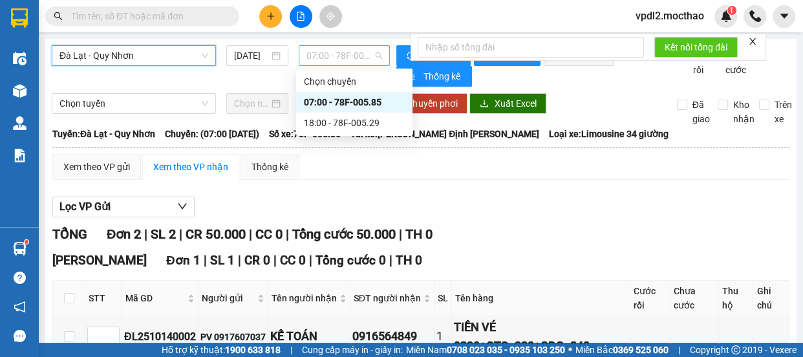
click at [362, 56] on span "07:00 - 78F-005.85" at bounding box center [345, 55] width 76 height 19
click at [349, 125] on div "18:00 - 78F-005.29" at bounding box center [354, 123] width 101 height 14
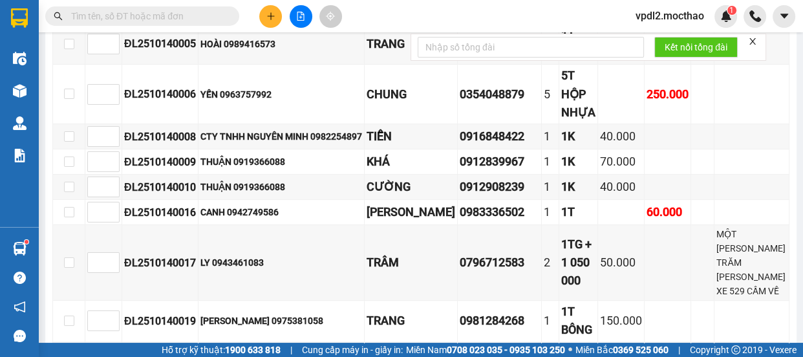
scroll to position [823, 0]
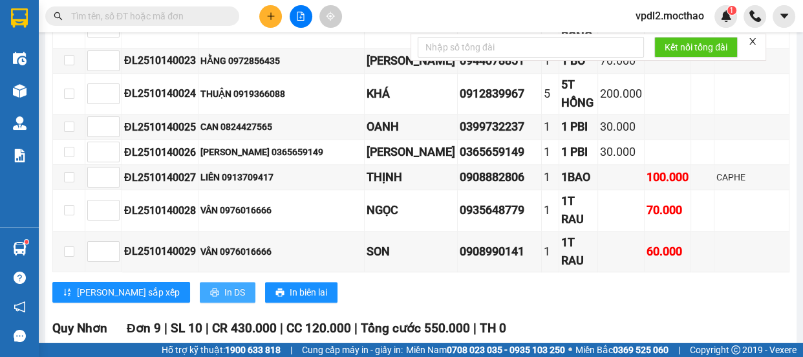
click at [224, 285] on span "In DS" at bounding box center [234, 292] width 21 height 14
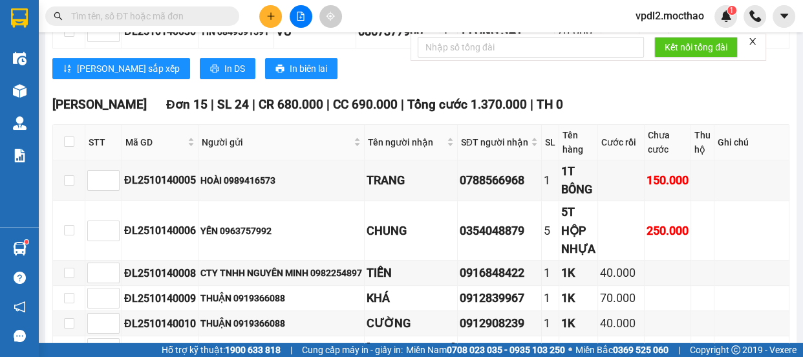
scroll to position [216, 0]
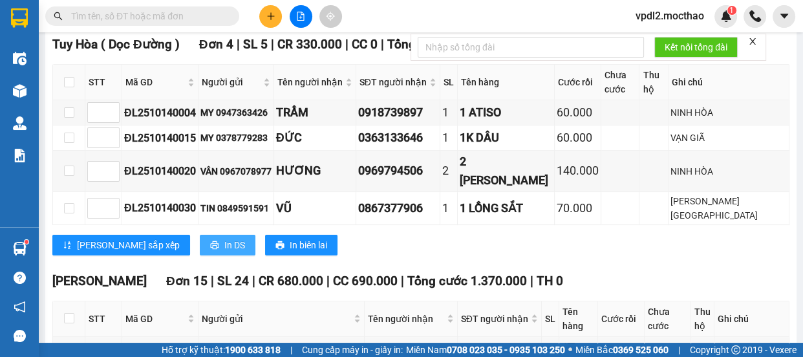
click at [200, 235] on button "In DS" at bounding box center [228, 245] width 56 height 21
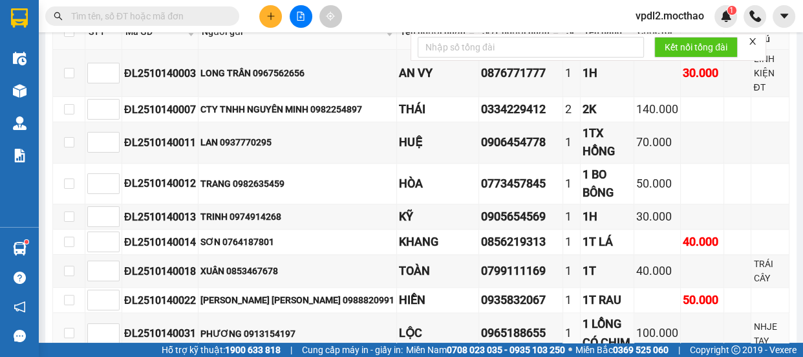
scroll to position [1216, 0]
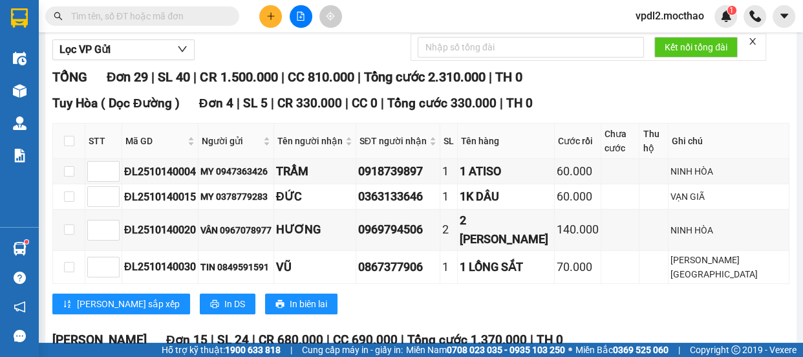
scroll to position [0, 0]
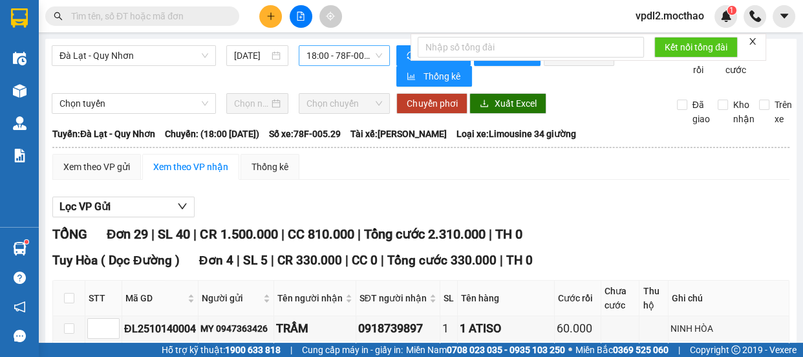
click at [367, 56] on span "18:00 - 78F-005.29" at bounding box center [345, 55] width 76 height 19
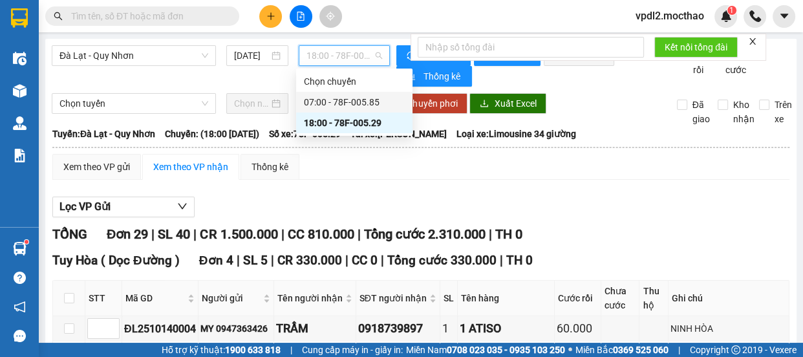
click at [364, 105] on div "07:00 - 78F-005.85" at bounding box center [354, 102] width 101 height 14
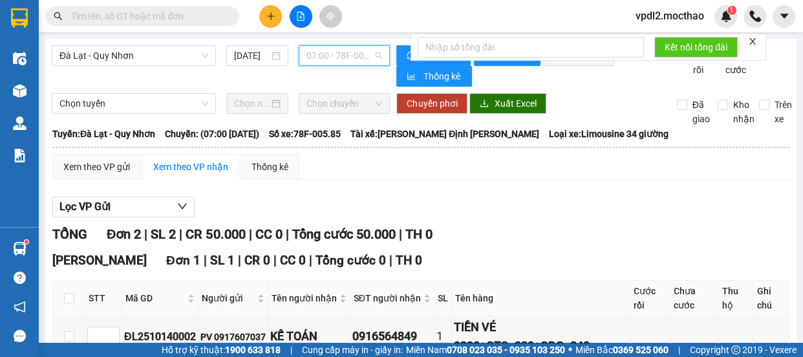
click at [364, 50] on span "07:00 - 78F-005.85" at bounding box center [345, 55] width 76 height 19
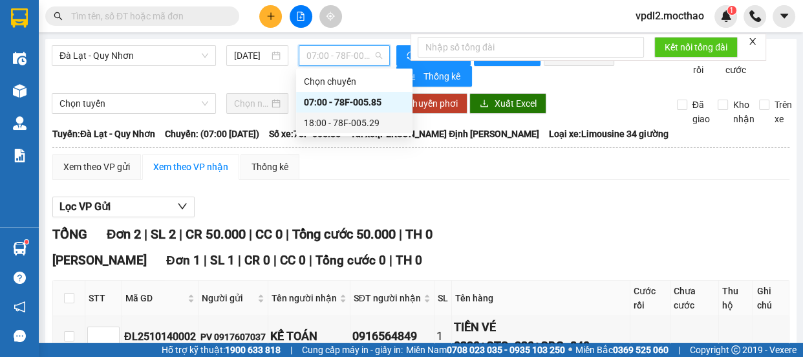
click at [350, 123] on div "18:00 - 78F-005.29" at bounding box center [354, 123] width 101 height 14
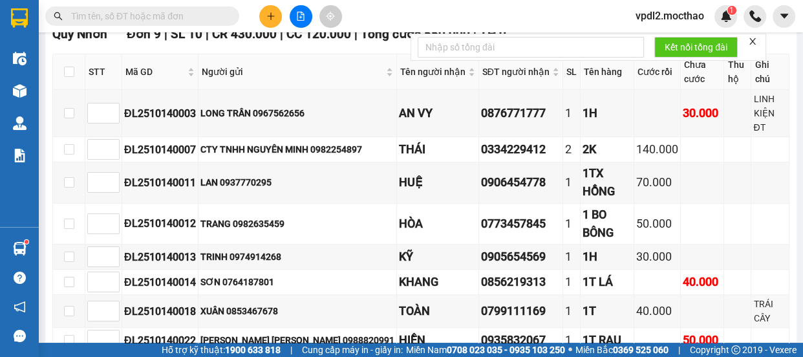
scroll to position [1216, 0]
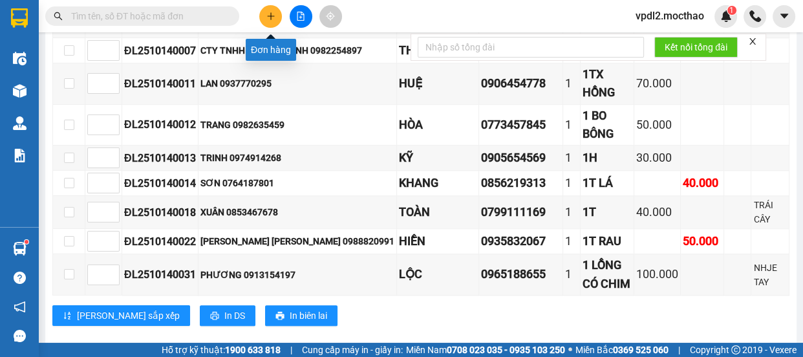
click at [266, 16] on icon "plus" at bounding box center [270, 16] width 9 height 9
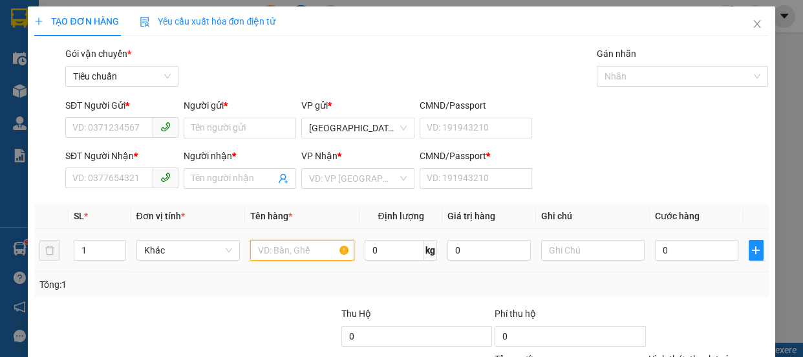
click at [275, 254] on input "text" at bounding box center [302, 250] width 104 height 21
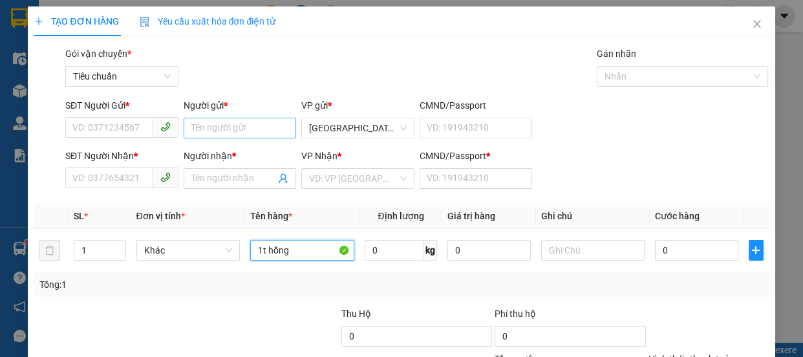
type input "1t hồng"
click at [217, 129] on input "Người gửi *" at bounding box center [240, 128] width 113 height 21
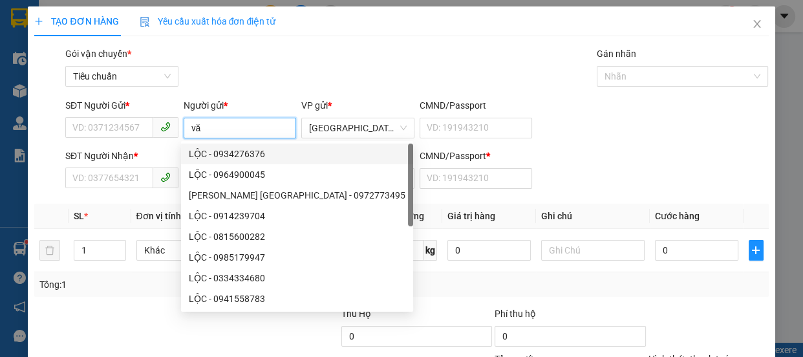
type input "v"
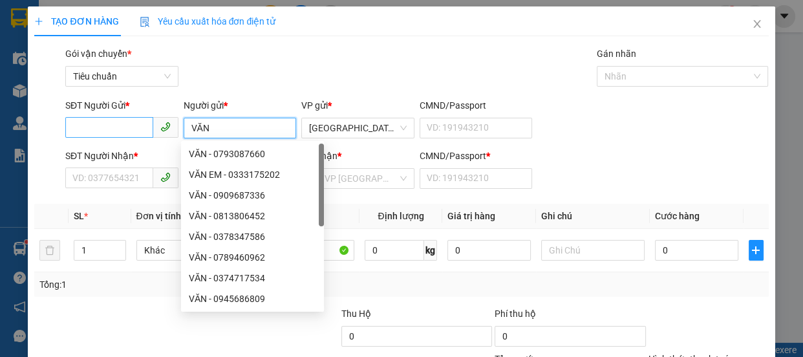
type input "VĂN"
click at [82, 135] on input "SĐT Người Gửi *" at bounding box center [109, 127] width 88 height 21
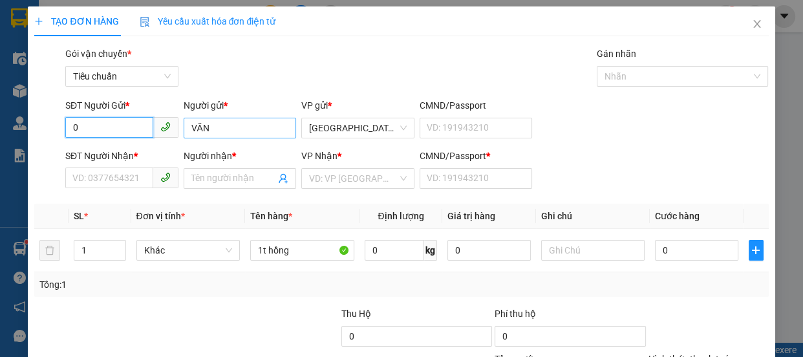
type input "0"
drag, startPoint x: 219, startPoint y: 127, endPoint x: 0, endPoint y: 105, distance: 219.7
click at [14, 114] on div "TẠO ĐƠN HÀNG Yêu cầu xuất hóa đơn điện tử Transit Pickup Surcharge Ids Transit …" at bounding box center [401, 178] width 803 height 357
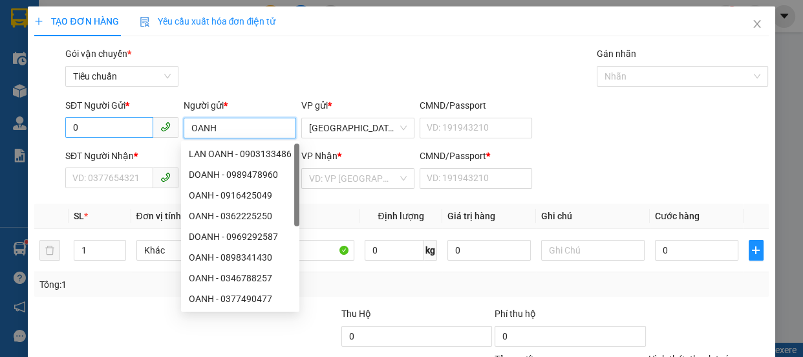
type input "OANH"
drag, startPoint x: 80, startPoint y: 122, endPoint x: 0, endPoint y: 52, distance: 106.4
click at [77, 122] on input "0" at bounding box center [109, 127] width 88 height 21
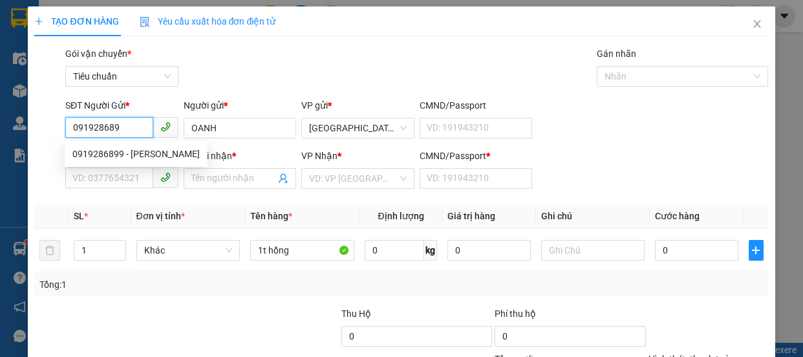
type input "0919286899"
click at [126, 157] on div "0919286899 - OANH" at bounding box center [135, 154] width 127 height 14
type input "0971111114"
type input "QUỐC"
type input "0"
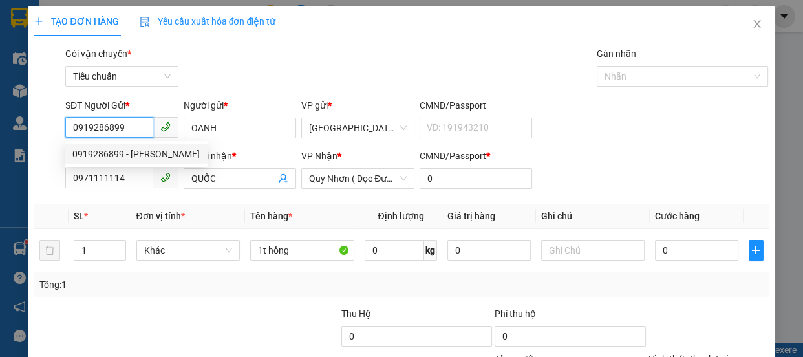
type input "120.000"
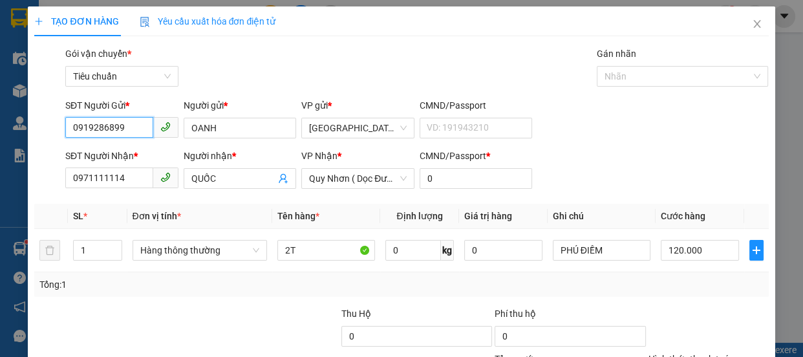
type input "0919286899"
drag, startPoint x: 91, startPoint y: 165, endPoint x: 14, endPoint y: 165, distance: 76.3
click at [14, 165] on div "TẠO ĐƠN HÀNG Yêu cầu xuất hóa đơn điện tử Transit Pickup Surcharge Ids Transit …" at bounding box center [401, 178] width 803 height 357
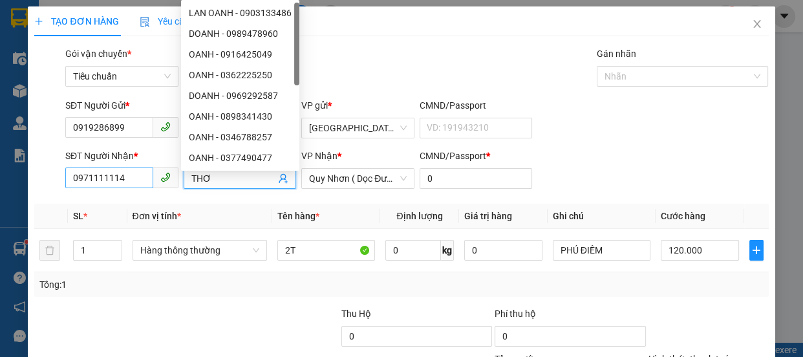
type input "THƠ"
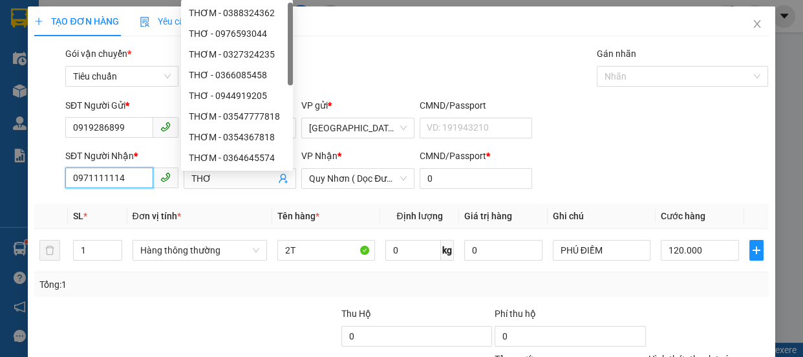
drag, startPoint x: 144, startPoint y: 183, endPoint x: 0, endPoint y: 114, distance: 159.1
click at [0, 141] on div "TẠO ĐƠN HÀNG Yêu cầu xuất hóa đơn điện tử Transit Pickup Surcharge Ids Transit …" at bounding box center [401, 178] width 803 height 357
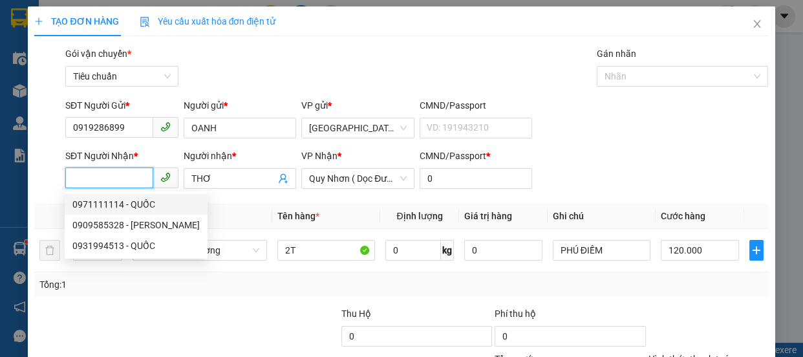
click at [134, 206] on div "0971111114 - QUỐC" at bounding box center [135, 204] width 127 height 14
type input "0971111114"
type input "QUỐC"
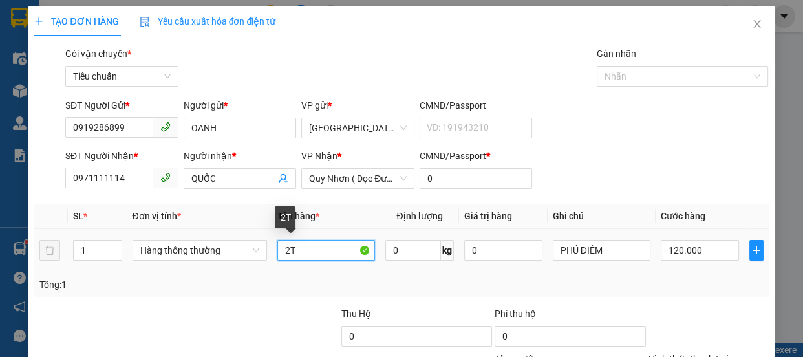
click at [302, 253] on input "2T" at bounding box center [326, 250] width 98 height 21
type input "2"
type input "1T"
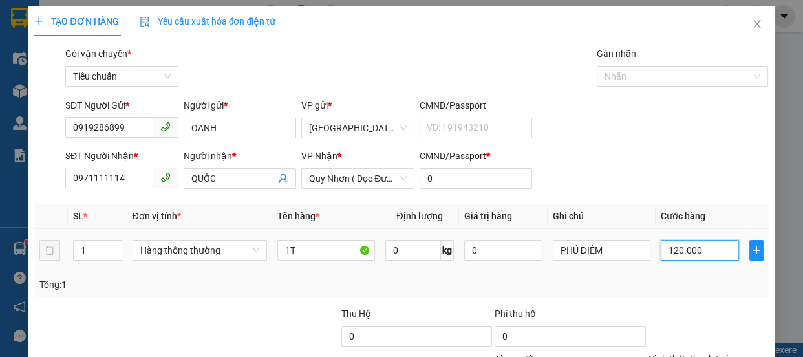
click at [701, 251] on input "120.000" at bounding box center [700, 250] width 78 height 21
type input "7"
type input "70"
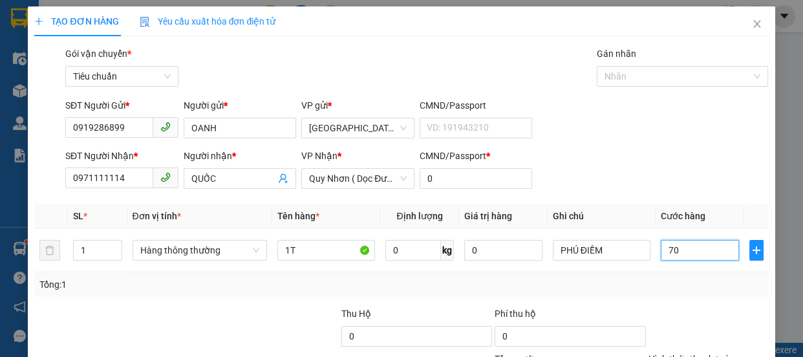
type input "70"
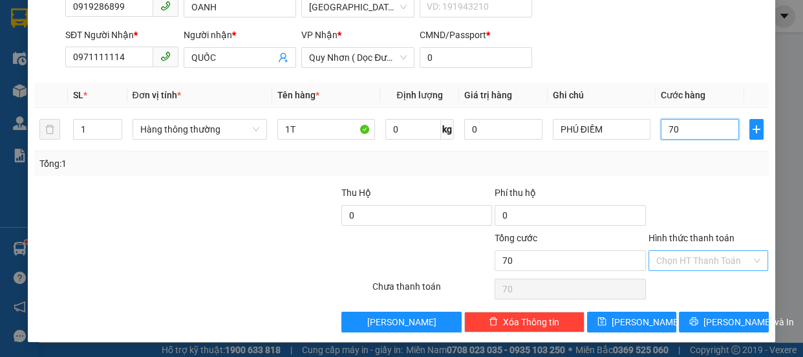
type input "70"
type input "70.000"
click at [668, 258] on input "Hình thức thanh toán" at bounding box center [705, 260] width 96 height 19
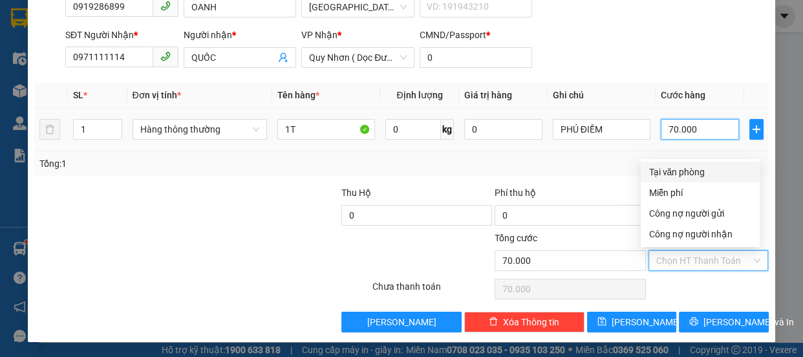
click at [692, 129] on input "70.000" at bounding box center [700, 129] width 78 height 21
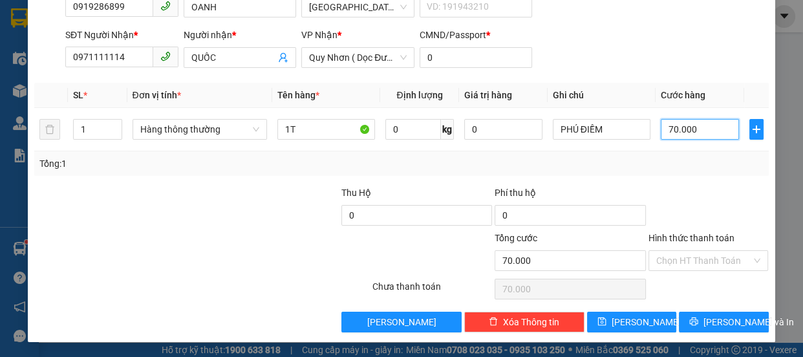
type input "6"
type input "60"
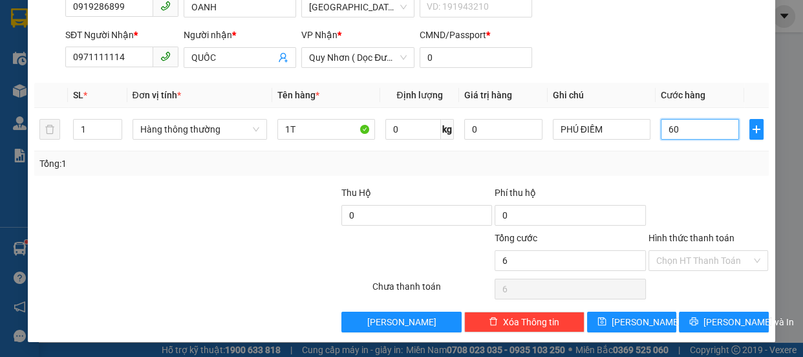
type input "60"
type input "60.000"
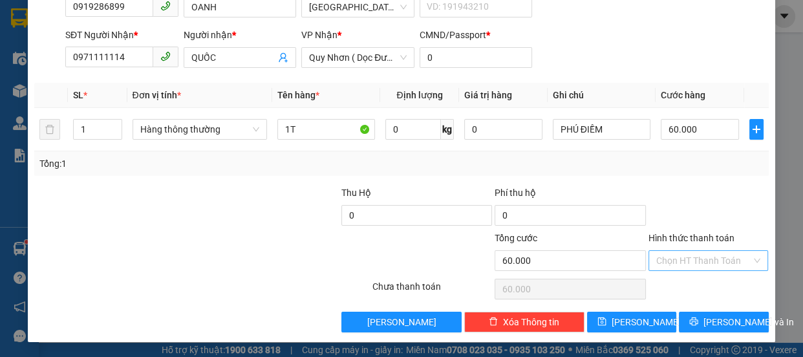
click at [679, 261] on input "Hình thức thanh toán" at bounding box center [705, 260] width 96 height 19
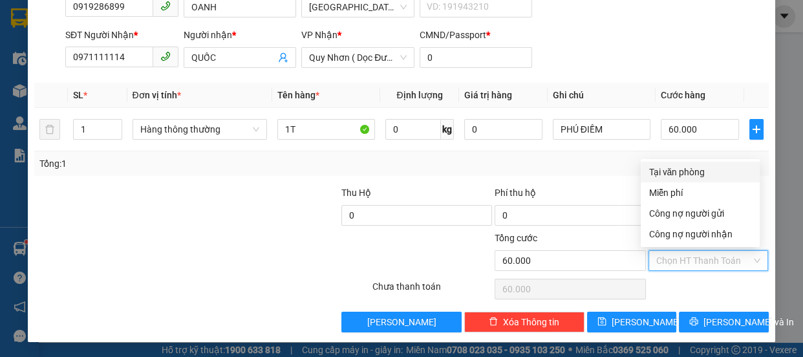
click at [681, 168] on div "Tại văn phòng" at bounding box center [700, 172] width 103 height 14
type input "0"
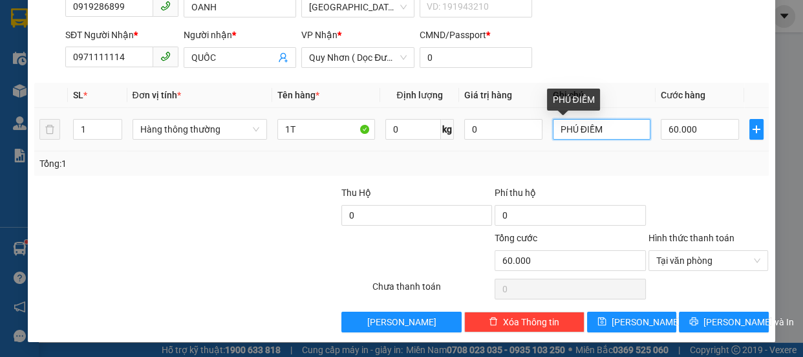
drag, startPoint x: 608, startPoint y: 128, endPoint x: 307, endPoint y: 168, distance: 304.0
click at [343, 153] on div "SL * Đơn vị tính * Tên hàng * Định lượng Giá trị hàng Ghi chú Cước hàng 1 Hàng …" at bounding box center [401, 129] width 734 height 93
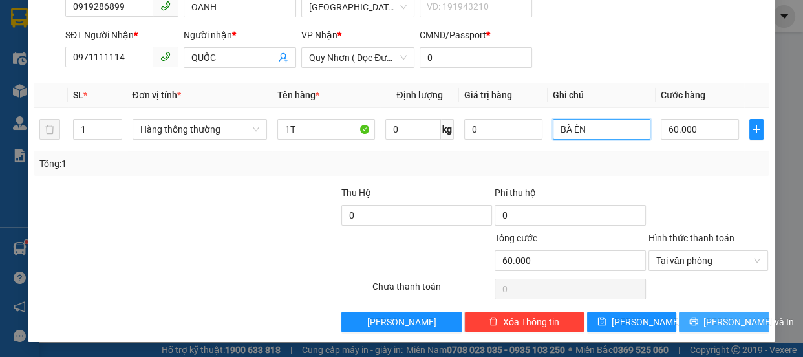
type input "BÀ ỀN"
click at [713, 317] on span "[PERSON_NAME] và In" at bounding box center [749, 322] width 91 height 14
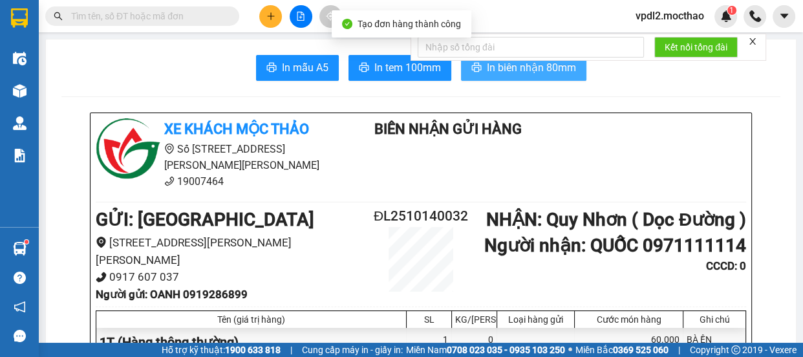
click at [507, 70] on span "In biên nhận 80mm" at bounding box center [531, 68] width 89 height 16
click at [533, 72] on span "In biên nhận 80mm" at bounding box center [531, 68] width 89 height 16
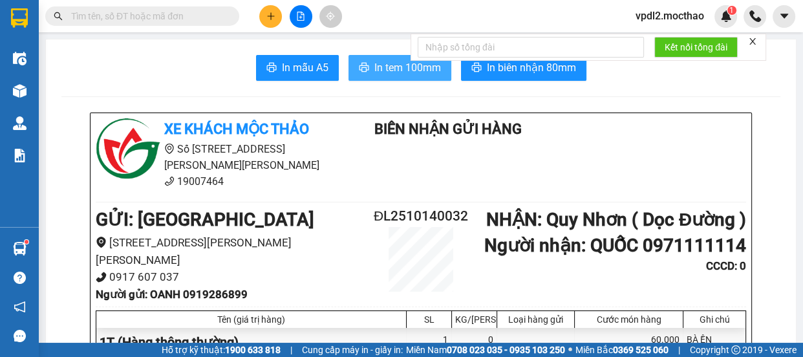
click at [399, 66] on span "In tem 100mm" at bounding box center [408, 68] width 67 height 16
click at [411, 69] on span "In tem 100mm" at bounding box center [408, 68] width 67 height 16
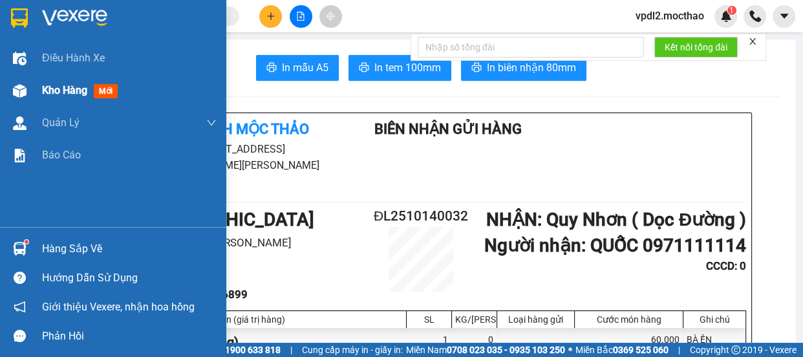
click at [61, 91] on span "Kho hàng" at bounding box center [64, 90] width 45 height 12
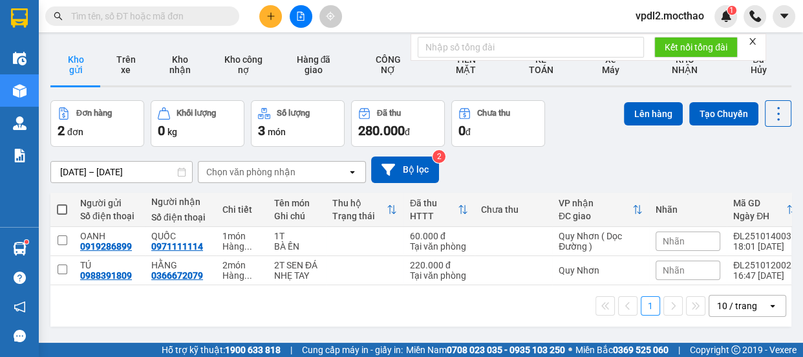
click at [49, 237] on div "ver 1.8.147 Kho gửi Trên xe Kho nhận Kho công nợ Hàng đã giao CÔNG NỢ TIỀN MĂ…" at bounding box center [421, 217] width 752 height 357
click at [61, 239] on input "checkbox" at bounding box center [63, 240] width 10 height 10
checkbox input "true"
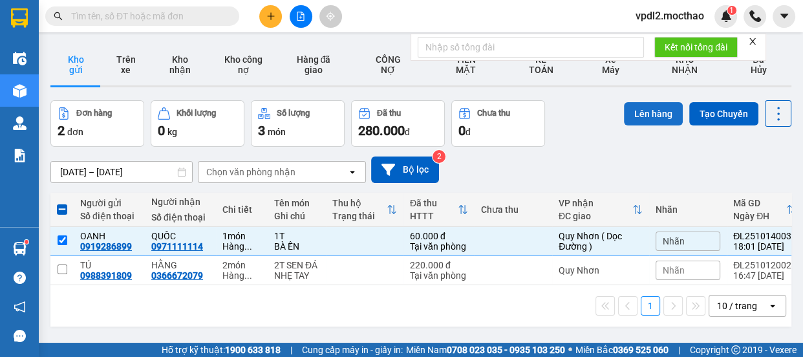
click at [639, 120] on button "Lên hàng" at bounding box center [653, 113] width 59 height 23
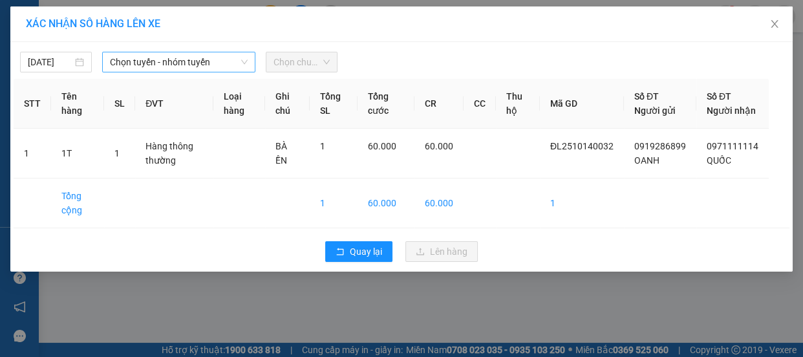
click at [219, 58] on span "Chọn tuyến - nhóm tuyến" at bounding box center [179, 61] width 138 height 19
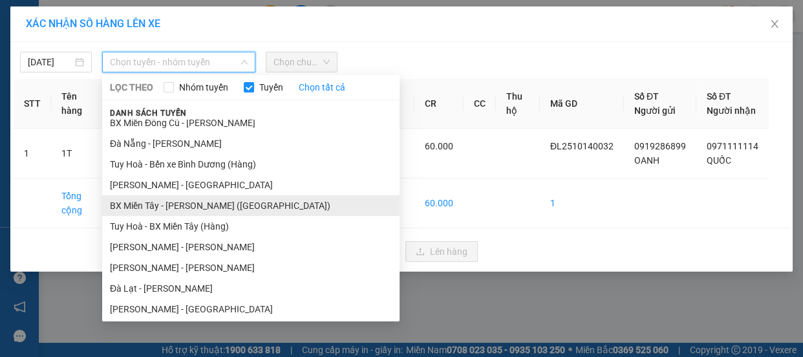
scroll to position [117, 0]
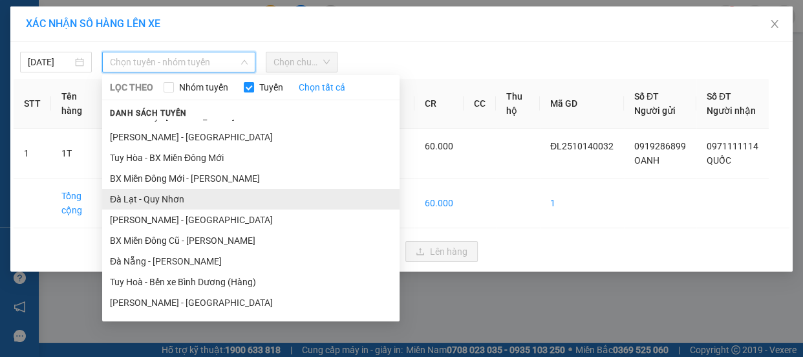
click at [168, 199] on li "Đà Lạt - Quy Nhơn" at bounding box center [251, 199] width 298 height 21
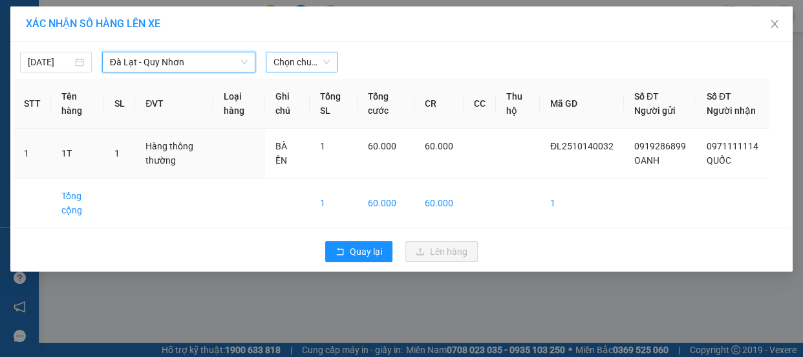
click at [315, 65] on span "Chọn chuyến" at bounding box center [302, 61] width 56 height 19
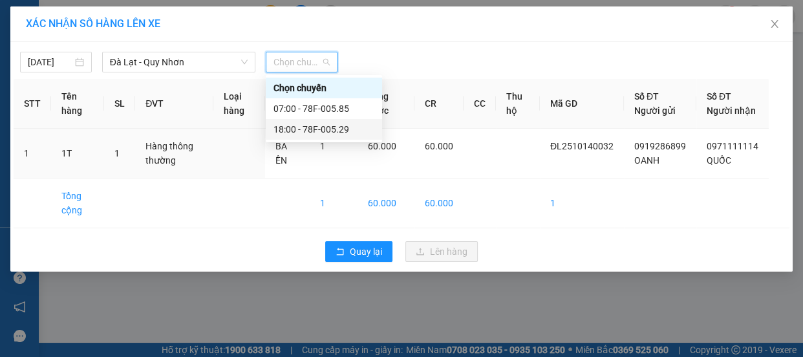
click at [317, 129] on div "18:00 - 78F-005.29" at bounding box center [324, 129] width 101 height 14
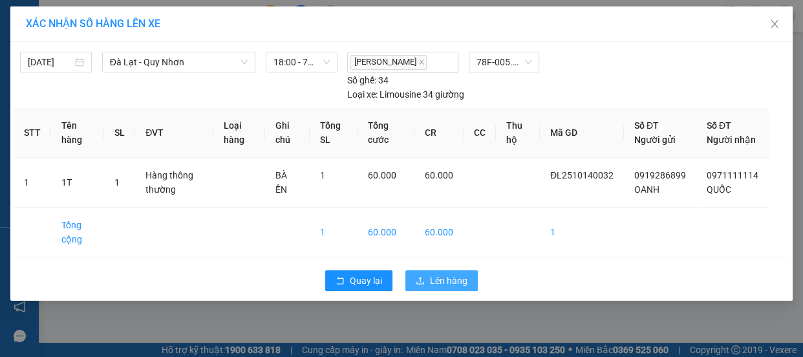
click at [450, 288] on span "Lên hàng" at bounding box center [449, 281] width 38 height 14
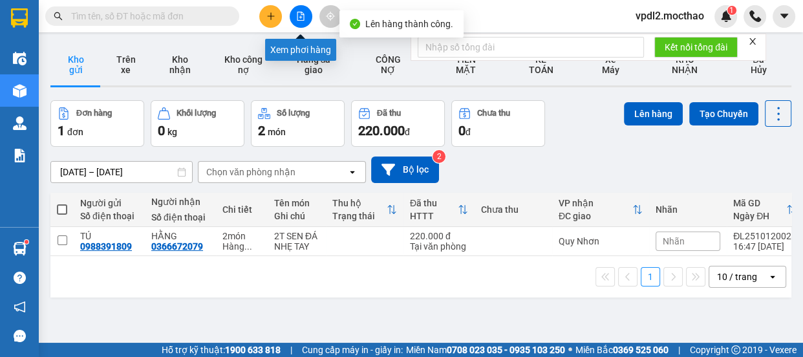
click at [301, 20] on icon "file-add" at bounding box center [301, 16] width 7 height 9
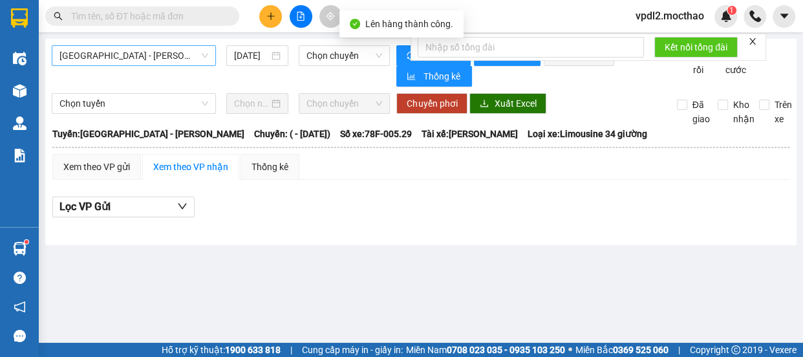
click at [169, 61] on span "Sài Gòn - Tuy Hòa" at bounding box center [134, 55] width 149 height 19
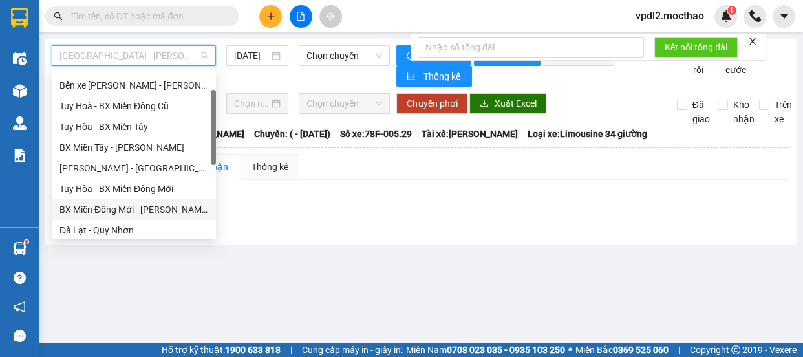
scroll to position [176, 0]
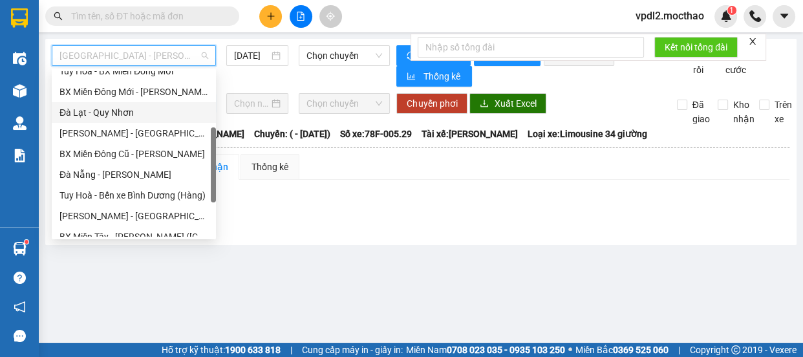
click at [105, 109] on div "Đà Lạt - Quy Nhơn" at bounding box center [134, 112] width 149 height 14
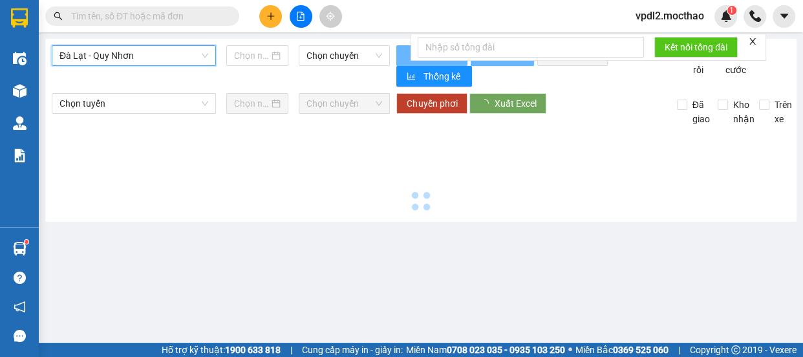
type input "[DATE]"
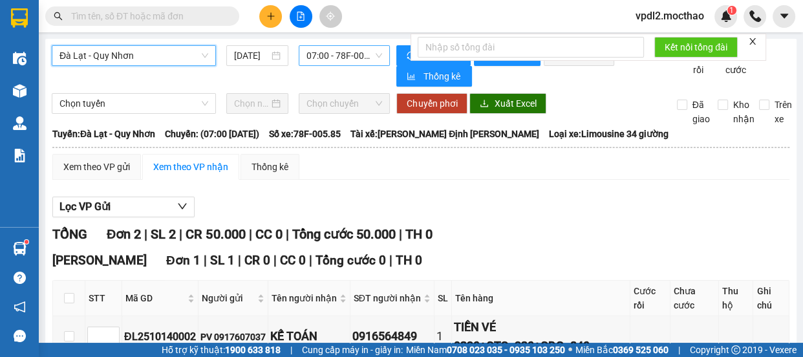
click at [363, 52] on span "07:00 - 78F-005.85" at bounding box center [345, 55] width 76 height 19
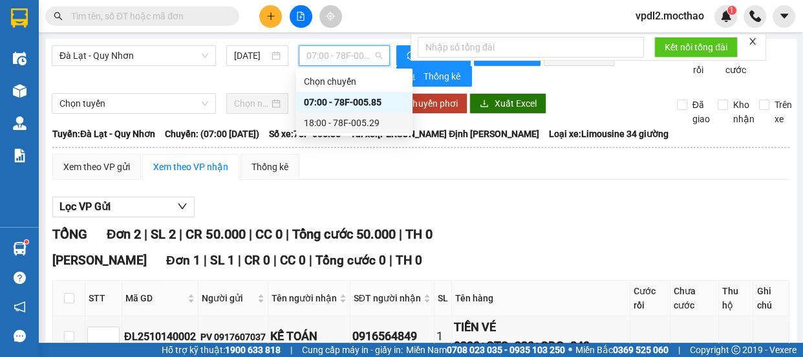
click at [336, 129] on div "18:00 - 78F-005.29" at bounding box center [354, 123] width 101 height 14
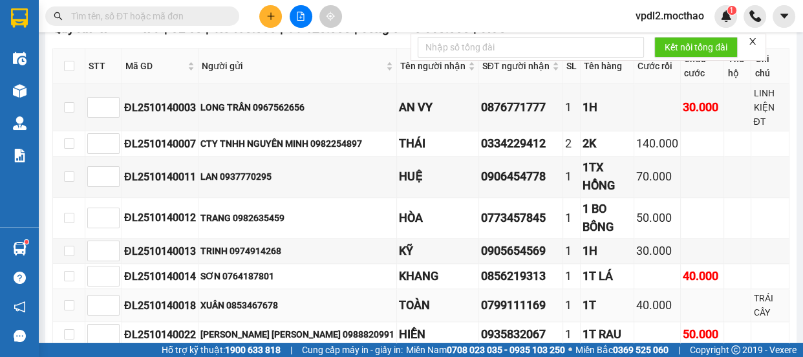
scroll to position [1241, 0]
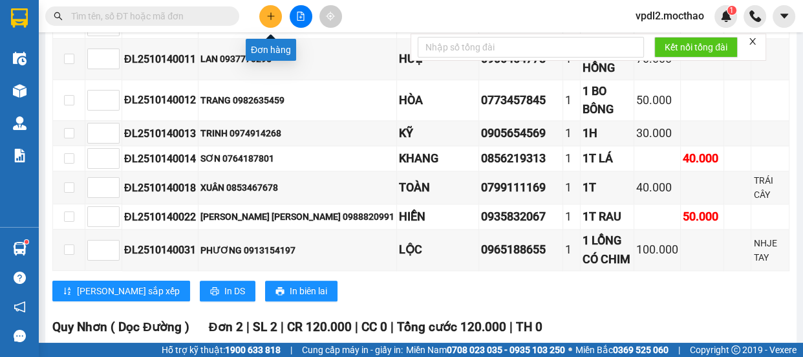
click at [268, 15] on icon "plus" at bounding box center [270, 16] width 9 height 9
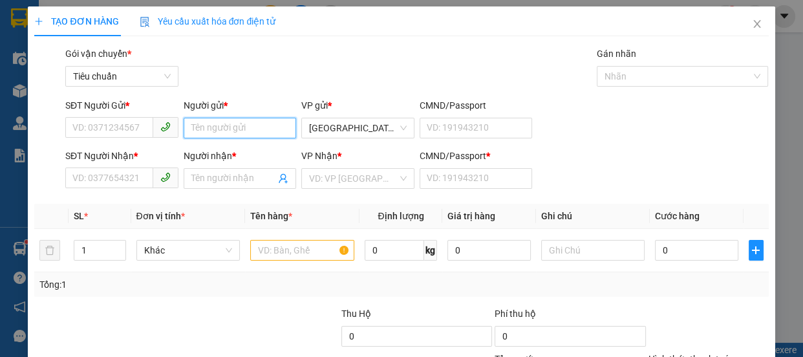
drag, startPoint x: 213, startPoint y: 131, endPoint x: 105, endPoint y: 203, distance: 130.1
click at [213, 132] on input "Người gửi *" at bounding box center [240, 128] width 113 height 21
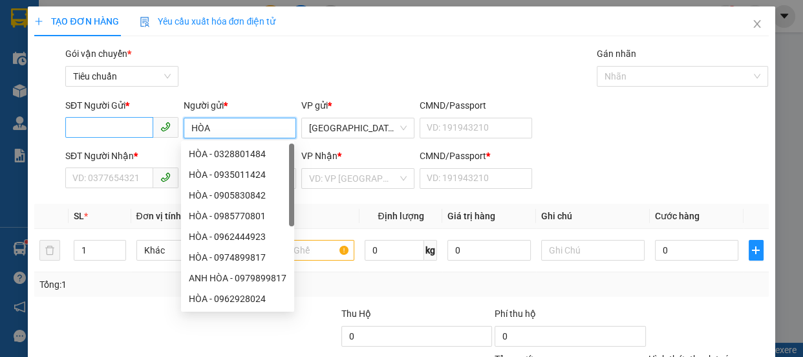
type input "HÒA"
click at [80, 129] on input "SĐT Người Gửi *" at bounding box center [109, 127] width 88 height 21
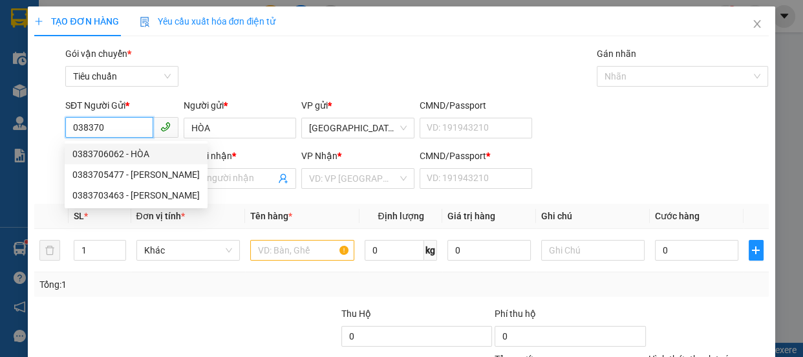
click at [121, 152] on div "0383706062 - HÒA" at bounding box center [135, 154] width 127 height 14
type input "0383706062"
type input "0942032128"
type input "TIẾN TRAI"
type input "0"
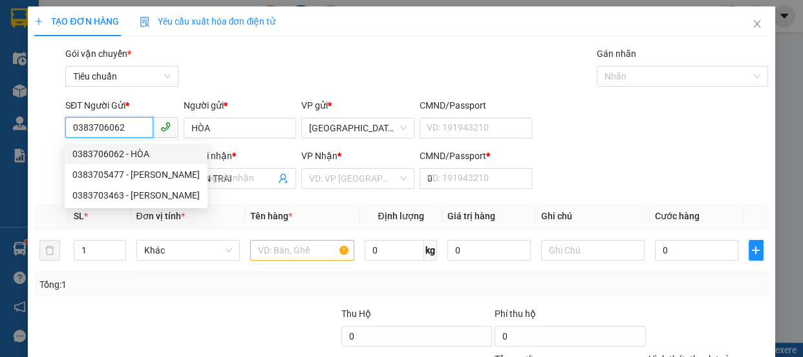
type input "120.000"
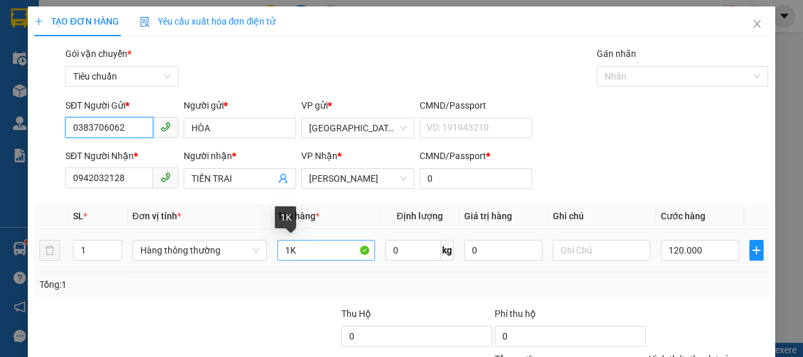
type input "0383706062"
drag, startPoint x: 305, startPoint y: 251, endPoint x: 0, endPoint y: 190, distance: 310.8
click at [0, 190] on div "TẠO ĐƠN HÀNG Yêu cầu xuất hóa đơn điện tử Transit Pickup Surcharge Ids Transit …" at bounding box center [401, 178] width 803 height 357
type input "2K"
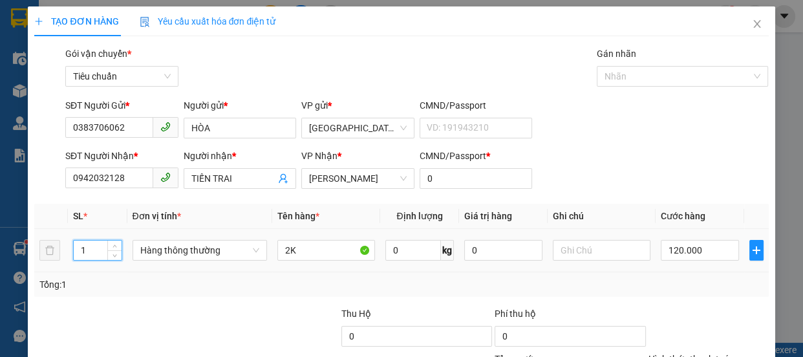
drag, startPoint x: 84, startPoint y: 246, endPoint x: 49, endPoint y: 279, distance: 48.1
click at [84, 247] on input "1" at bounding box center [97, 250] width 47 height 19
type input "2"
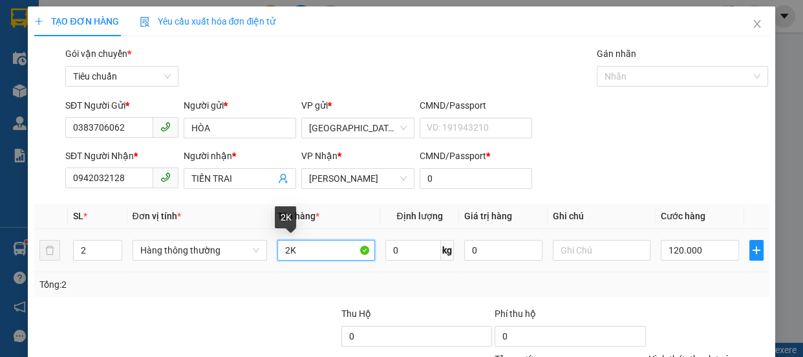
click at [304, 255] on input "2K" at bounding box center [326, 250] width 98 height 21
type input "0"
type input "2K ÁO"
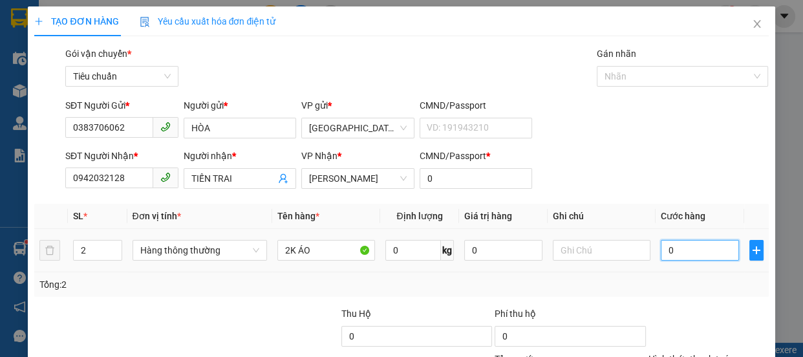
click at [675, 251] on input "0" at bounding box center [700, 250] width 78 height 21
type input "2"
type input "20"
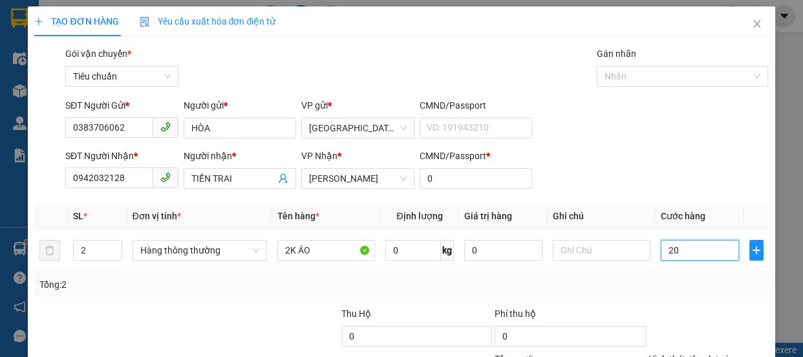
type input "20"
type input "200"
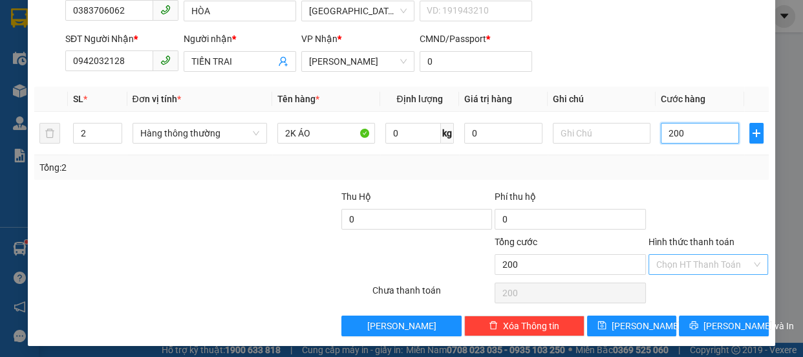
type input "200"
type input "200.000"
drag, startPoint x: 677, startPoint y: 263, endPoint x: 686, endPoint y: 191, distance: 71.6
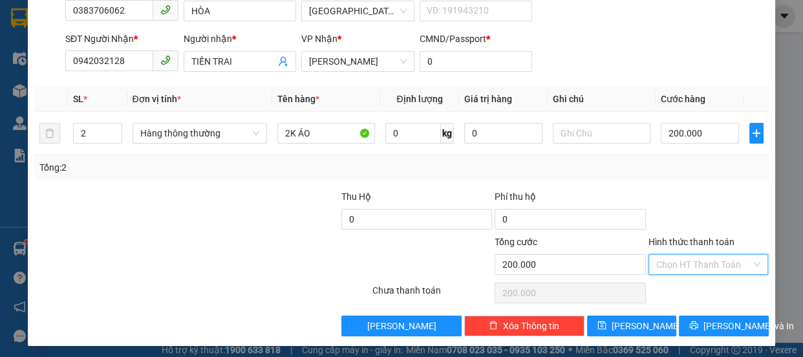
click at [677, 255] on input "Hình thức thanh toán" at bounding box center [705, 264] width 96 height 19
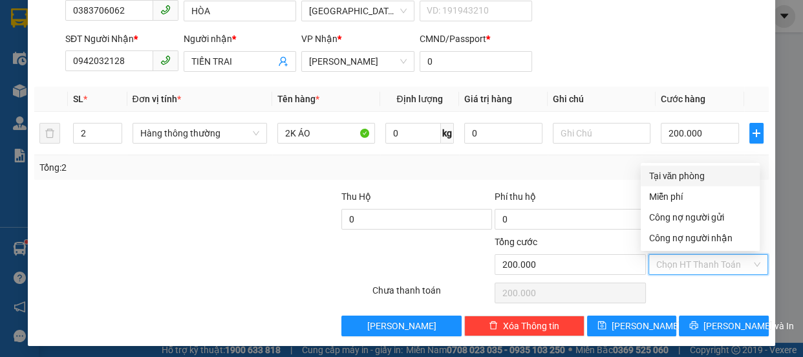
click at [688, 181] on div "Tại văn phòng" at bounding box center [700, 176] width 103 height 14
type input "0"
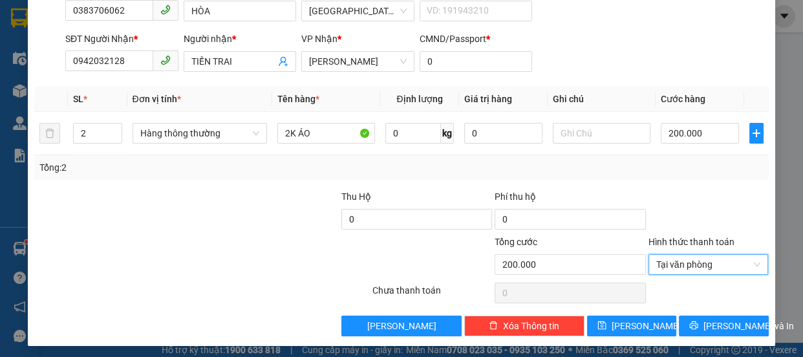
scroll to position [121, 0]
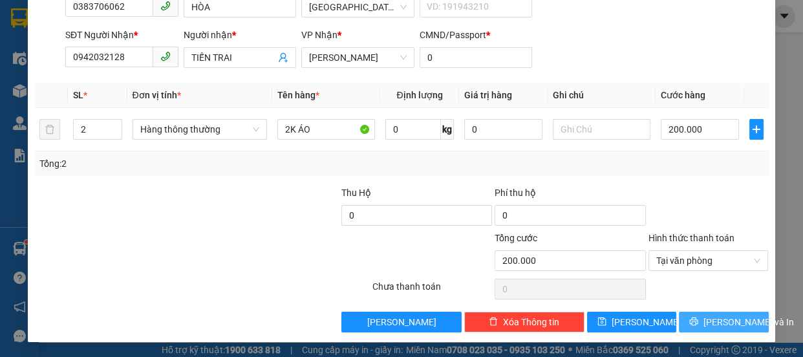
click at [724, 321] on span "[PERSON_NAME] và In" at bounding box center [749, 322] width 91 height 14
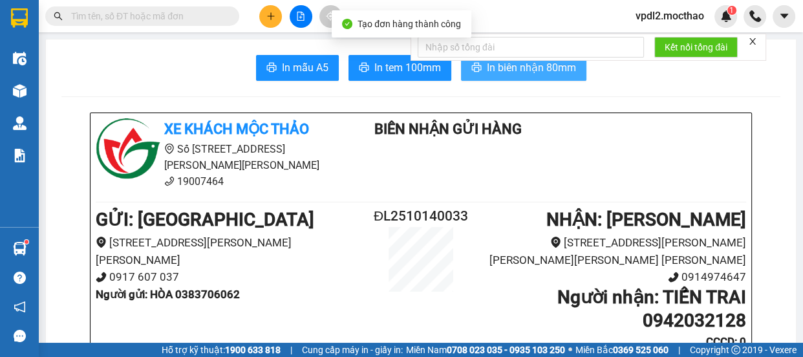
click at [510, 80] on button "In biên nhận 80mm" at bounding box center [523, 68] width 125 height 26
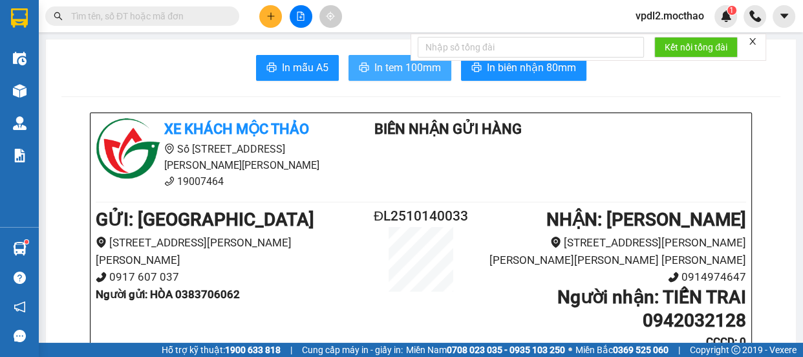
click at [407, 68] on span "In tem 100mm" at bounding box center [408, 68] width 67 height 16
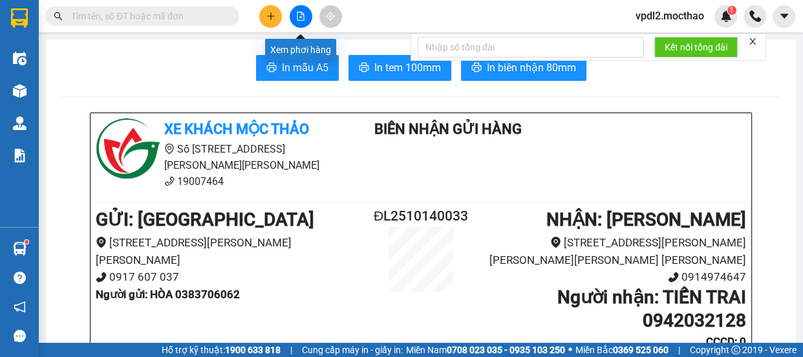
click at [300, 18] on icon "file-add" at bounding box center [301, 16] width 7 height 9
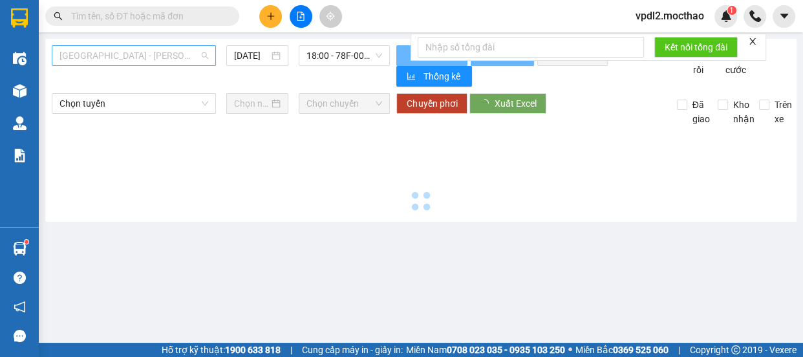
click at [147, 58] on span "Sài Gòn - Tuy Hòa" at bounding box center [134, 55] width 149 height 19
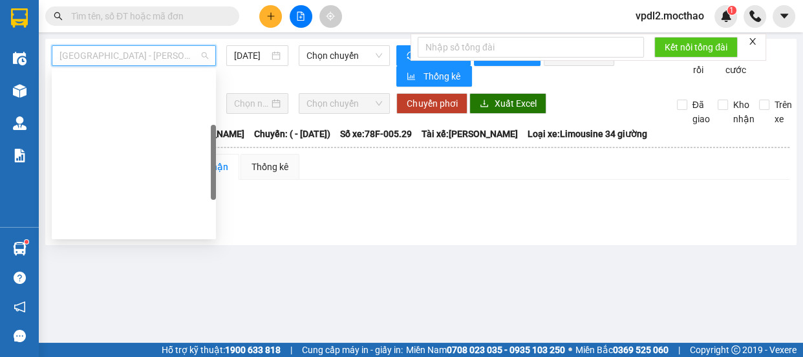
click at [112, 281] on div "Đà Lạt - Quy Nhơn" at bounding box center [134, 288] width 149 height 14
type input "[DATE]"
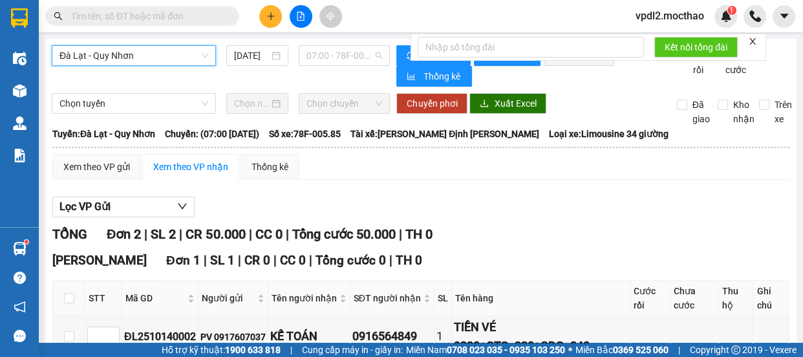
drag, startPoint x: 362, startPoint y: 56, endPoint x: 403, endPoint y: 73, distance: 44.7
click at [372, 58] on span "07:00 - 78F-005.85" at bounding box center [345, 55] width 76 height 19
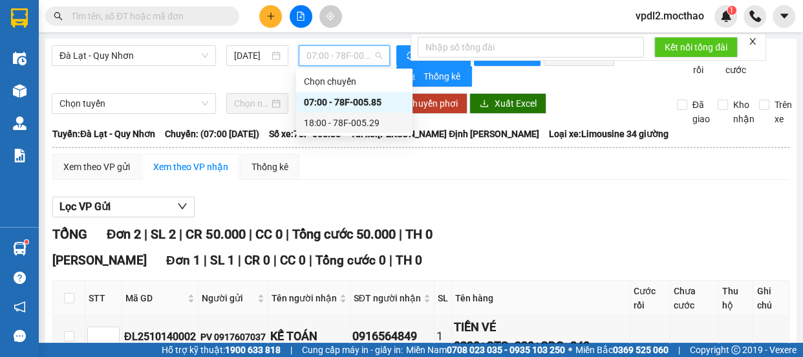
click at [343, 121] on div "18:00 - 78F-005.29" at bounding box center [354, 123] width 101 height 14
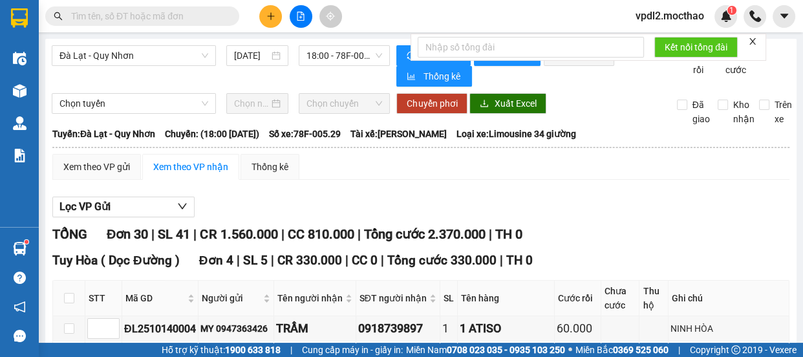
drag, startPoint x: 84, startPoint y: 211, endPoint x: 110, endPoint y: 187, distance: 35.2
click at [744, 38] on form "Kết nối tổng đài" at bounding box center [589, 47] width 356 height 27
click at [754, 40] on icon "close" at bounding box center [753, 41] width 6 height 6
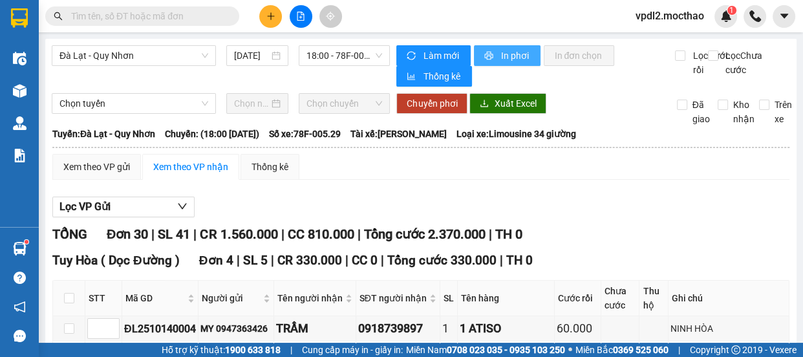
click at [502, 58] on span "In phơi" at bounding box center [516, 56] width 30 height 14
click at [373, 61] on span "18:00 - 78F-005.29" at bounding box center [345, 55] width 76 height 19
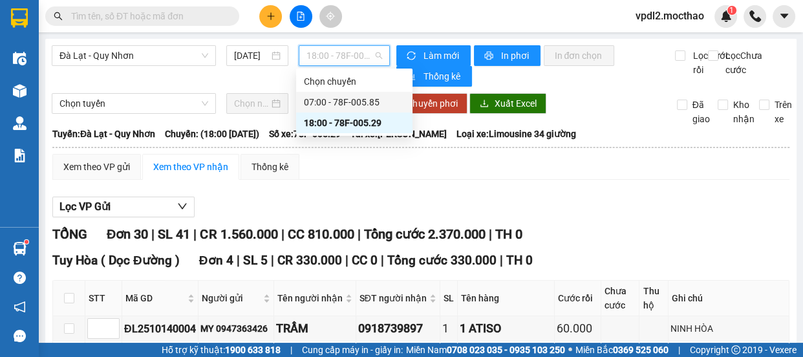
drag, startPoint x: 338, startPoint y: 98, endPoint x: 470, endPoint y: 47, distance: 141.5
click at [338, 98] on div "07:00 - 78F-005.85" at bounding box center [354, 102] width 101 height 14
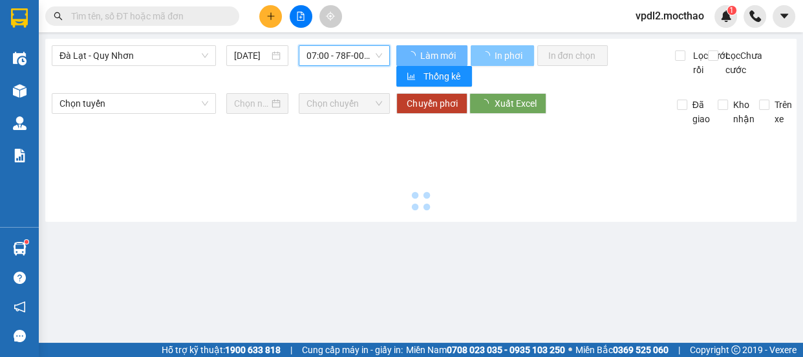
click at [501, 51] on span "In phơi" at bounding box center [509, 56] width 30 height 14
